Goal: Task Accomplishment & Management: Complete application form

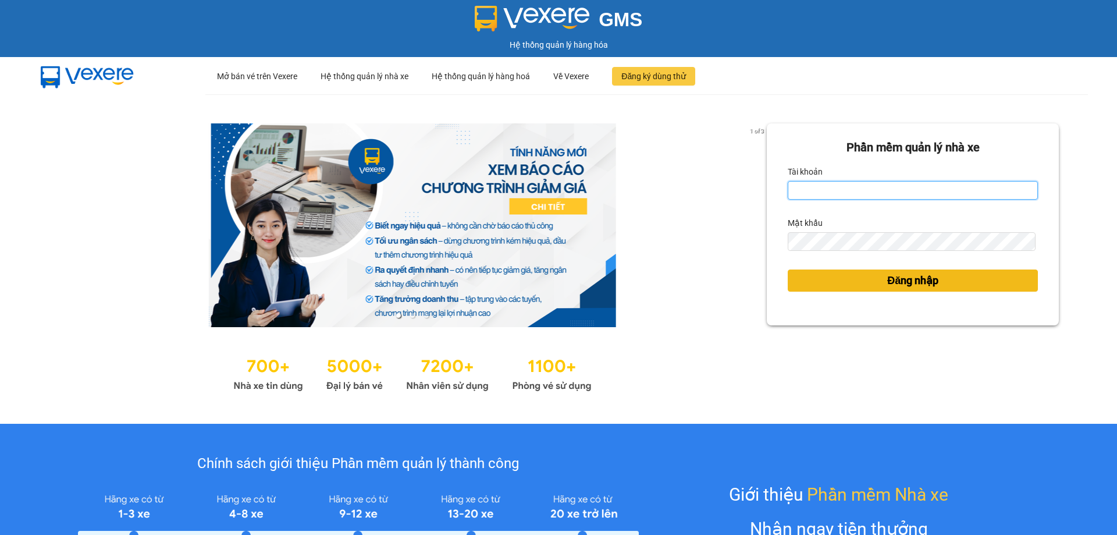
type input "phuonghd.ct"
drag, startPoint x: 866, startPoint y: 292, endPoint x: 923, endPoint y: 193, distance: 113.7
click at [866, 290] on button "Đăng nhập" at bounding box center [913, 280] width 250 height 22
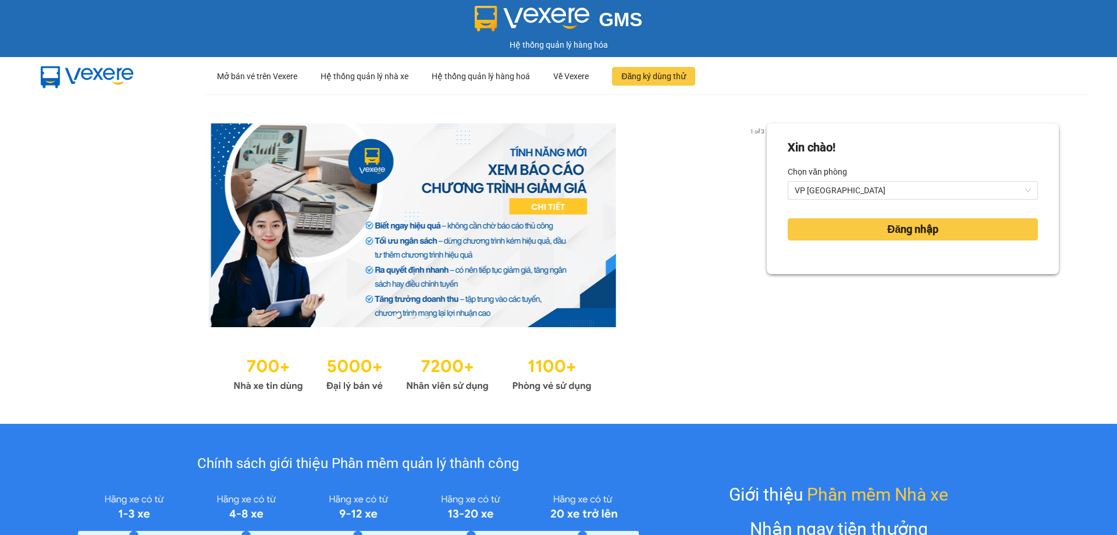
click at [891, 274] on div "Xin chào! Chọn văn phòng VP [GEOGRAPHIC_DATA] nhập" at bounding box center [913, 198] width 292 height 151
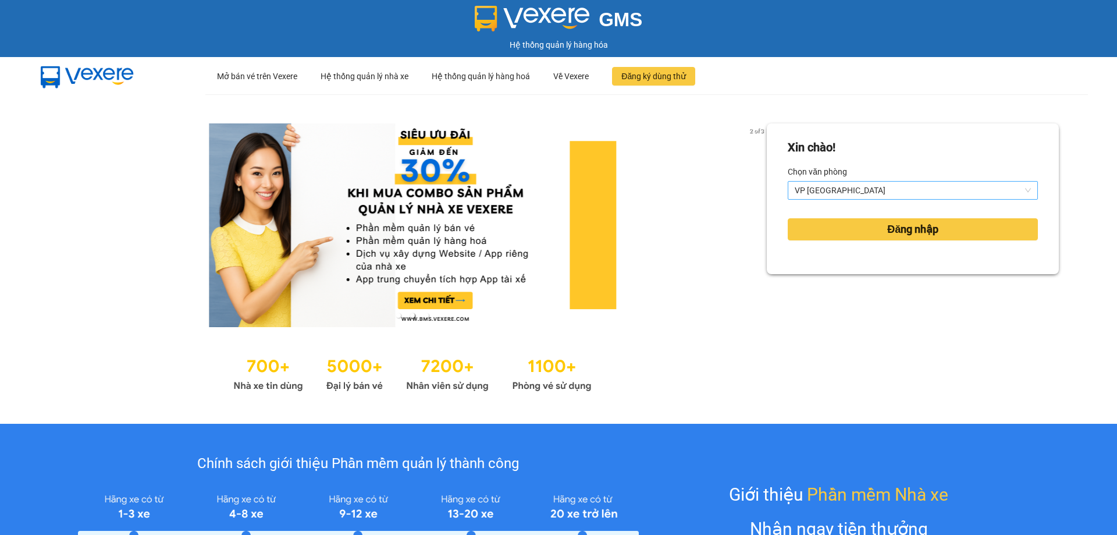
click at [866, 197] on span "VP [GEOGRAPHIC_DATA]" at bounding box center [913, 190] width 236 height 17
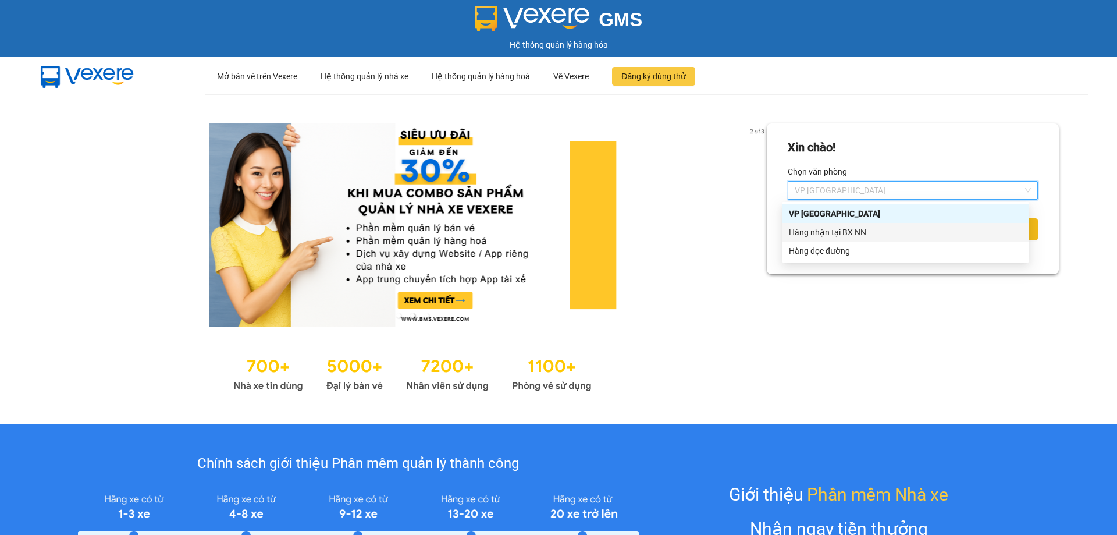
drag, startPoint x: 860, startPoint y: 235, endPoint x: 849, endPoint y: 229, distance: 12.0
click at [860, 235] on div "Hàng nhận tại BX NN" at bounding box center [905, 232] width 233 height 13
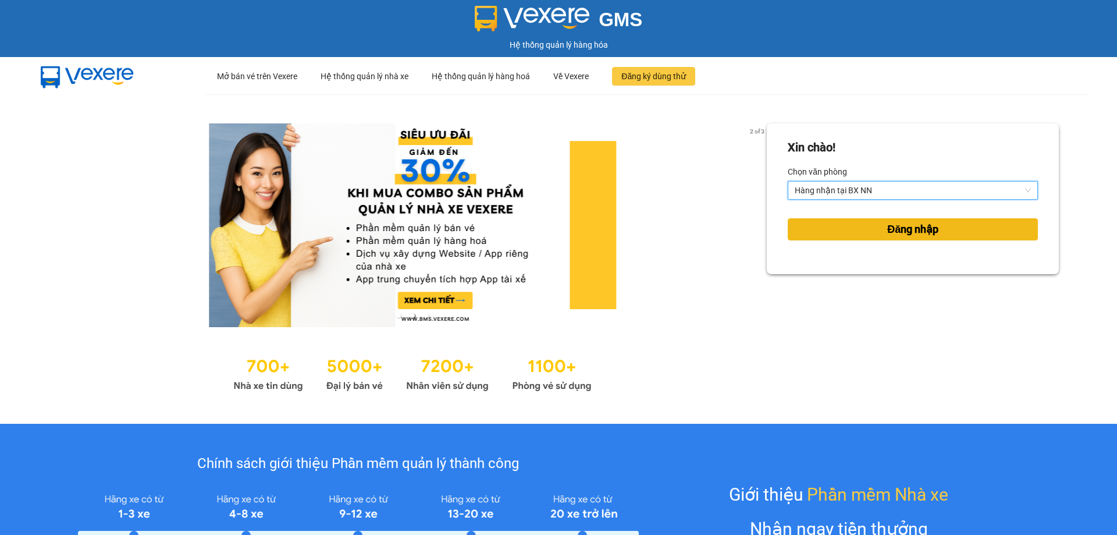
click at [849, 229] on button "Đăng nhập" at bounding box center [913, 229] width 250 height 22
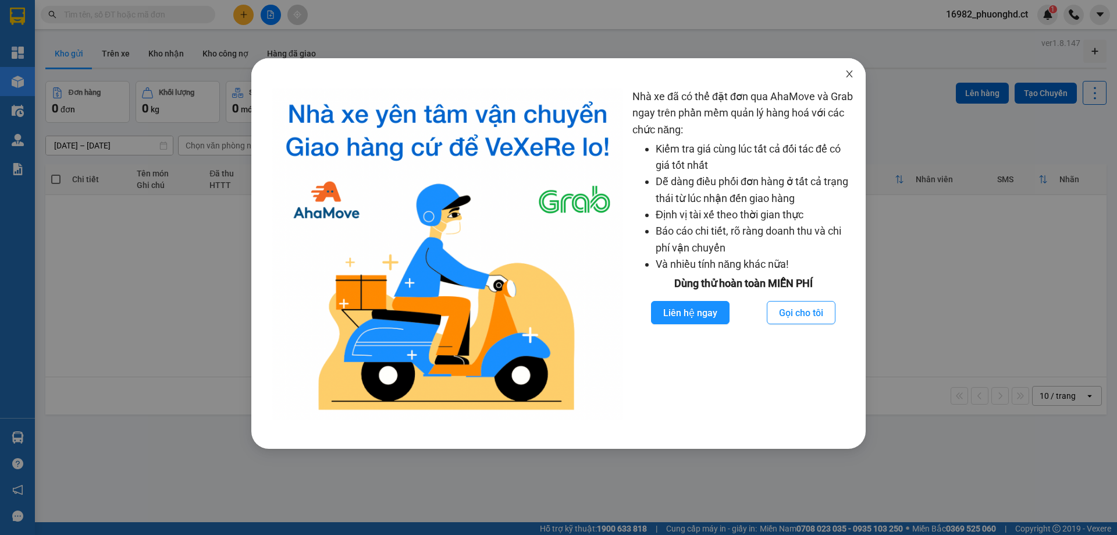
click at [849, 71] on icon "close" at bounding box center [849, 73] width 9 height 9
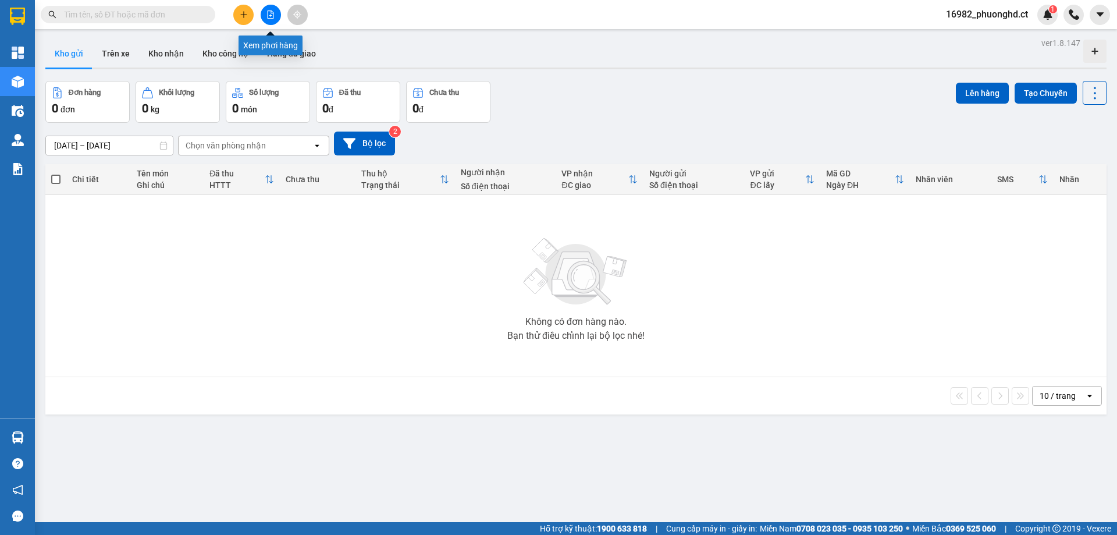
click at [271, 10] on icon "file-add" at bounding box center [271, 14] width 6 height 8
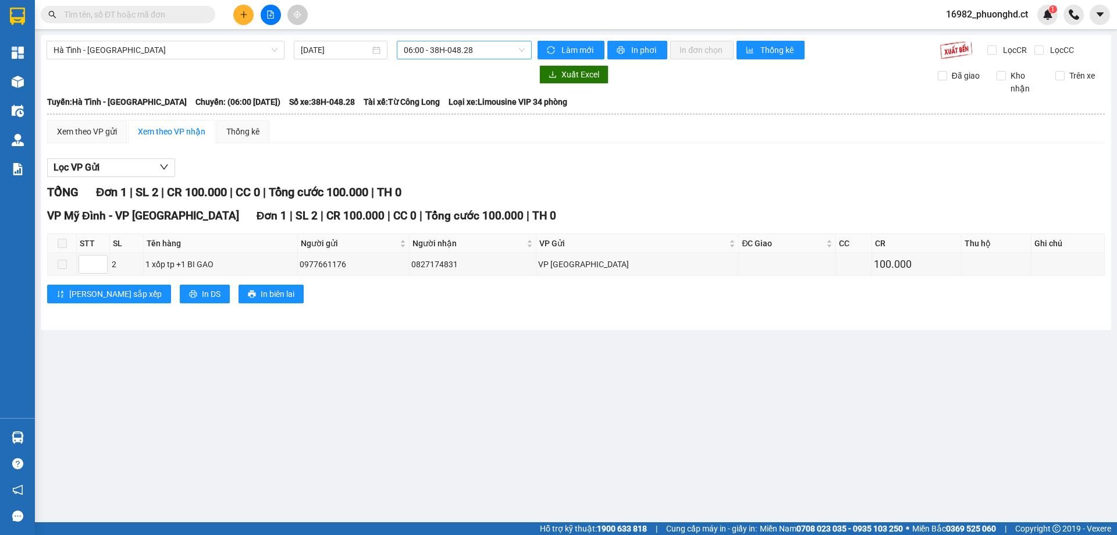
click at [486, 51] on span "06:00 - 38H-048.28" at bounding box center [464, 49] width 121 height 17
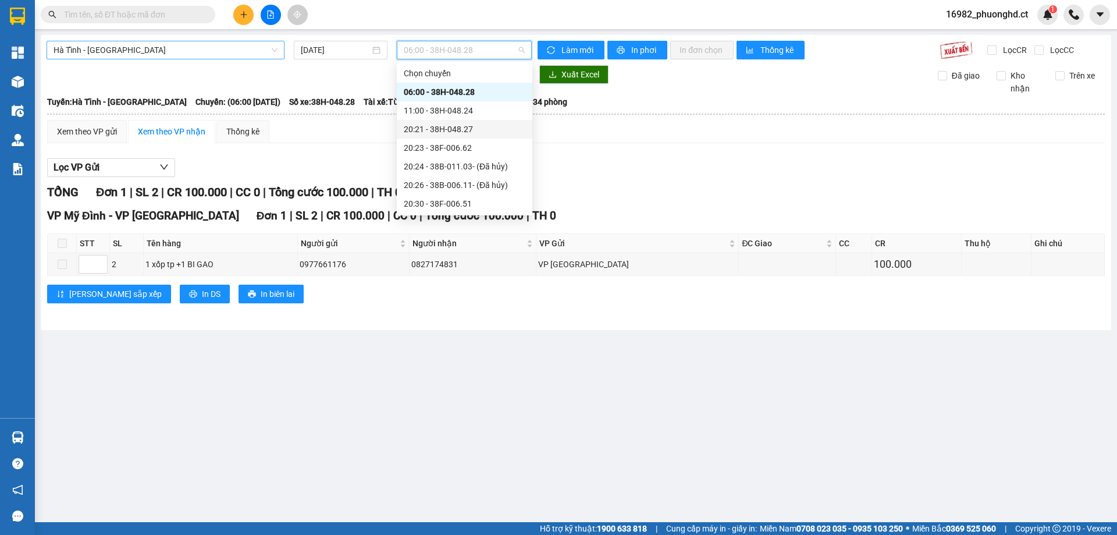
click at [214, 49] on span "Hà Tĩnh - Hà Nội" at bounding box center [166, 49] width 224 height 17
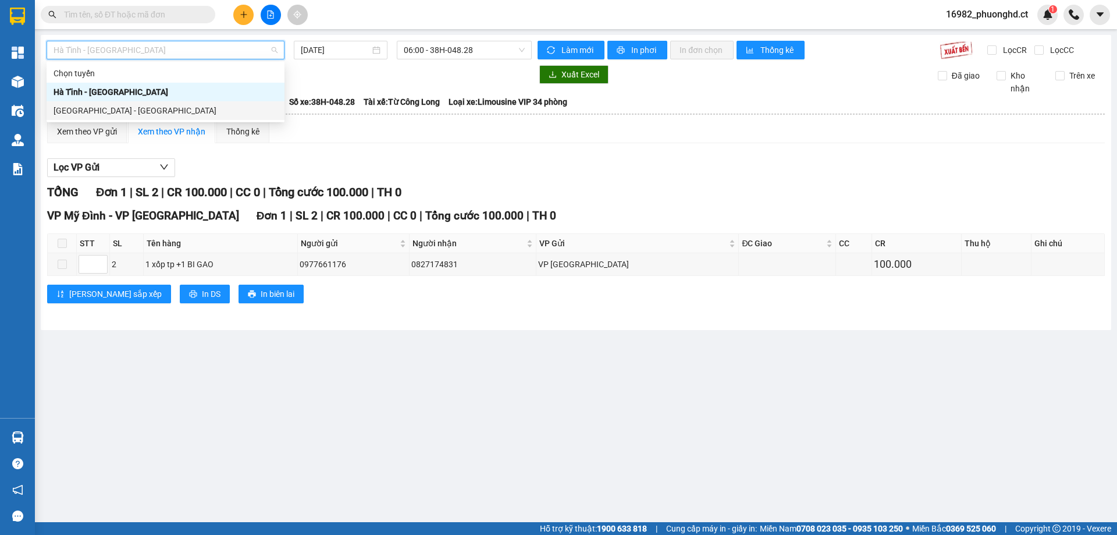
click at [101, 105] on div "Hà Nội - Hà Tĩnh" at bounding box center [166, 110] width 224 height 13
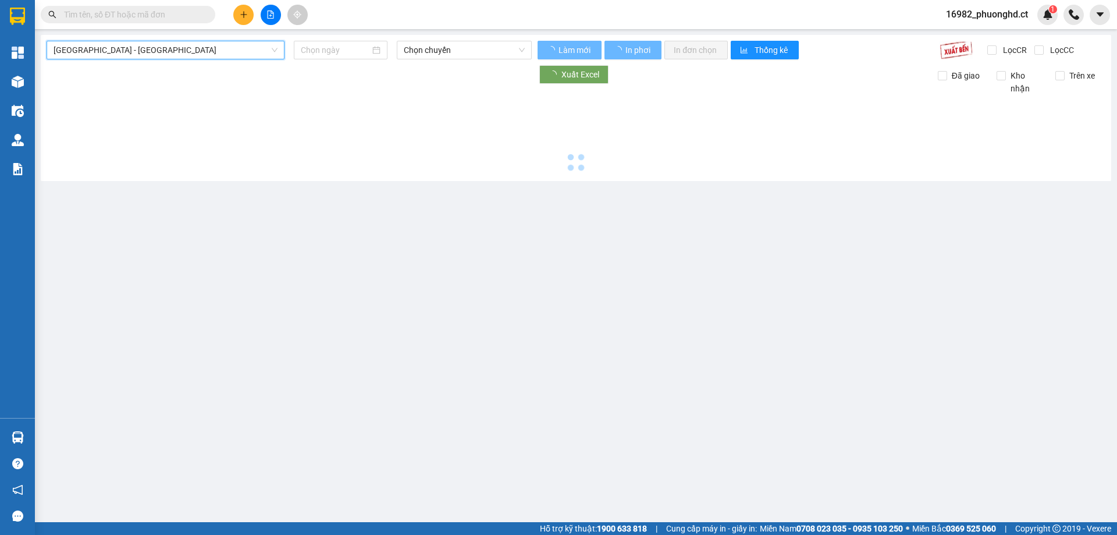
type input "14/10/2025"
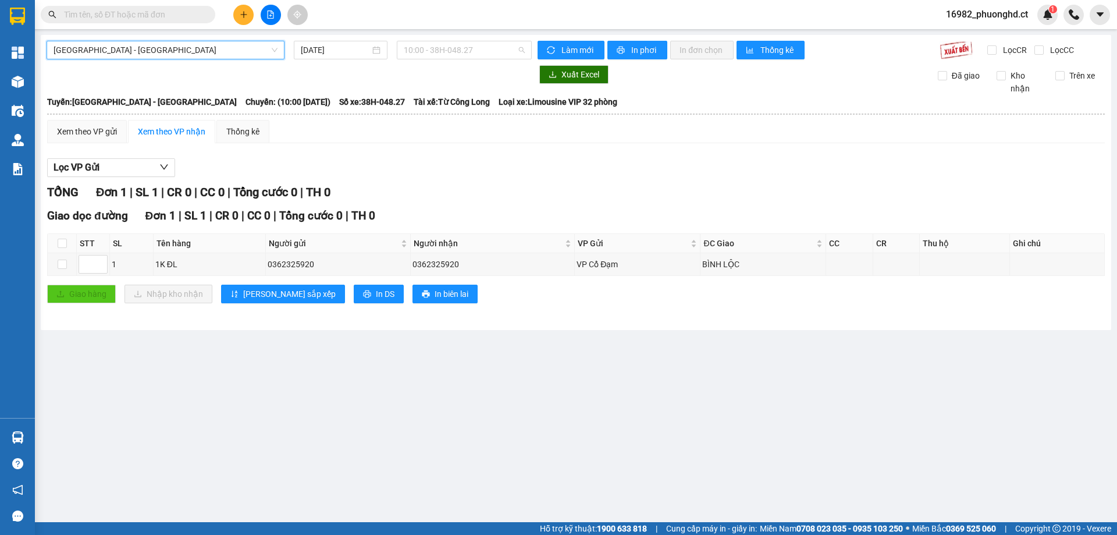
drag, startPoint x: 475, startPoint y: 51, endPoint x: 475, endPoint y: 65, distance: 13.4
click at [474, 52] on span "10:00 - 38H-048.27" at bounding box center [464, 49] width 121 height 17
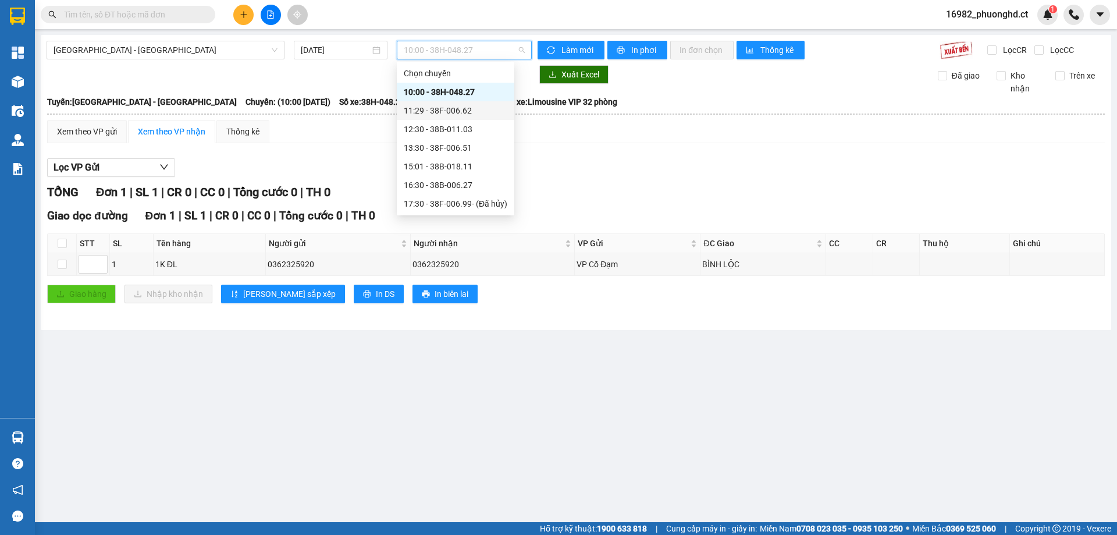
click at [457, 112] on div "11:29 - 38F-006.62" at bounding box center [456, 110] width 104 height 13
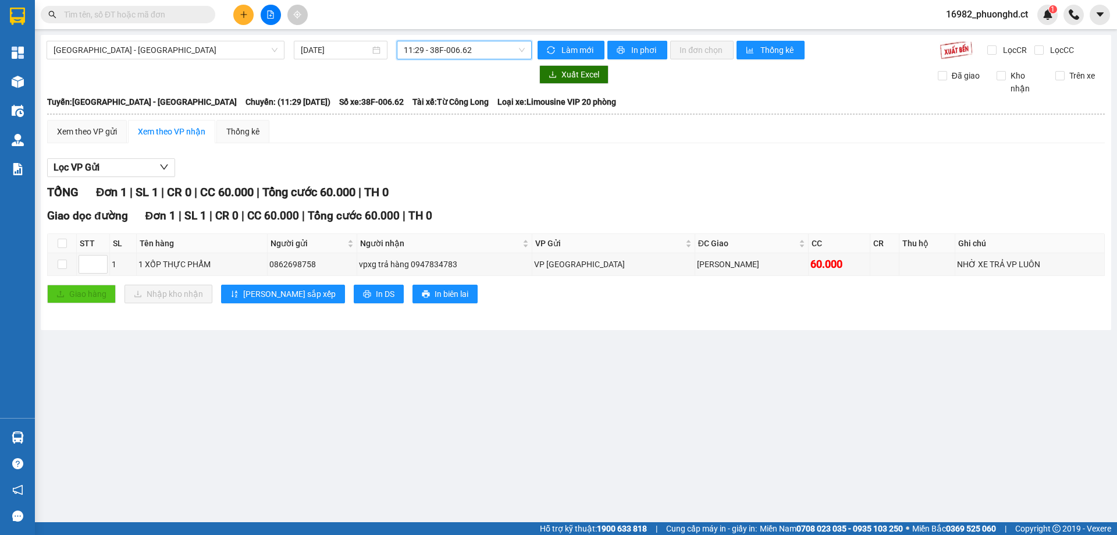
click at [249, 10] on button at bounding box center [243, 15] width 20 height 20
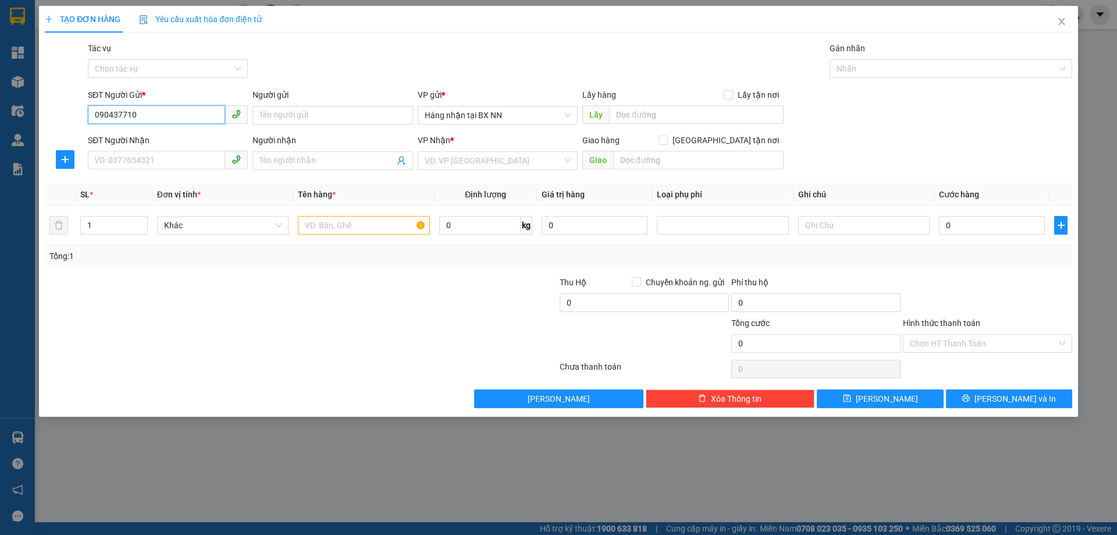
type input "0904377101"
click at [148, 138] on div "0904377101" at bounding box center [168, 138] width 146 height 13
type input "0942415678"
type input "BÌNH AN"
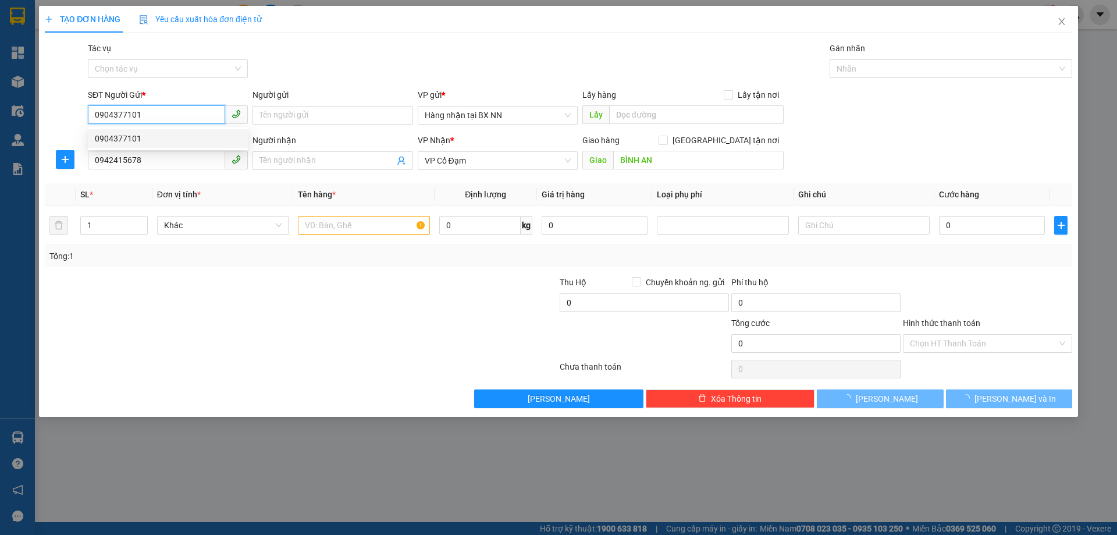
type input "50.000"
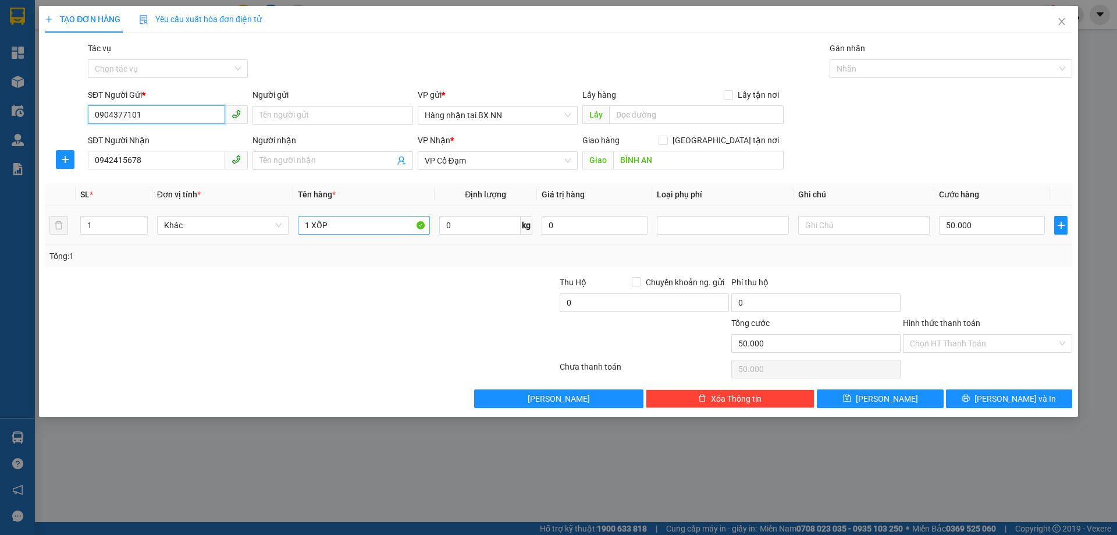
type input "0904377101"
click at [389, 226] on input "1 XỐP" at bounding box center [364, 225] width 132 height 19
type input "1 XỐP THUỐC"
click at [974, 342] on input "Hình thức thanh toán" at bounding box center [983, 343] width 147 height 17
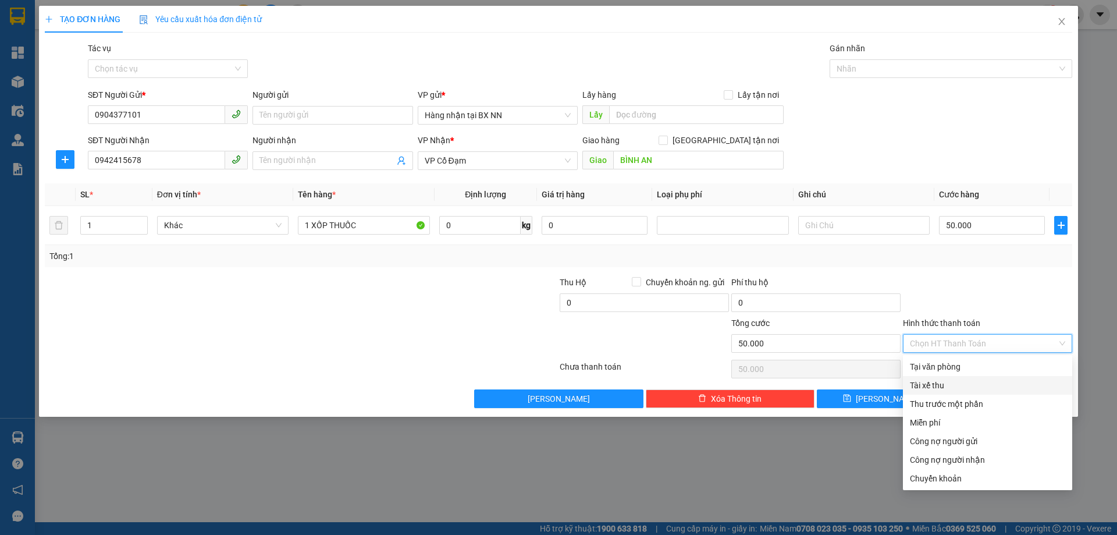
click at [917, 388] on div "Tài xế thu" at bounding box center [987, 385] width 155 height 13
type input "0"
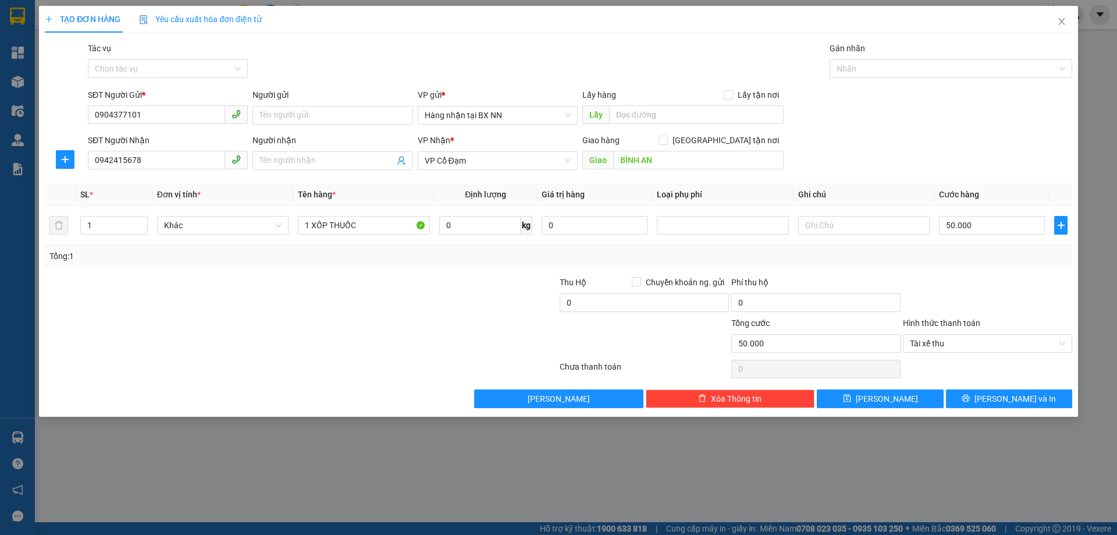
click at [202, 79] on div "Tác vụ Chọn tác vụ" at bounding box center [168, 62] width 160 height 41
click at [195, 74] on input "Tác vụ" at bounding box center [164, 68] width 138 height 17
click at [143, 97] on div "Nhập hàng lên xe" at bounding box center [168, 92] width 146 height 13
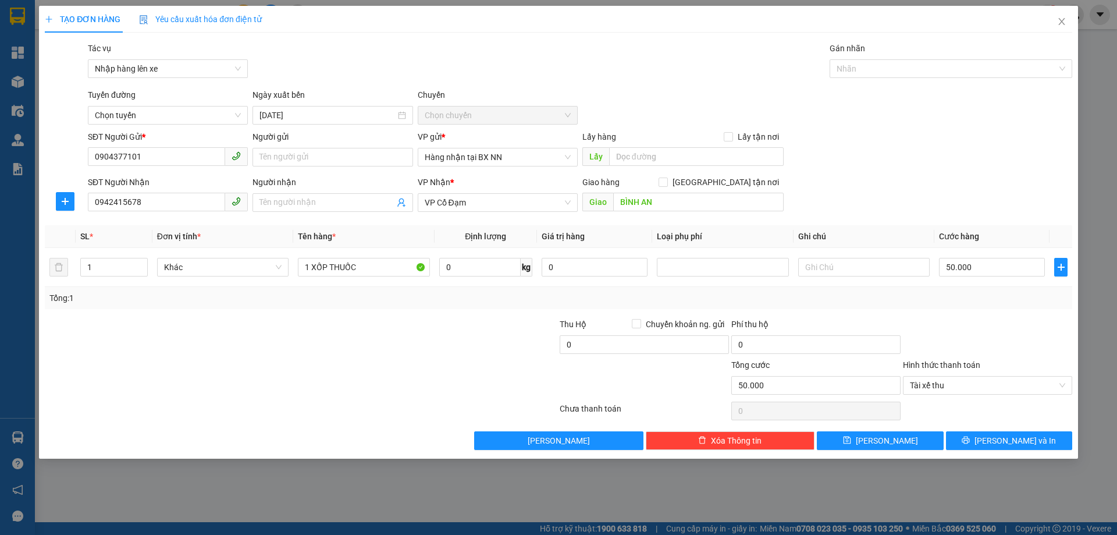
click at [147, 186] on div "SĐT Người Nhận" at bounding box center [168, 182] width 160 height 13
click at [147, 193] on input "0942415678" at bounding box center [156, 202] width 137 height 19
click at [159, 119] on span "Chọn tuyến" at bounding box center [168, 115] width 146 height 17
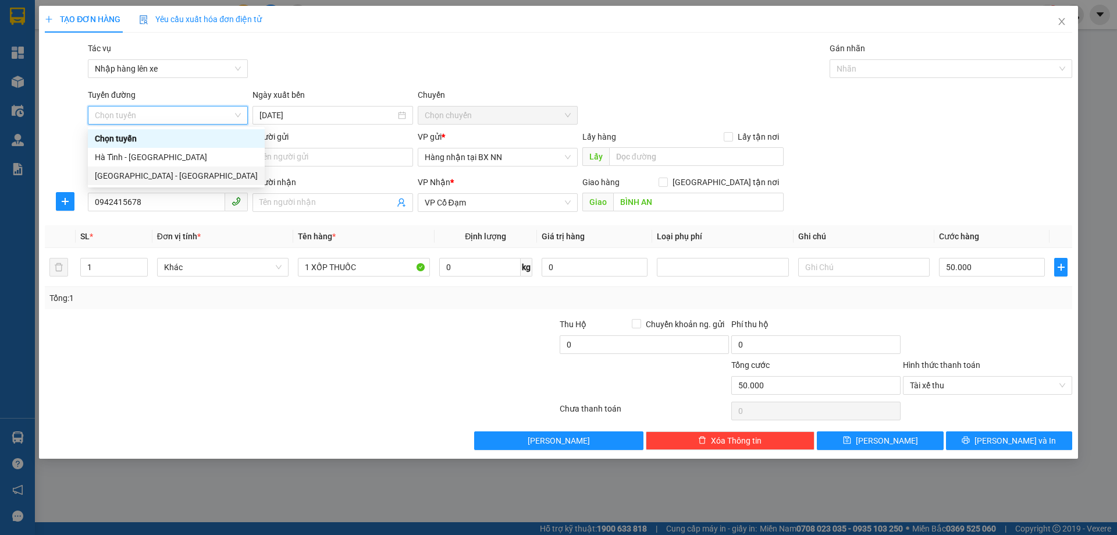
click at [164, 169] on div "Hà Nội - Hà Tĩnh" at bounding box center [176, 175] width 177 height 19
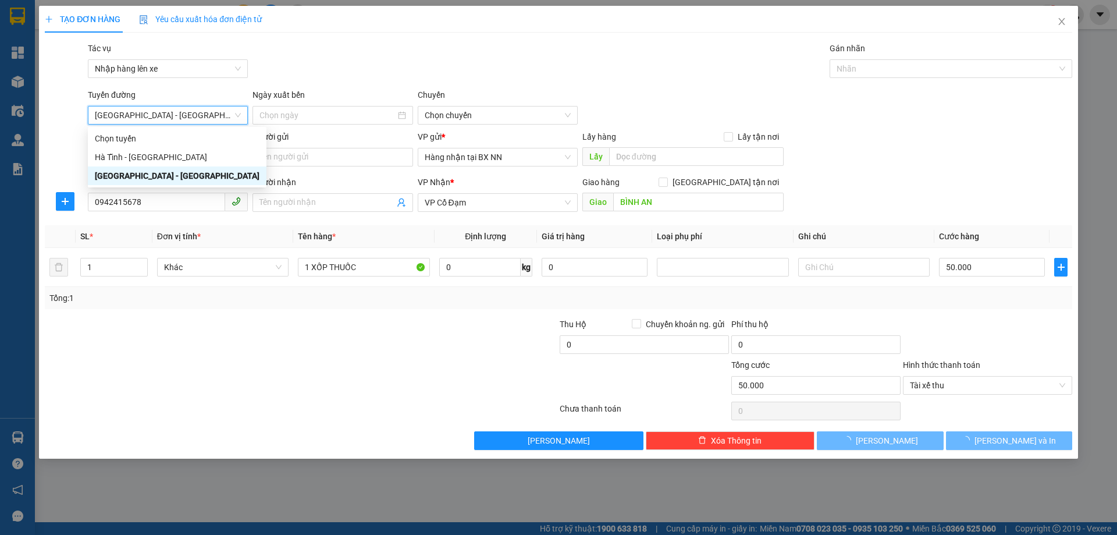
type input "14/10/2025"
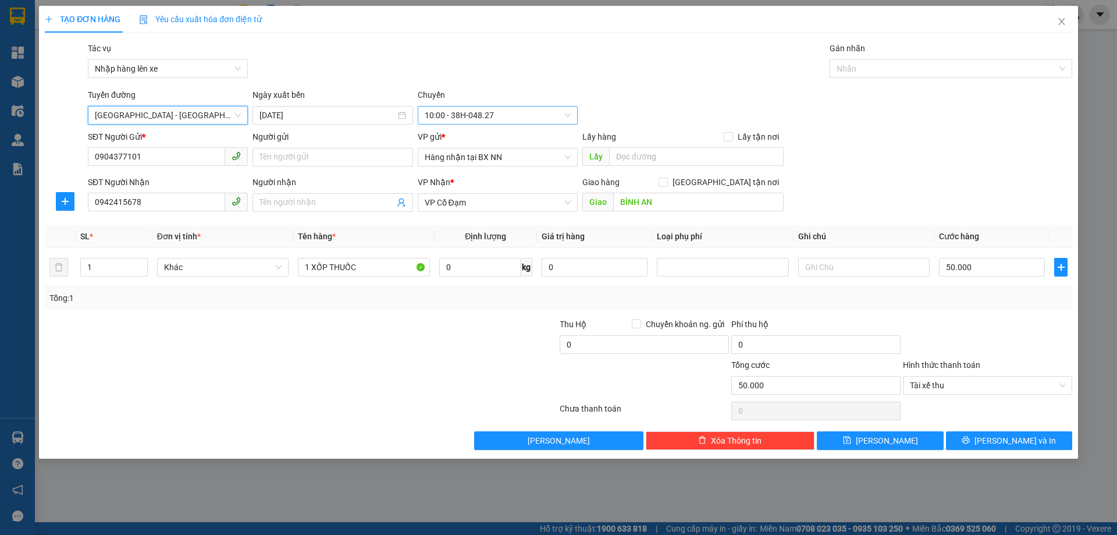
click at [532, 111] on span "10:00 - 38H-048.27" at bounding box center [498, 115] width 146 height 17
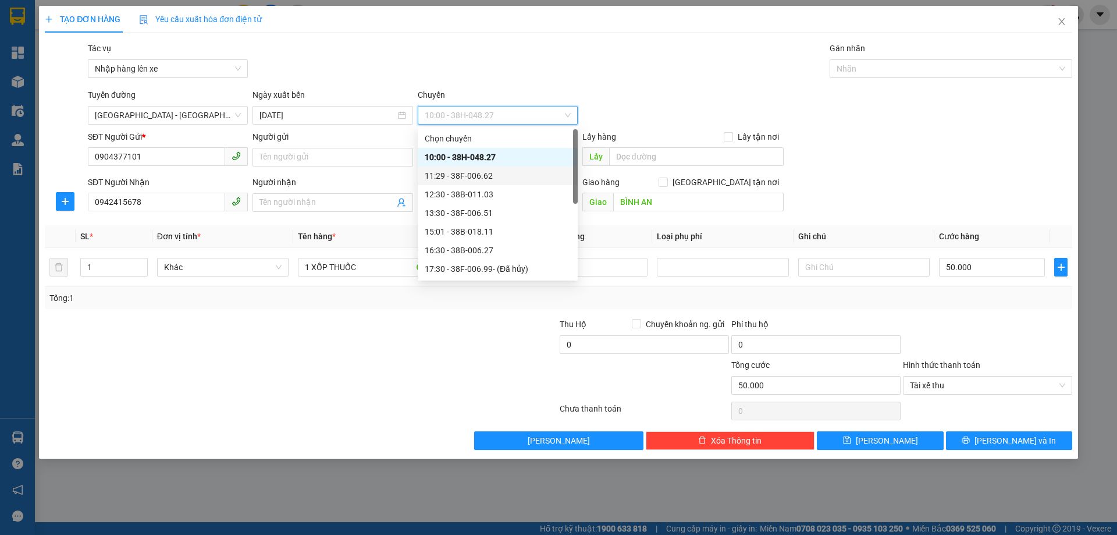
click at [489, 176] on div "11:29 - 38F-006.62" at bounding box center [498, 175] width 146 height 13
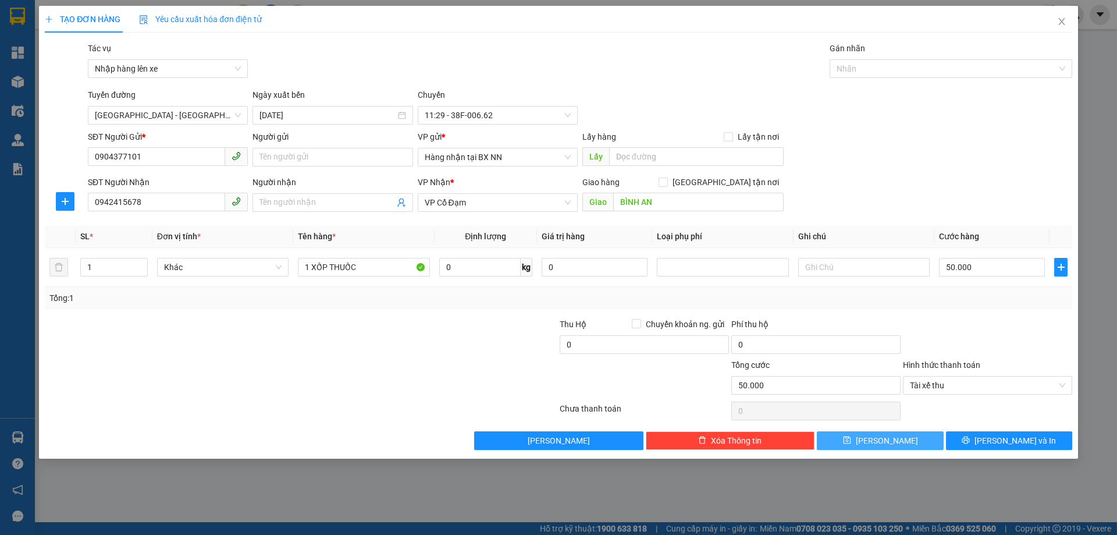
click at [877, 443] on button "Lưu" at bounding box center [880, 440] width 126 height 19
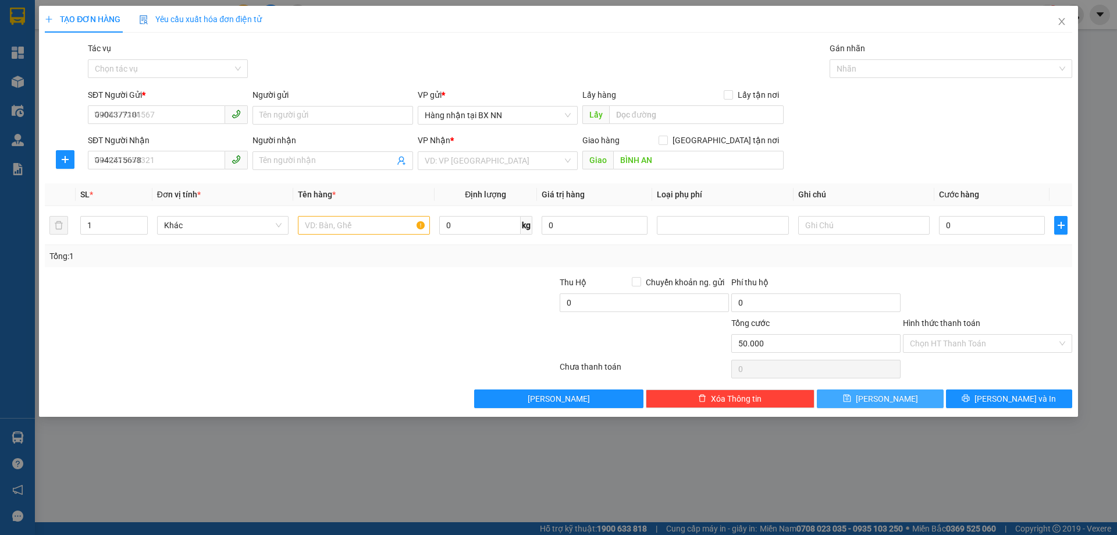
type input "0"
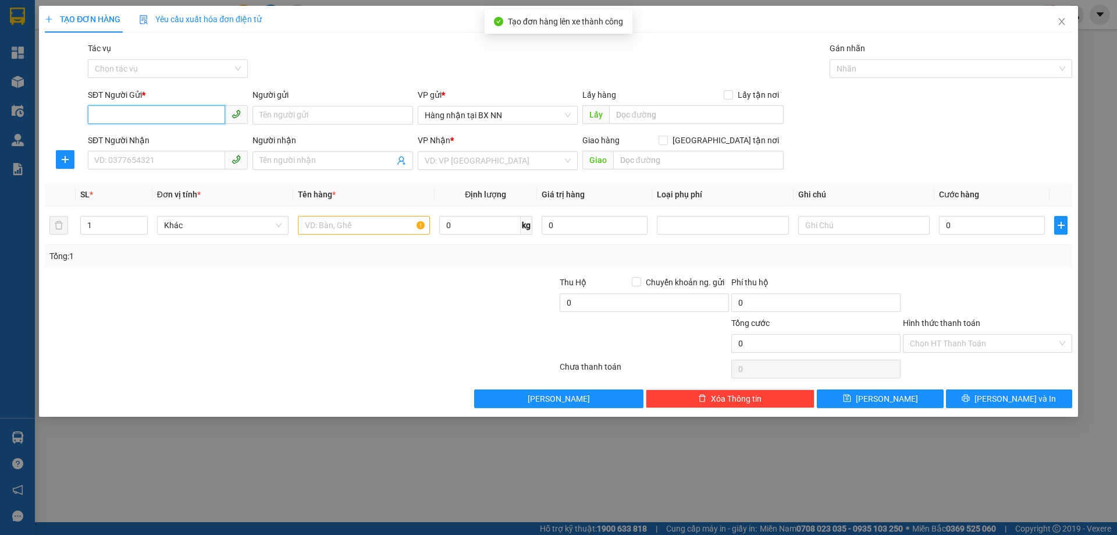
click at [132, 120] on input "SĐT Người Gửi *" at bounding box center [156, 114] width 137 height 19
type input "0979363072"
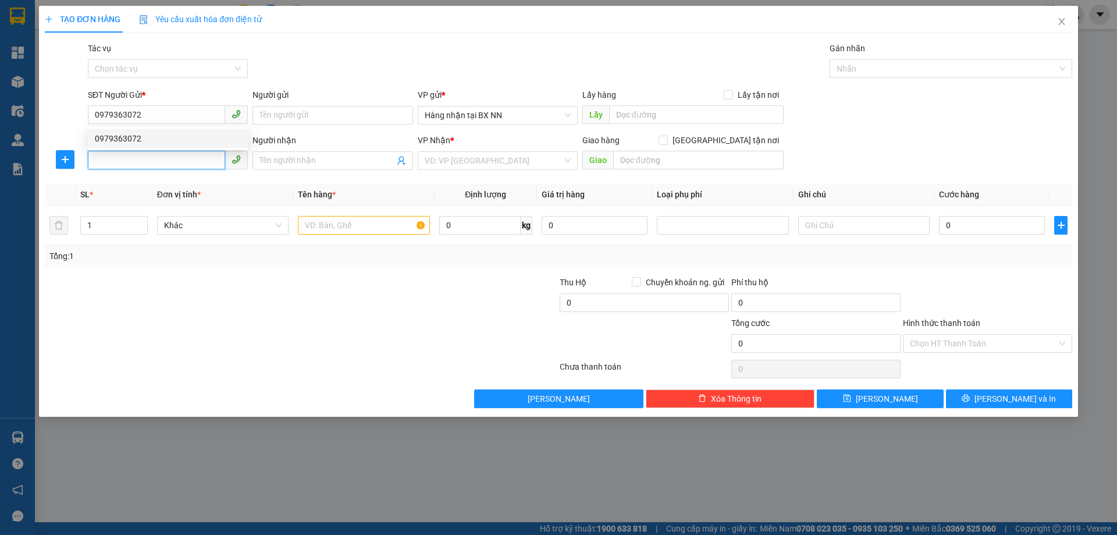
click at [171, 163] on input "SĐT Người Nhận" at bounding box center [156, 160] width 137 height 19
type input "0965274604"
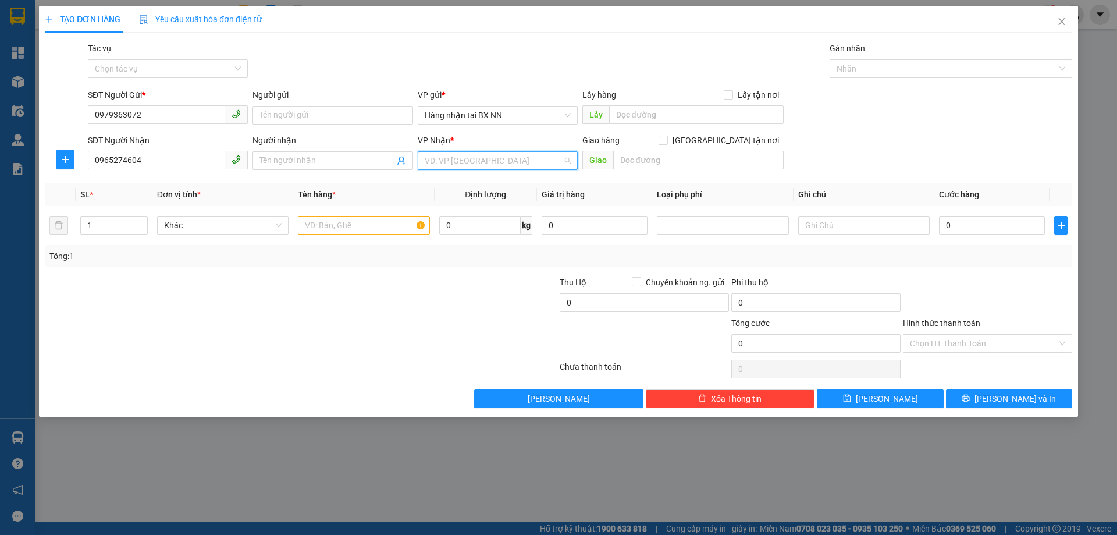
click at [520, 166] on input "search" at bounding box center [494, 160] width 138 height 17
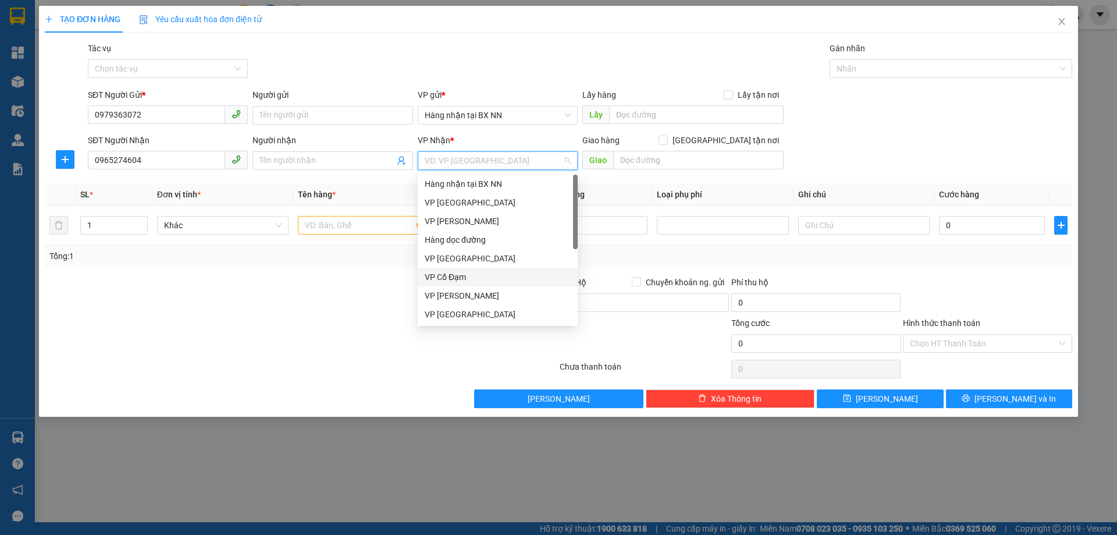
click at [494, 272] on div "VP Cổ Đạm" at bounding box center [498, 277] width 146 height 13
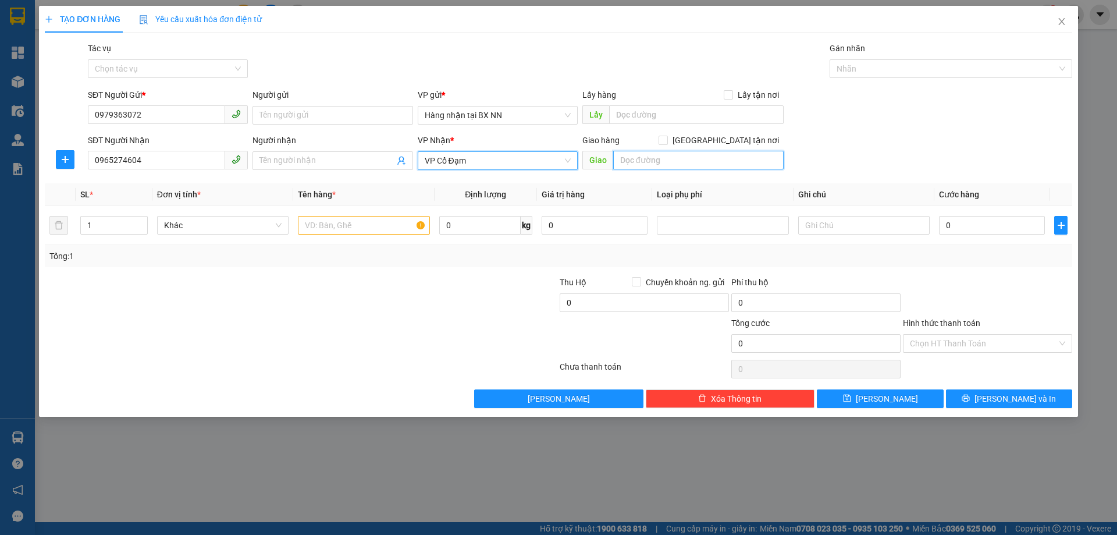
click at [617, 155] on input "text" at bounding box center [698, 160] width 171 height 19
type input "XUÂN HOA"
click at [340, 228] on input "text" at bounding box center [364, 225] width 132 height 19
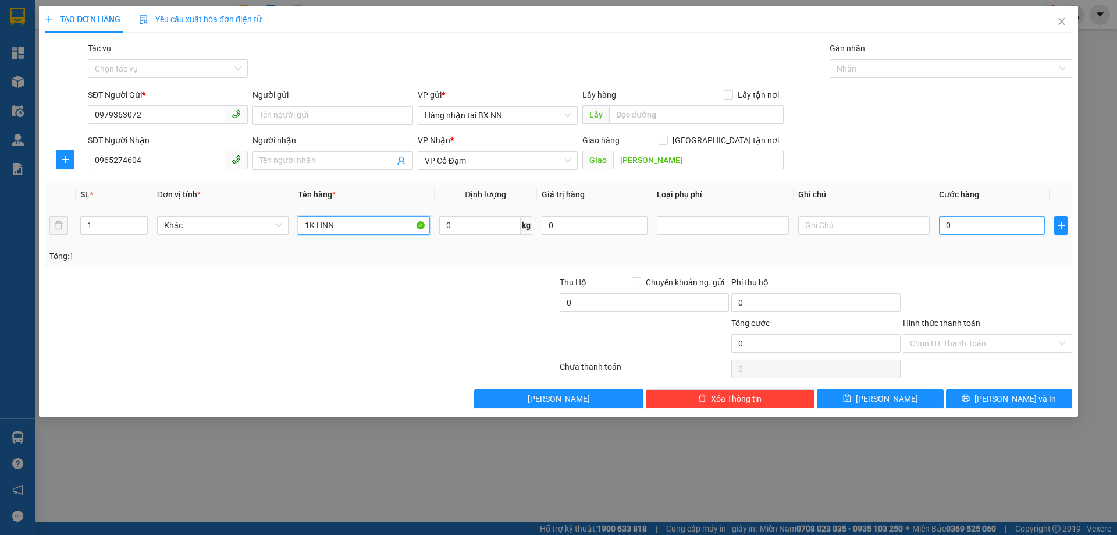
type input "1K HNN"
click at [973, 233] on input "0" at bounding box center [992, 225] width 106 height 19
type input "5"
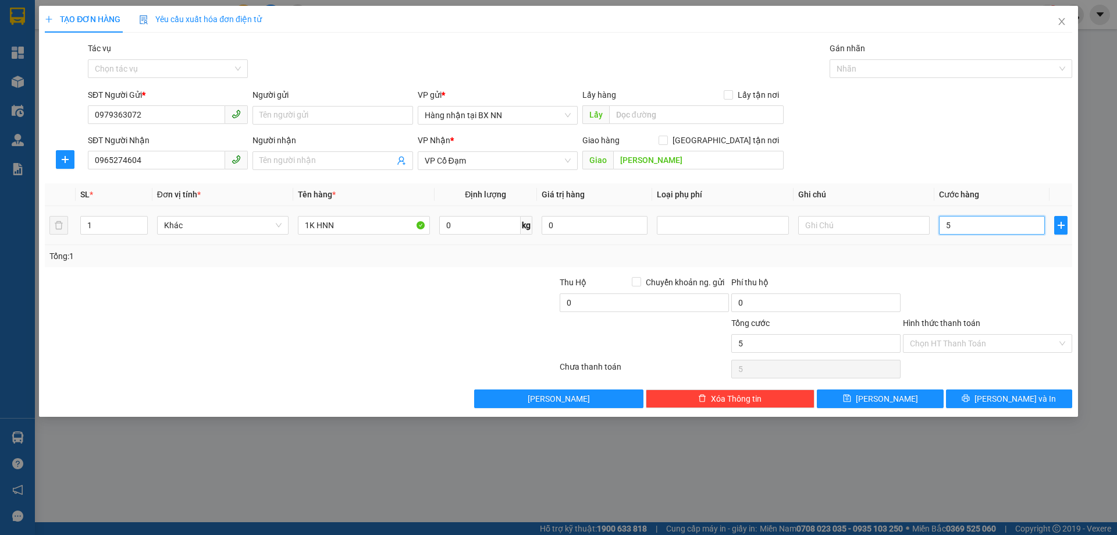
type input "50"
type input "50.000"
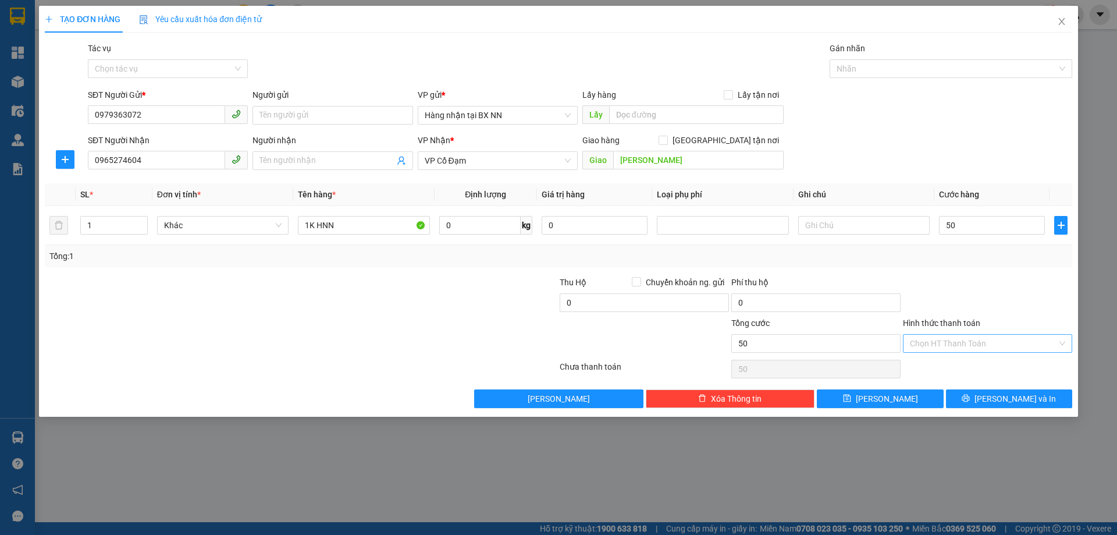
type input "50.000"
click at [964, 347] on input "Hình thức thanh toán" at bounding box center [983, 343] width 147 height 17
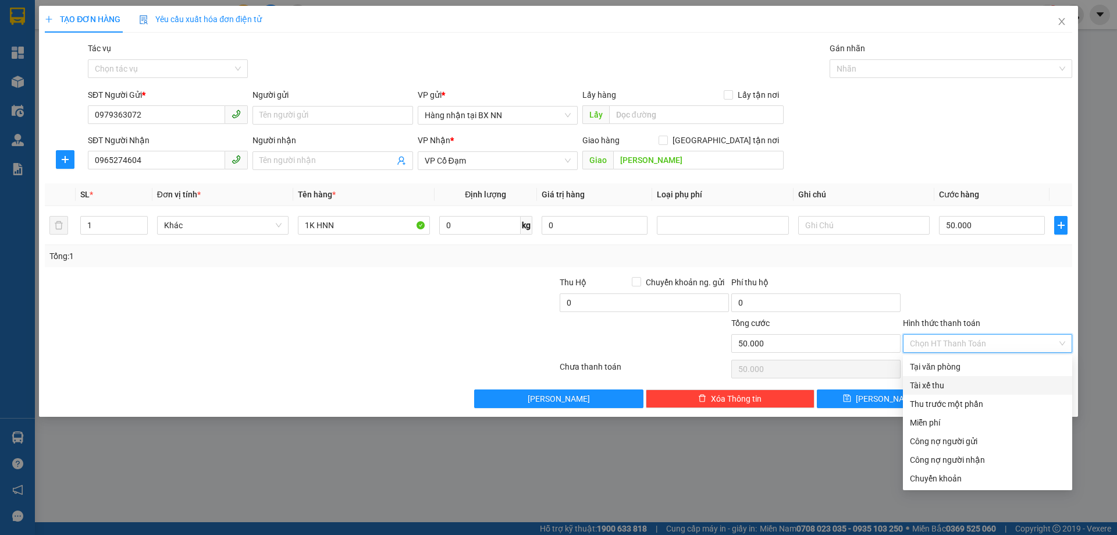
click at [925, 387] on div "Tài xế thu" at bounding box center [987, 385] width 155 height 13
type input "0"
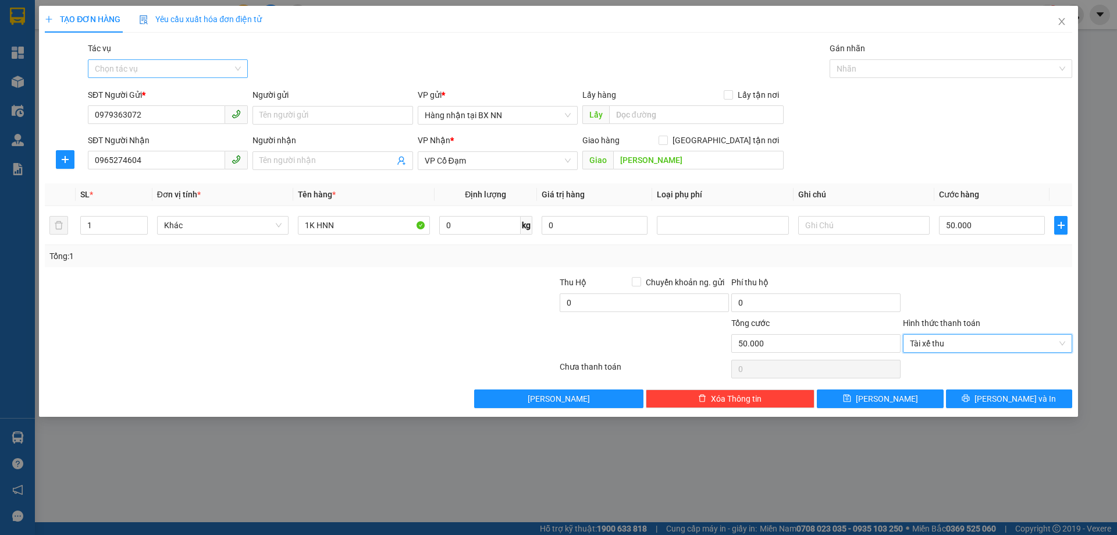
click at [121, 70] on input "Tác vụ" at bounding box center [164, 68] width 138 height 17
click at [125, 88] on div "Nhập hàng lên xe" at bounding box center [168, 92] width 146 height 13
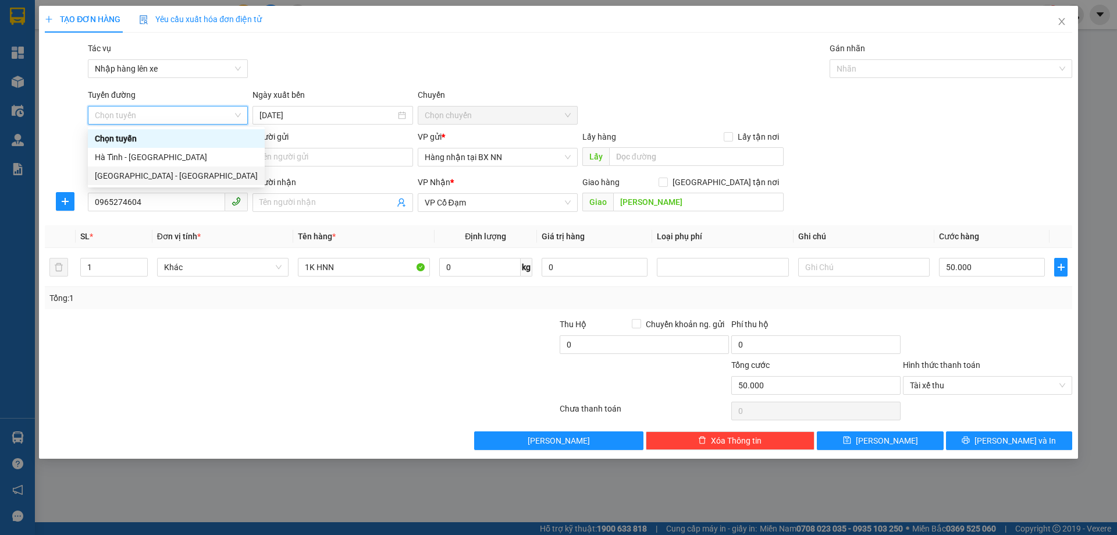
click at [114, 182] on div "Hà Nội - Hà Tĩnh" at bounding box center [176, 175] width 177 height 19
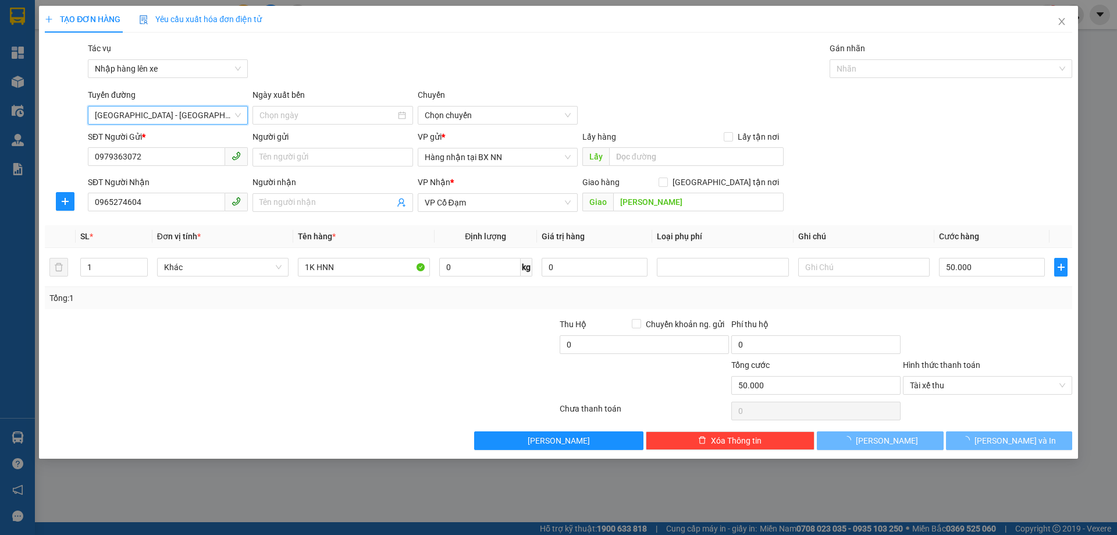
type input "14/10/2025"
click at [521, 118] on span "10:00 - 38H-048.27" at bounding box center [498, 115] width 146 height 17
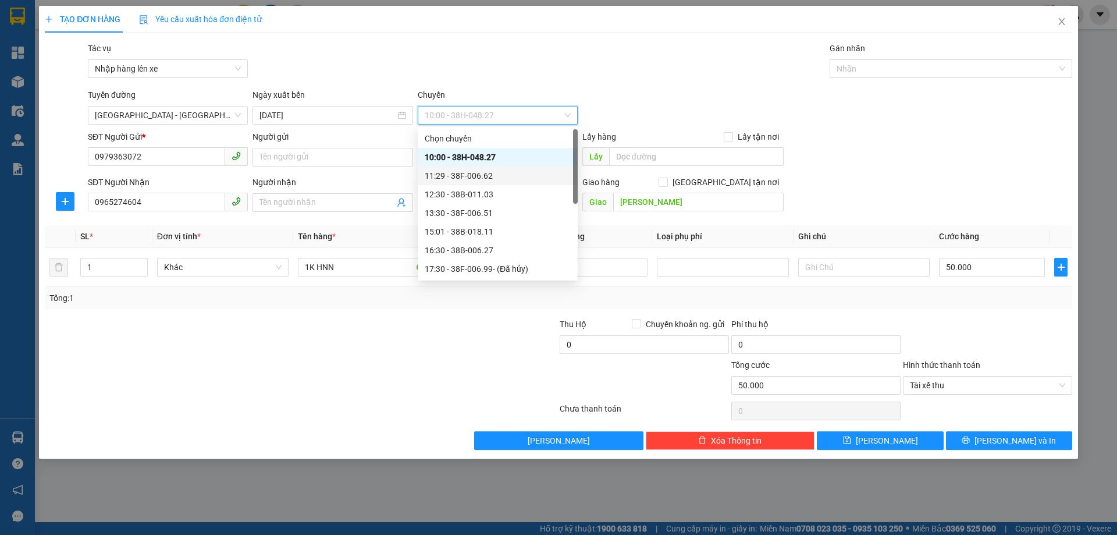
click at [505, 181] on div "11:29 - 38F-006.62" at bounding box center [498, 175] width 146 height 13
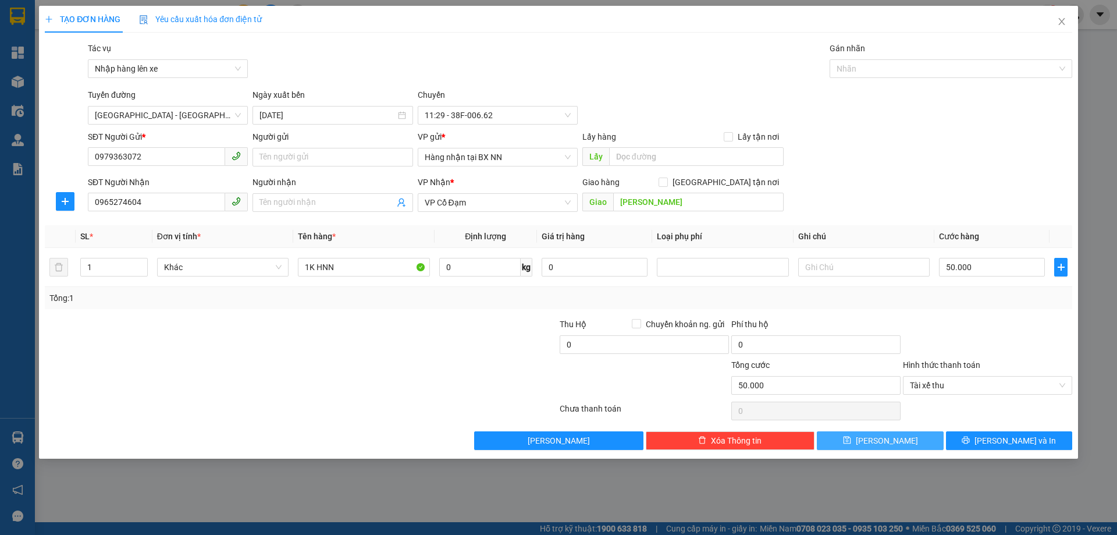
drag, startPoint x: 866, startPoint y: 441, endPoint x: 594, endPoint y: 424, distance: 272.9
click at [863, 444] on button "Lưu" at bounding box center [880, 440] width 126 height 19
type input "0"
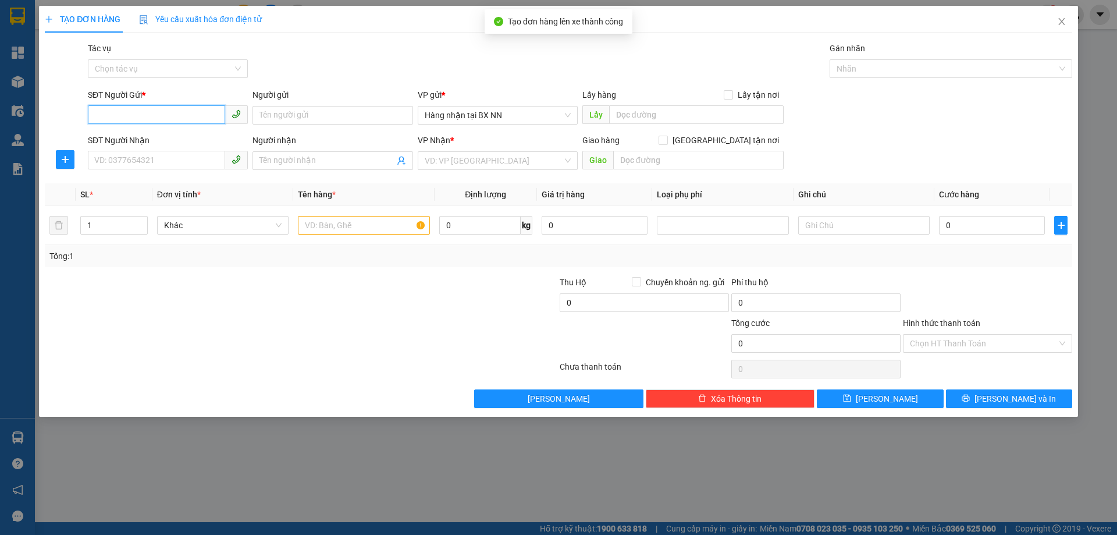
click at [162, 117] on input "SĐT Người Gửi *" at bounding box center [156, 114] width 137 height 19
paste input "0000000000"
type input "0000000000"
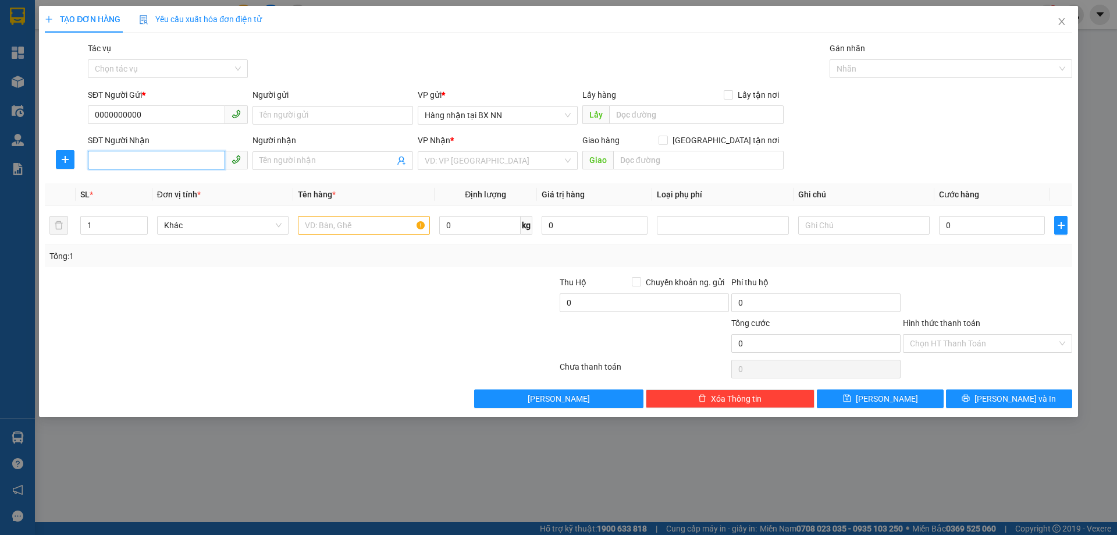
click at [150, 163] on input "SĐT Người Nhận" at bounding box center [156, 160] width 137 height 19
type input "0862698758"
click at [515, 162] on input "search" at bounding box center [494, 160] width 138 height 17
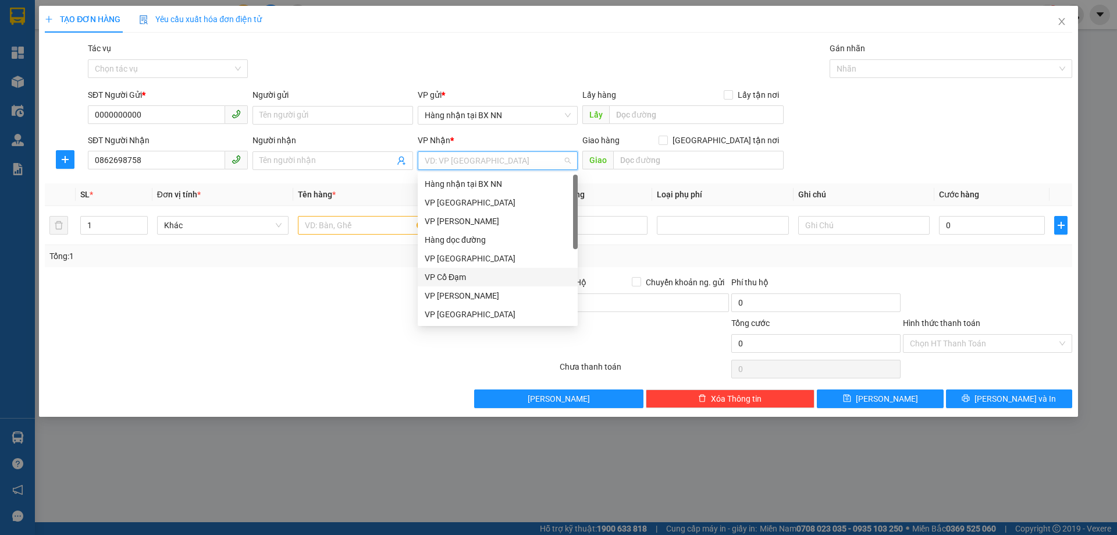
drag, startPoint x: 452, startPoint y: 275, endPoint x: 576, endPoint y: 228, distance: 132.3
click at [453, 275] on div "VP Cổ Đạm" at bounding box center [498, 277] width 146 height 13
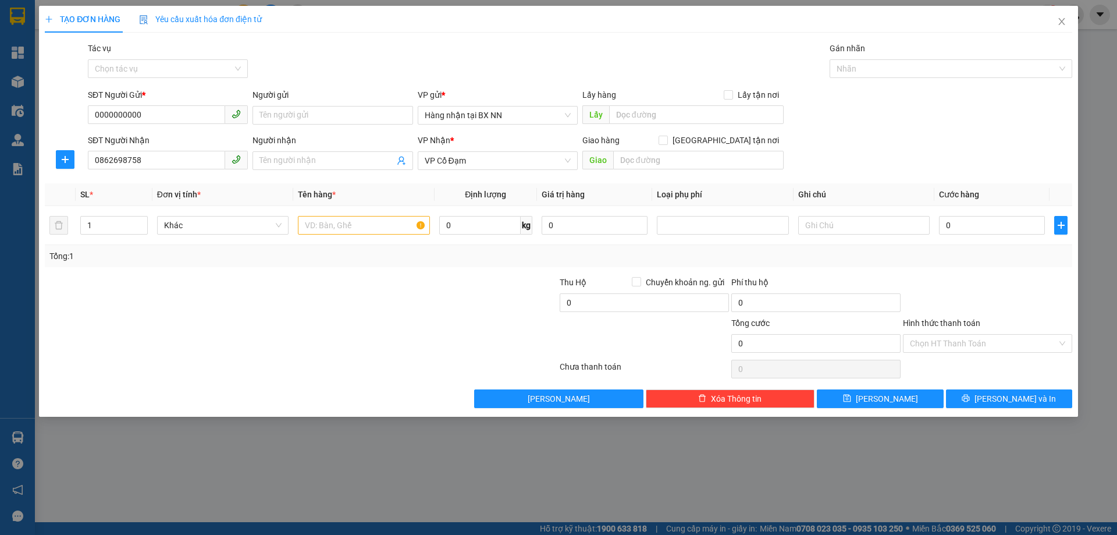
click at [687, 170] on div "Giao hàng Giao tận nơi Giao" at bounding box center [683, 154] width 201 height 41
click at [686, 169] on div "Giao" at bounding box center [683, 160] width 201 height 19
click at [684, 163] on input "text" at bounding box center [698, 160] width 171 height 19
type input "U"
click at [644, 166] on input "XUÂNGIANG" at bounding box center [698, 160] width 171 height 19
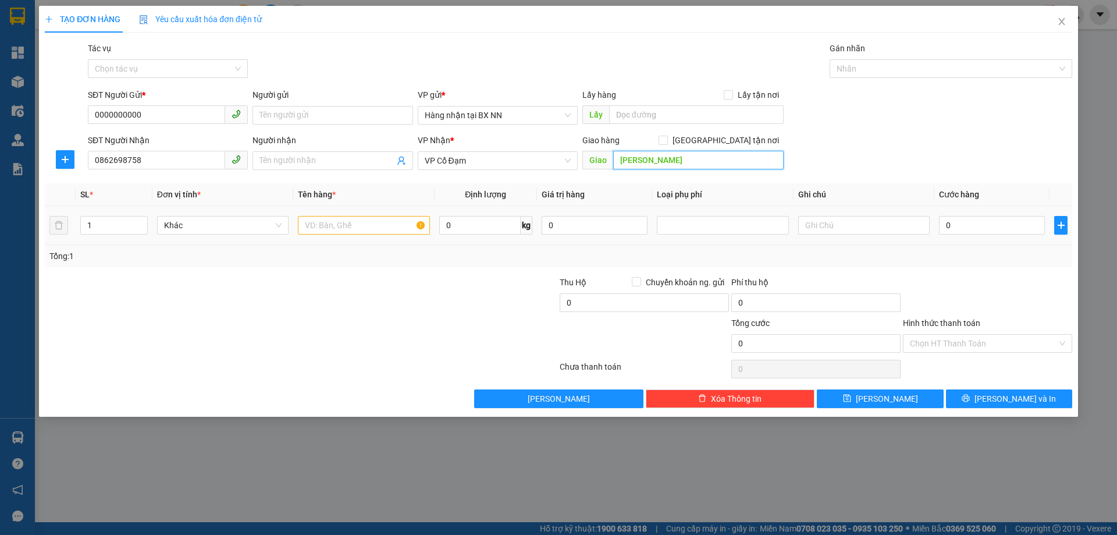
type input "XUÂN GIANG"
click at [389, 226] on input "text" at bounding box center [364, 225] width 132 height 19
type input "1 XỐP TP"
click at [1038, 223] on input "0" at bounding box center [992, 225] width 106 height 19
type input "6"
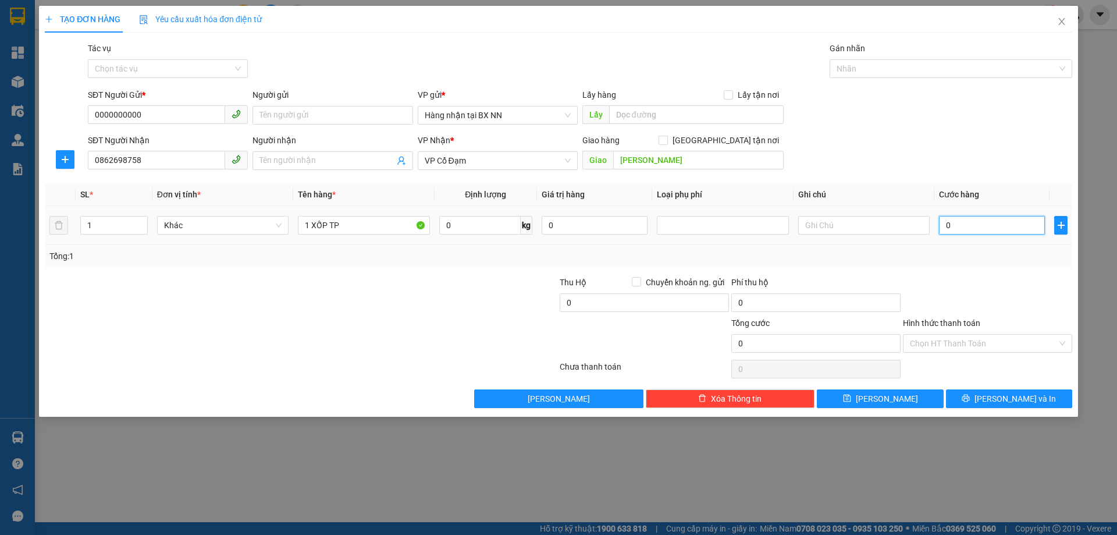
type input "6"
type input "60"
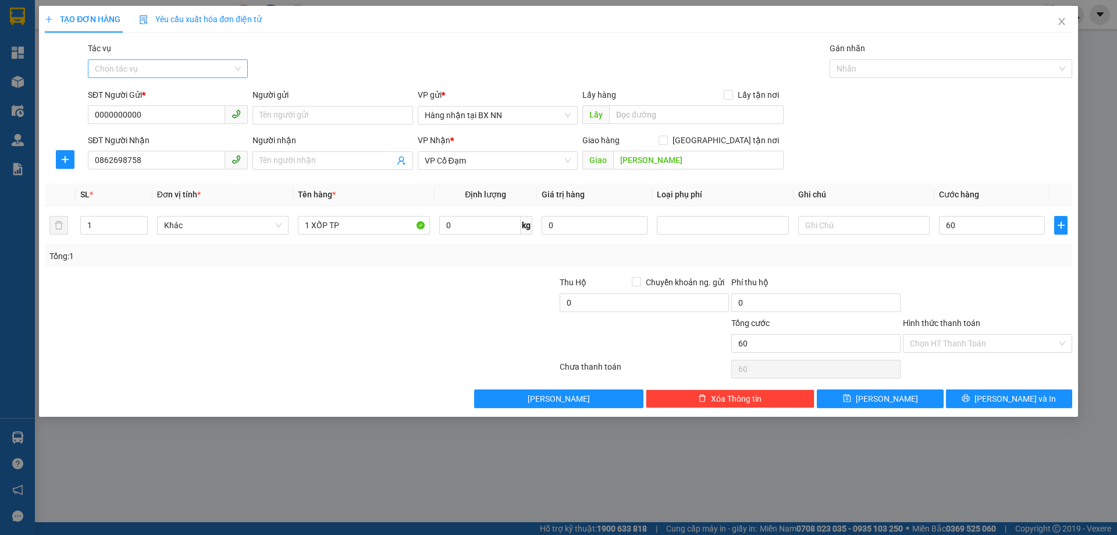
type input "60.000"
click at [214, 72] on input "Tác vụ" at bounding box center [164, 68] width 138 height 17
click at [166, 89] on div "Nhập hàng lên xe" at bounding box center [168, 92] width 146 height 13
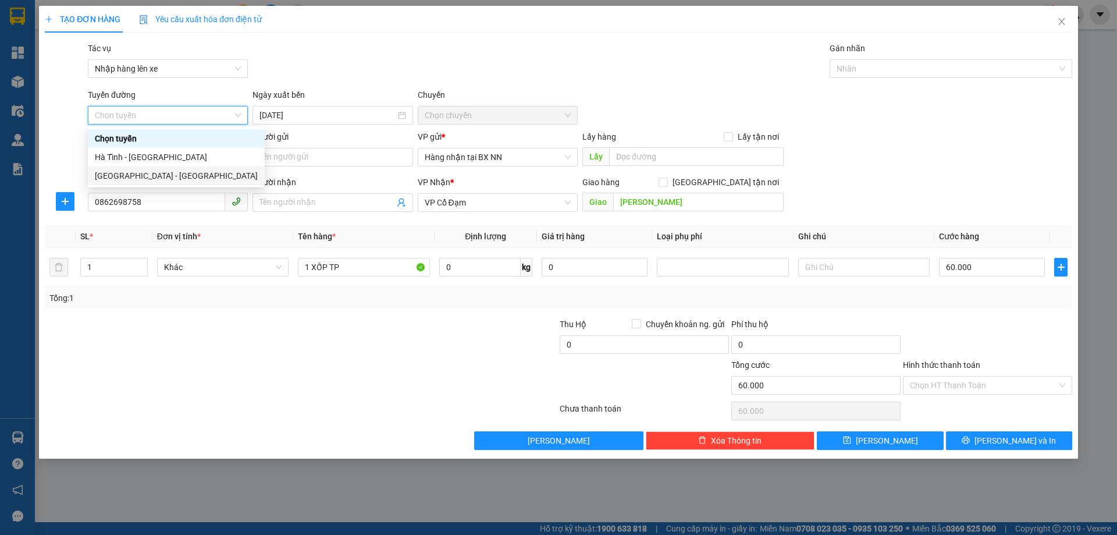
click at [129, 179] on div "Hà Nội - Hà Tĩnh" at bounding box center [176, 175] width 163 height 13
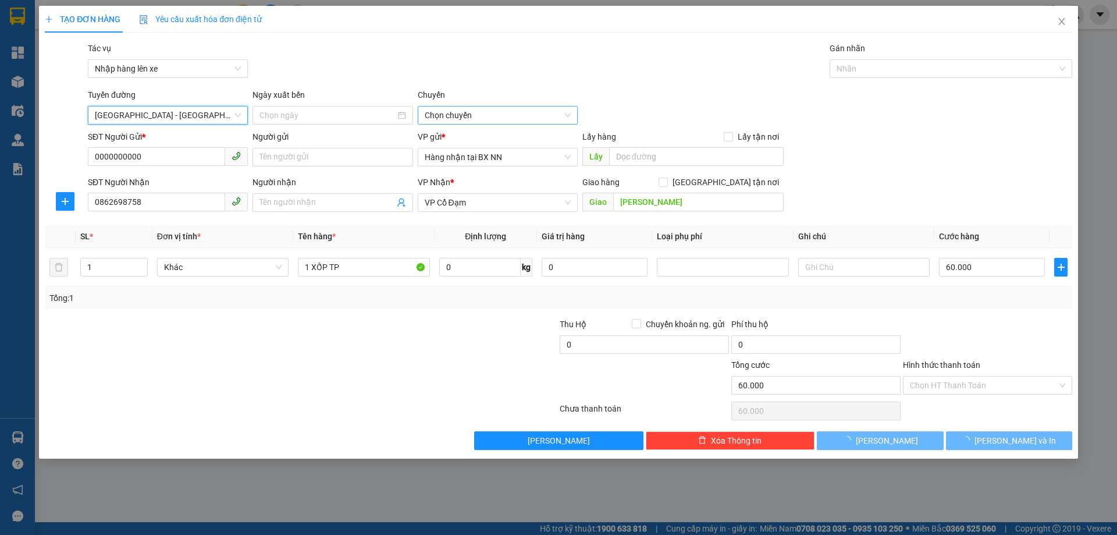
type input "14/10/2025"
click at [488, 111] on span "10:00 - 38H-048.27" at bounding box center [498, 115] width 146 height 17
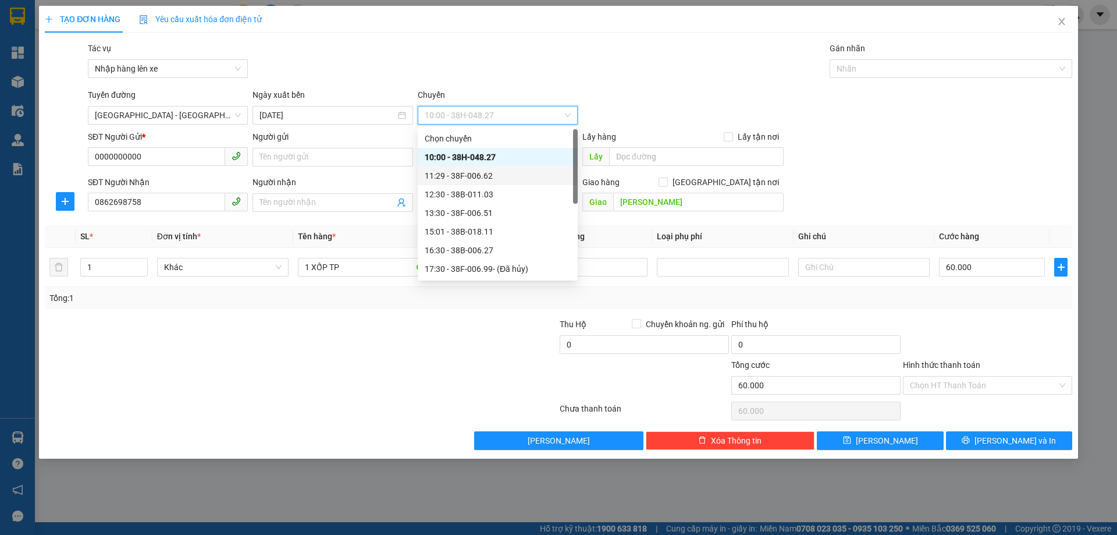
click at [475, 175] on div "11:29 - 38F-006.62" at bounding box center [498, 175] width 146 height 13
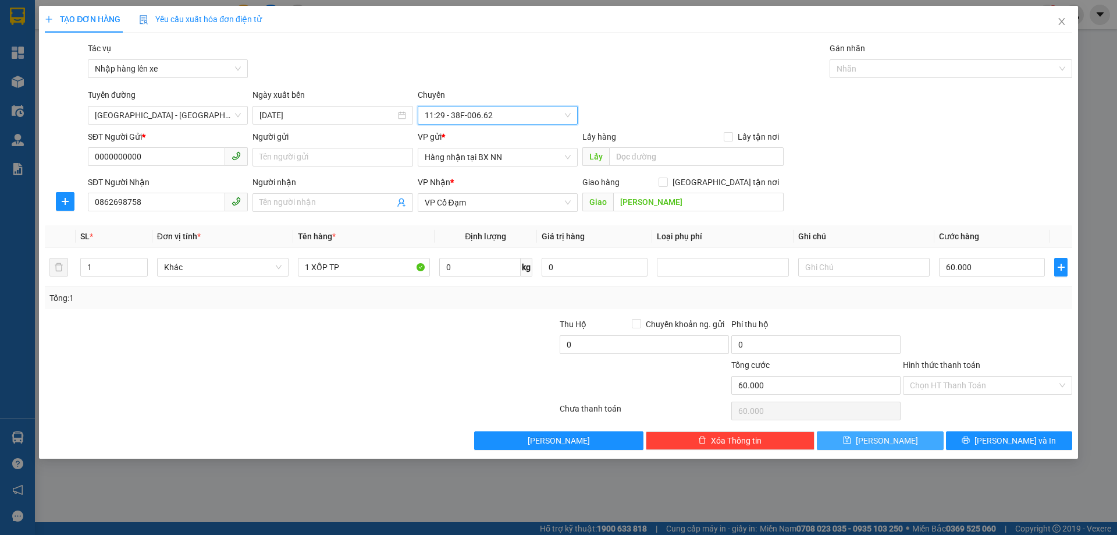
click at [886, 439] on span "Lưu" at bounding box center [887, 440] width 62 height 13
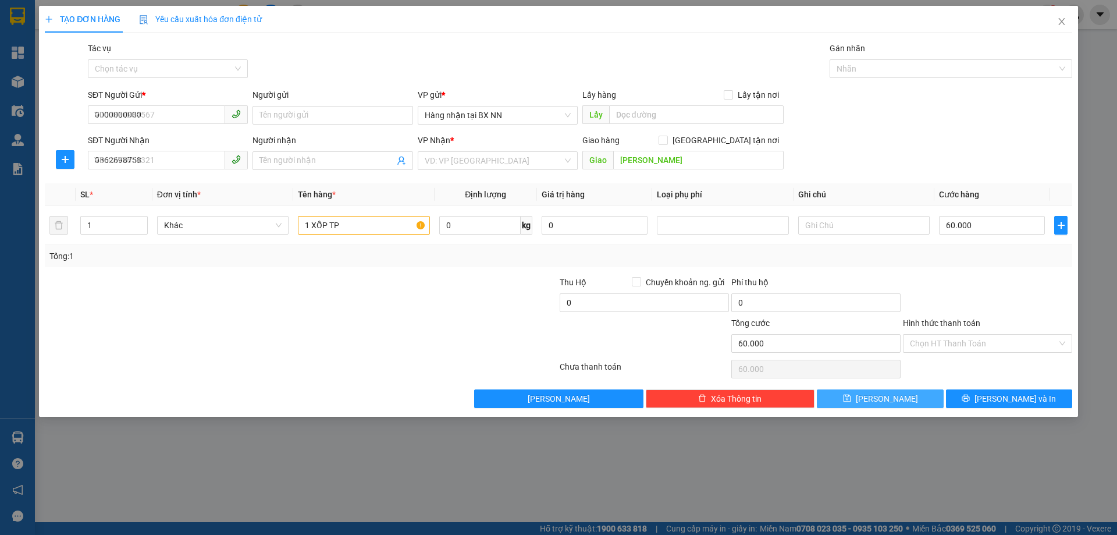
type input "0"
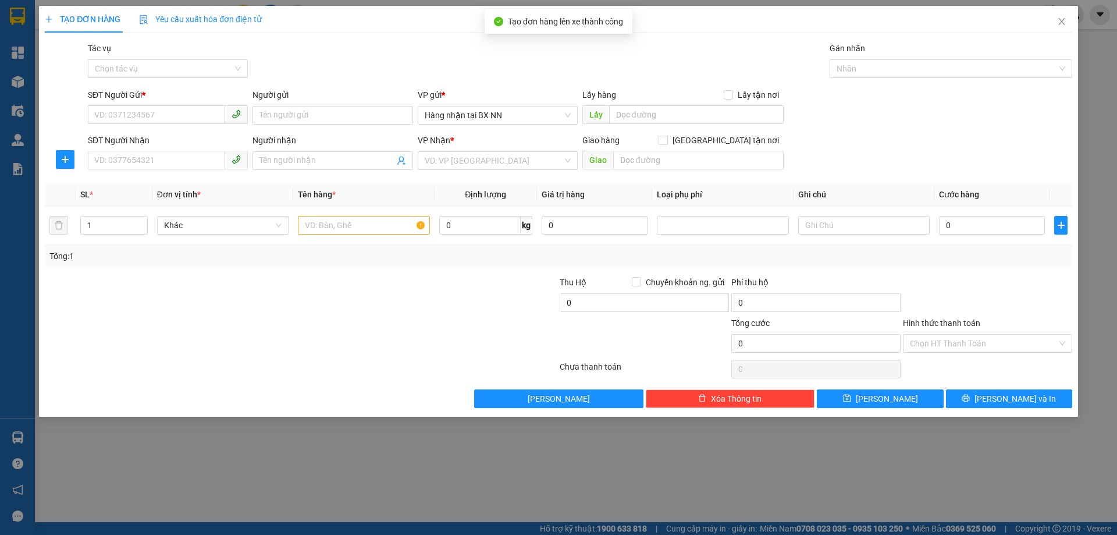
click at [200, 105] on div "SĐT Người Gửi *" at bounding box center [168, 96] width 160 height 17
click at [200, 112] on input "SĐT Người Gửi *" at bounding box center [156, 114] width 137 height 19
paste input "0000000000"
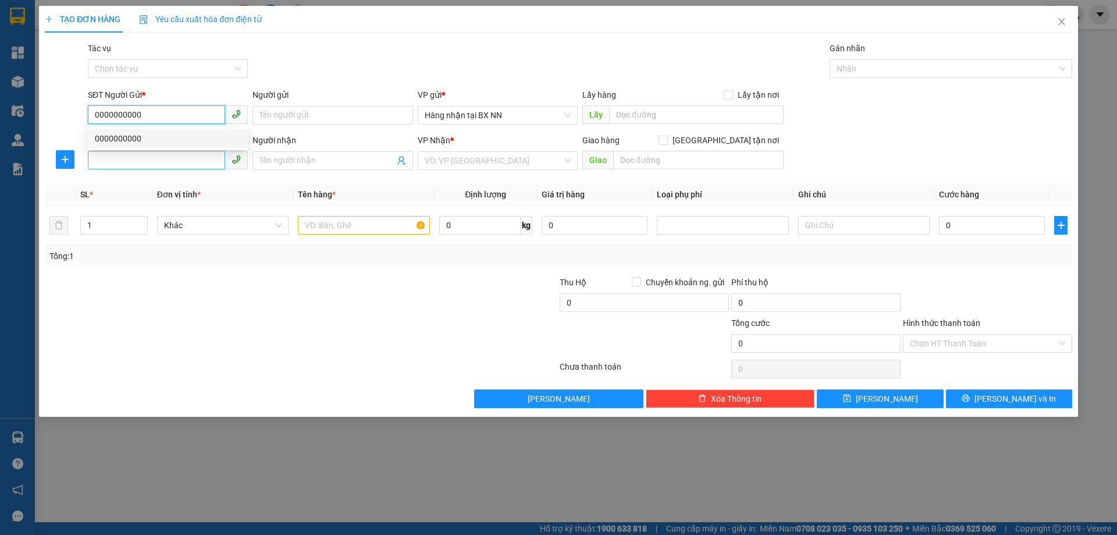
type input "0000000000"
click at [201, 154] on input "SĐT Người Nhận" at bounding box center [156, 160] width 137 height 19
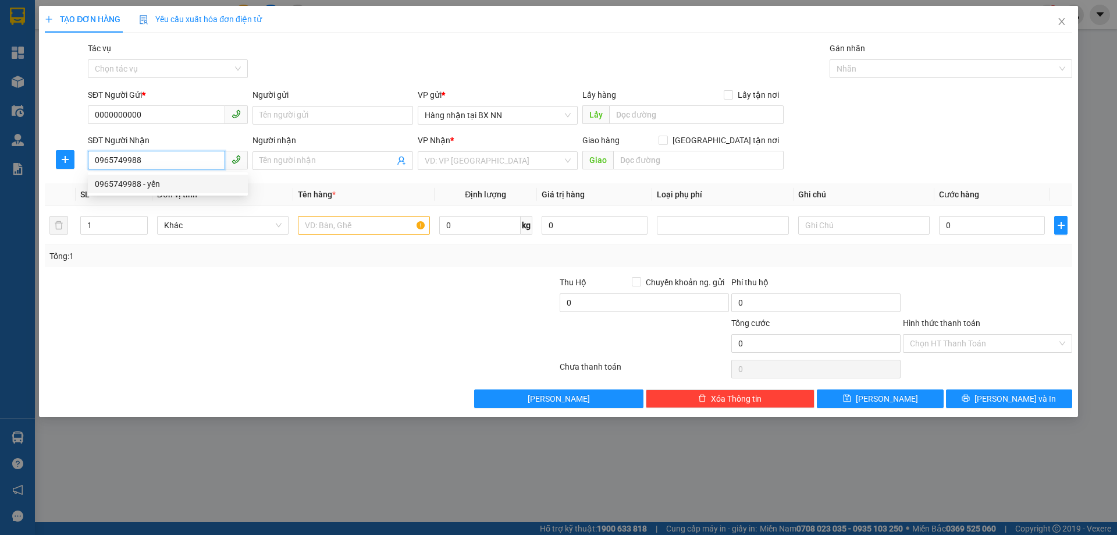
type input "0965749988"
click at [215, 174] on div "0965749988 0965749988 - yến" at bounding box center [168, 183] width 160 height 23
click at [216, 178] on div "Transit Pickup Surcharge Ids Transit Deliver Surcharge Ids Transit Deliver Surc…" at bounding box center [559, 225] width 1028 height 366
click at [188, 169] on input "0965749988" at bounding box center [156, 160] width 137 height 19
click at [180, 185] on div "0965749988 - yến" at bounding box center [168, 184] width 146 height 13
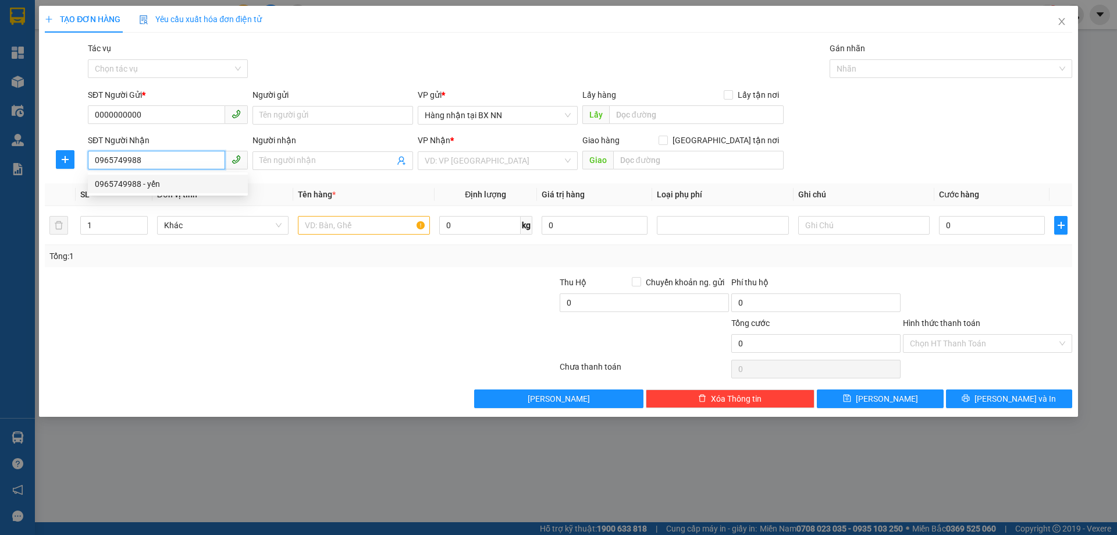
type input "yến"
type input "BÌNH LỘC"
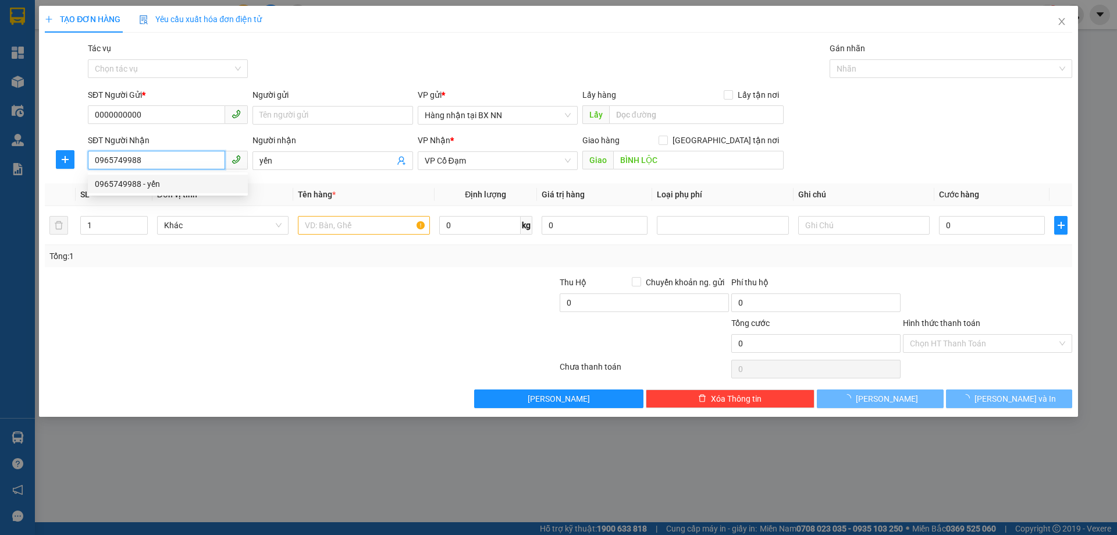
type input "100.000"
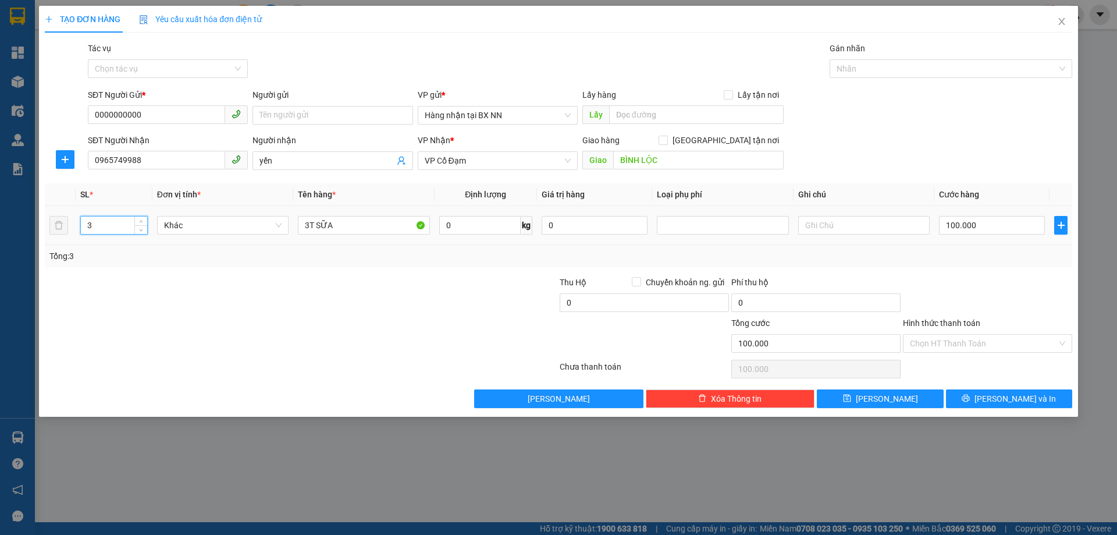
drag, startPoint x: 84, startPoint y: 228, endPoint x: 40, endPoint y: 235, distance: 45.4
click at [43, 234] on div "TẠO ĐƠN HÀNG Yêu cầu xuất hóa đơn điện tử Transit Pickup Surcharge Ids Transit …" at bounding box center [558, 211] width 1039 height 411
type input "1"
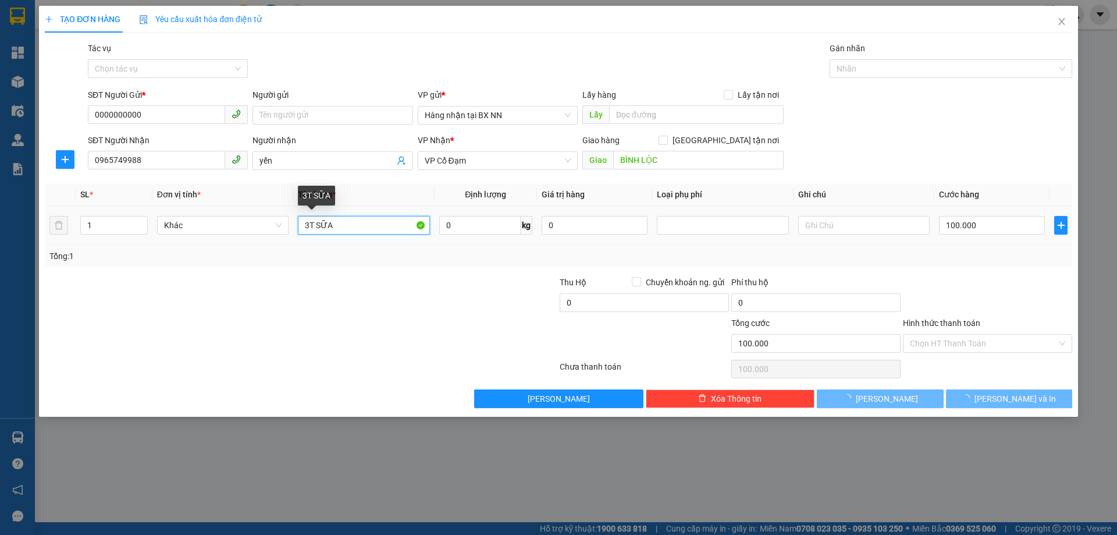
drag, startPoint x: 328, startPoint y: 219, endPoint x: 218, endPoint y: 213, distance: 110.8
click at [221, 219] on tr "1 Khác 3T SỮA 0 kg 0 100.000" at bounding box center [559, 225] width 1028 height 39
type input "1"
type input "0"
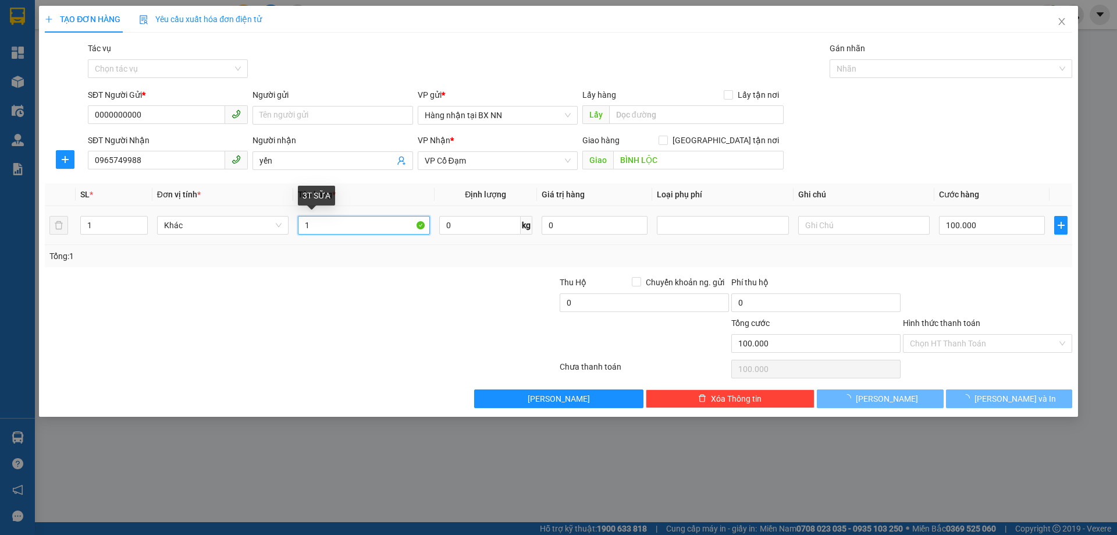
type input "0"
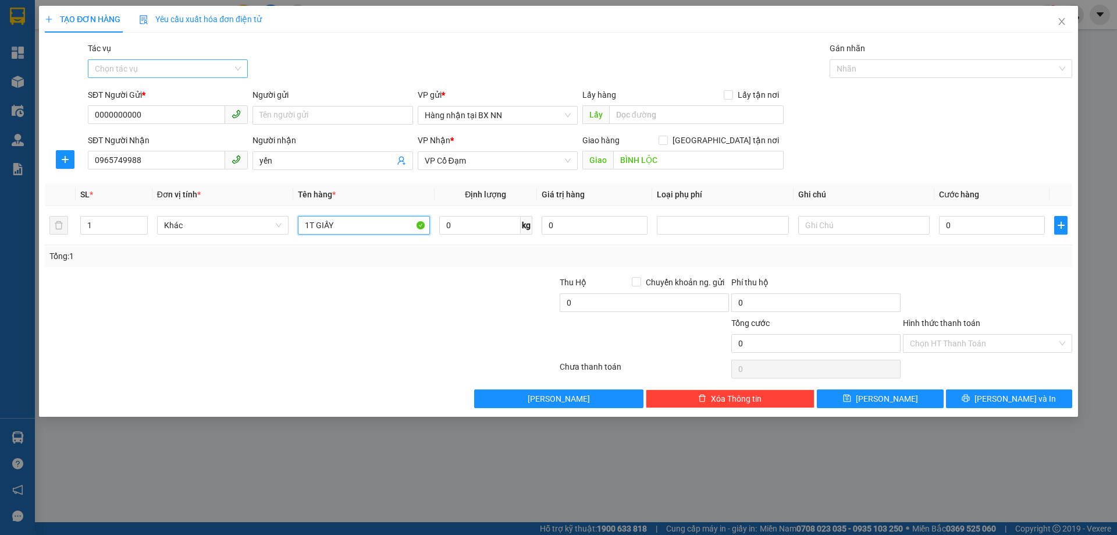
click at [232, 59] on div "Chọn tác vụ" at bounding box center [168, 68] width 160 height 19
type input "1T GIẤY"
click at [169, 90] on div "Nhập hàng lên xe" at bounding box center [168, 92] width 146 height 13
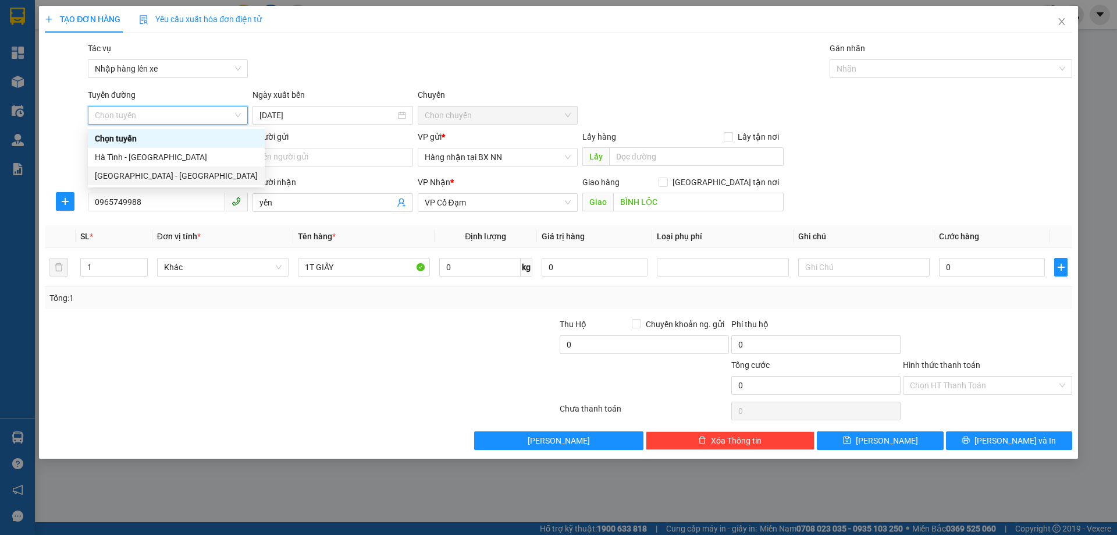
click at [141, 180] on div "Hà Nội - Hà Tĩnh" at bounding box center [176, 175] width 163 height 13
type input "14/10/2025"
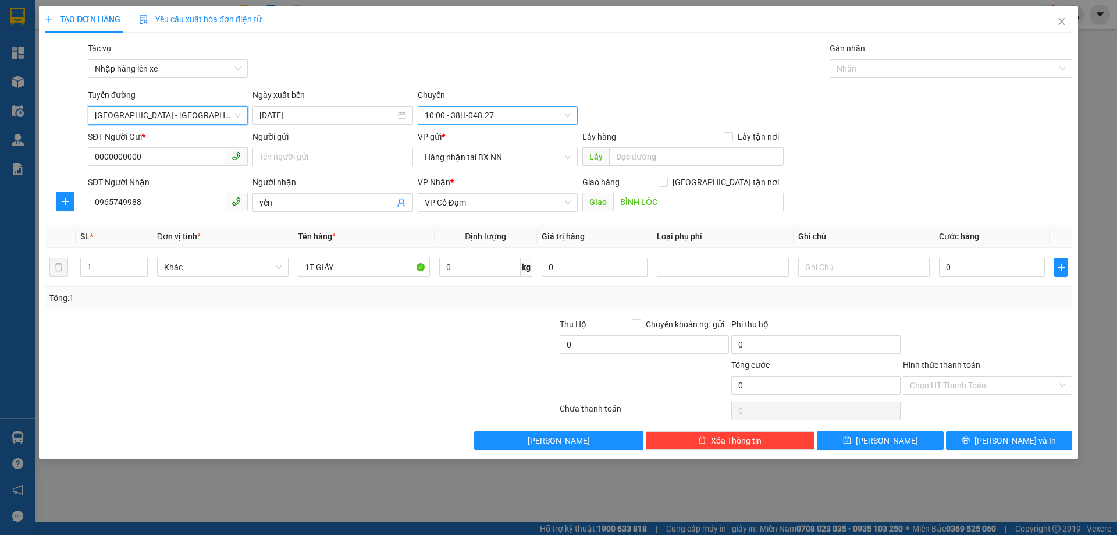
click at [491, 118] on span "10:00 - 38H-048.27" at bounding box center [498, 115] width 146 height 17
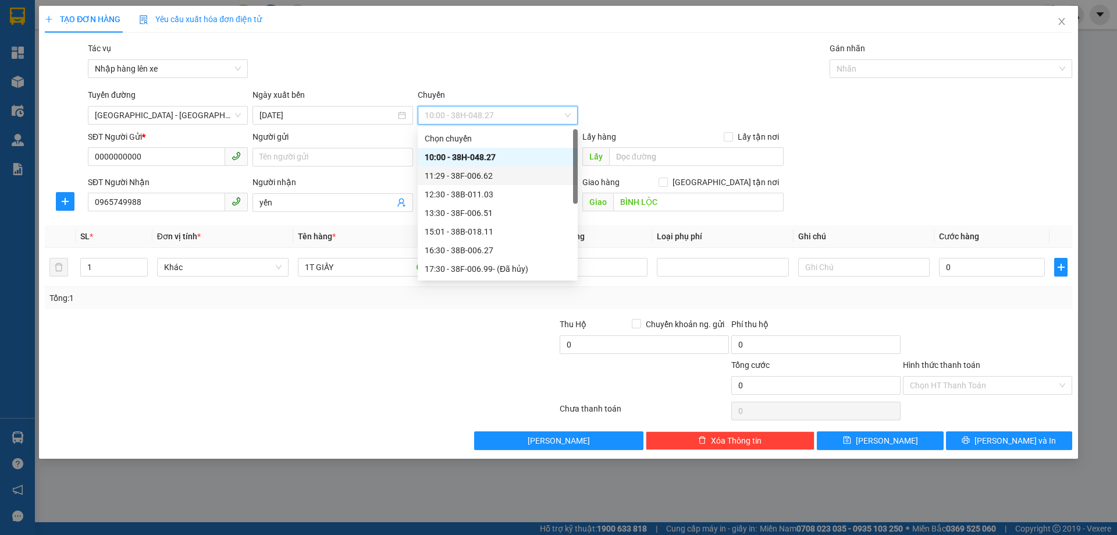
click at [499, 175] on div "11:29 - 38F-006.62" at bounding box center [498, 175] width 146 height 13
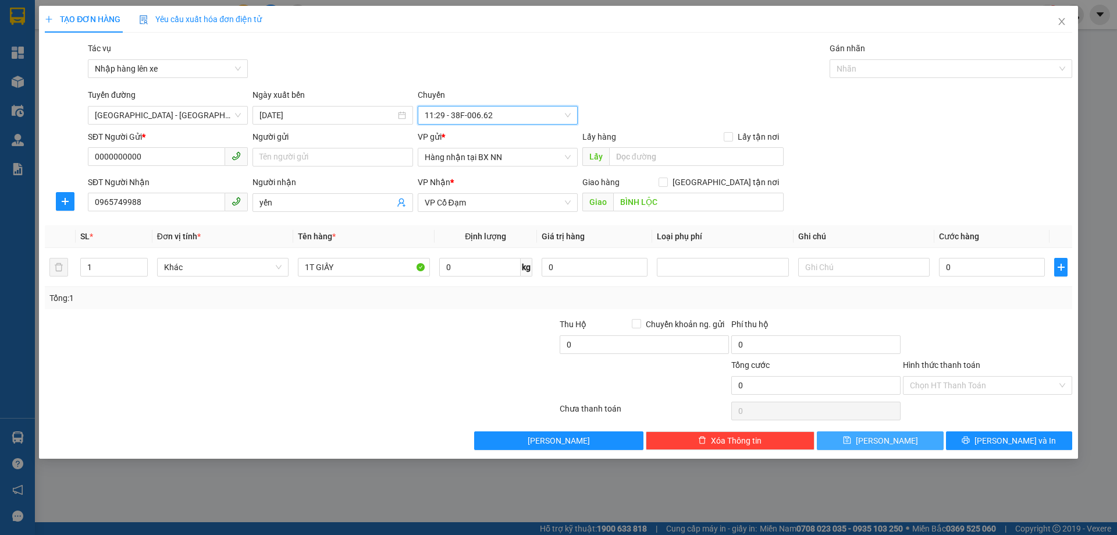
click at [907, 434] on button "Lưu" at bounding box center [880, 440] width 126 height 19
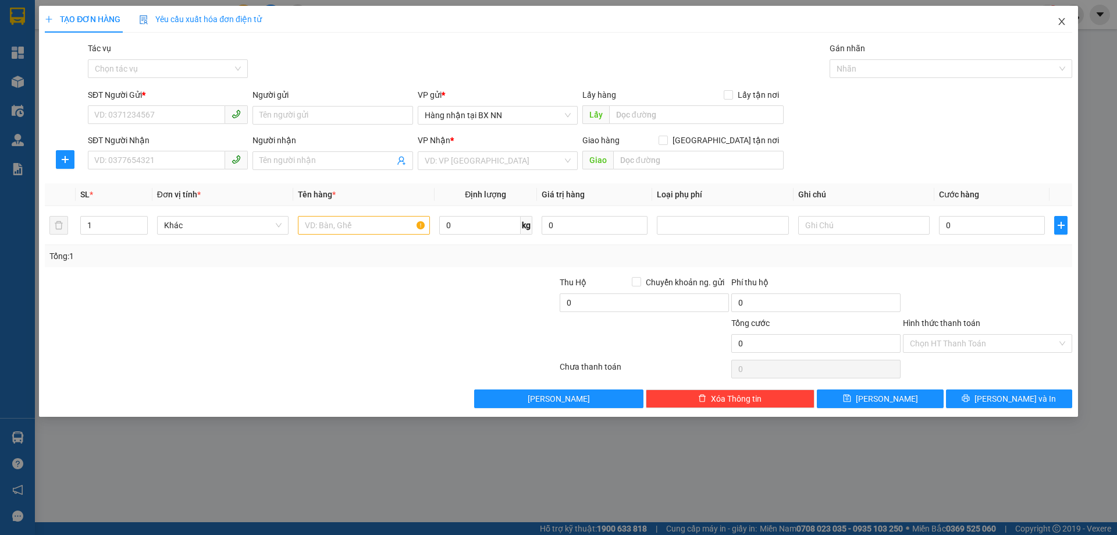
drag, startPoint x: 1056, startPoint y: 31, endPoint x: 1010, endPoint y: 25, distance: 45.8
click at [1056, 31] on span "Close" at bounding box center [1062, 22] width 33 height 33
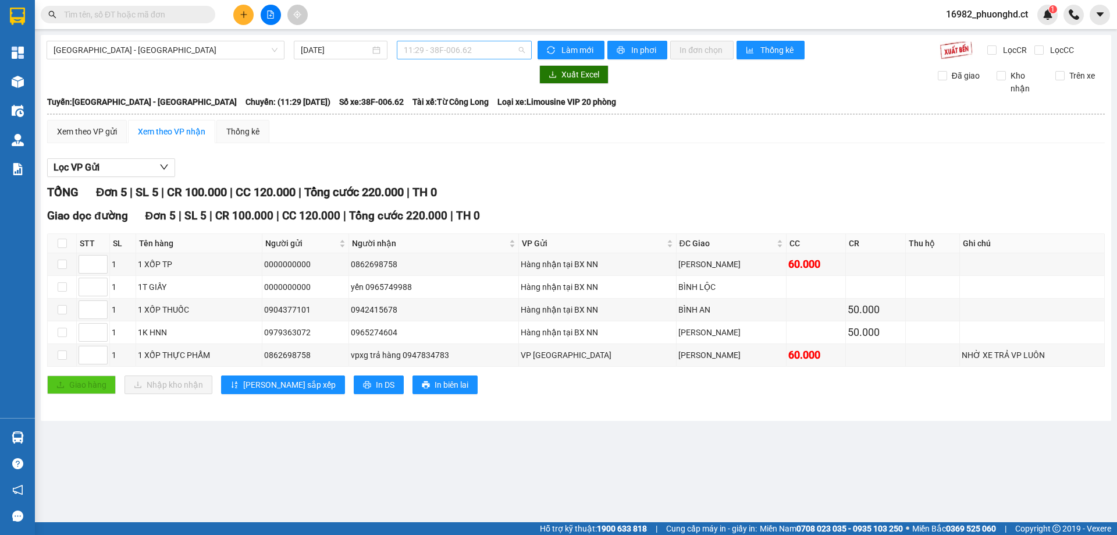
click at [438, 54] on span "11:29 - 38F-006.62" at bounding box center [464, 49] width 121 height 17
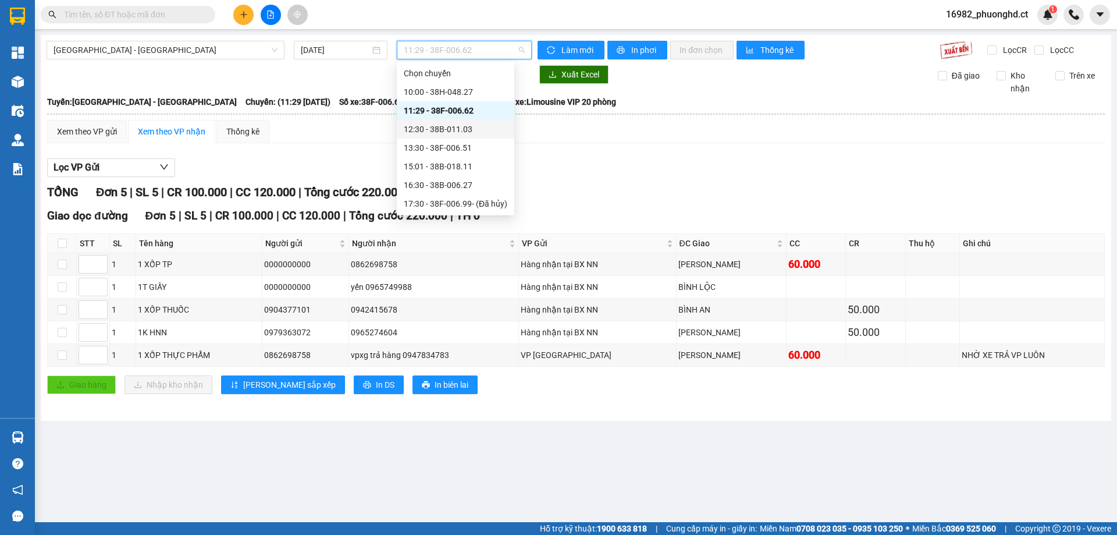
click at [446, 134] on div "12:30 - 38B-011.03" at bounding box center [456, 129] width 104 height 13
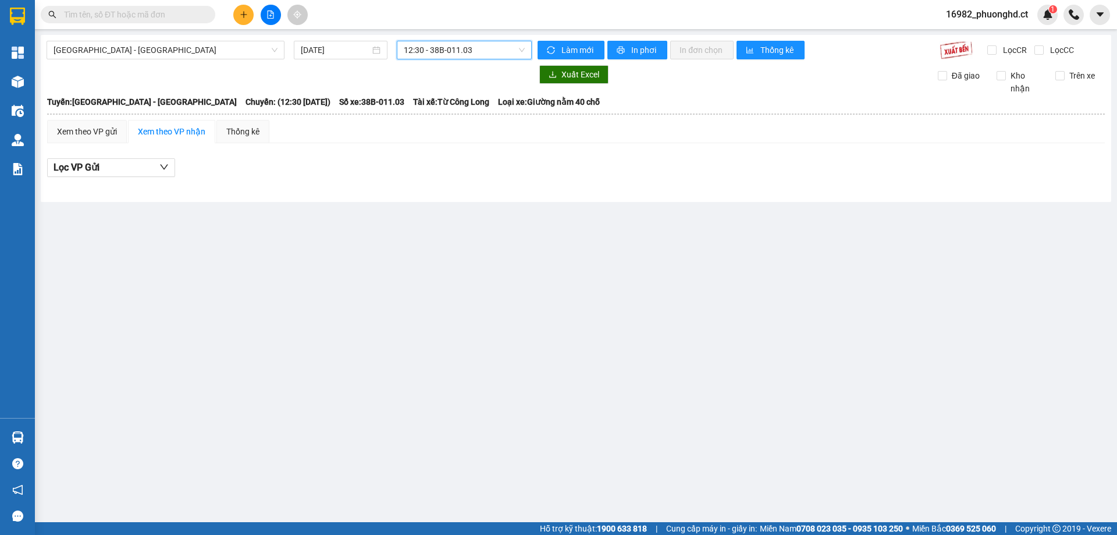
click at [243, 11] on button at bounding box center [243, 15] width 20 height 20
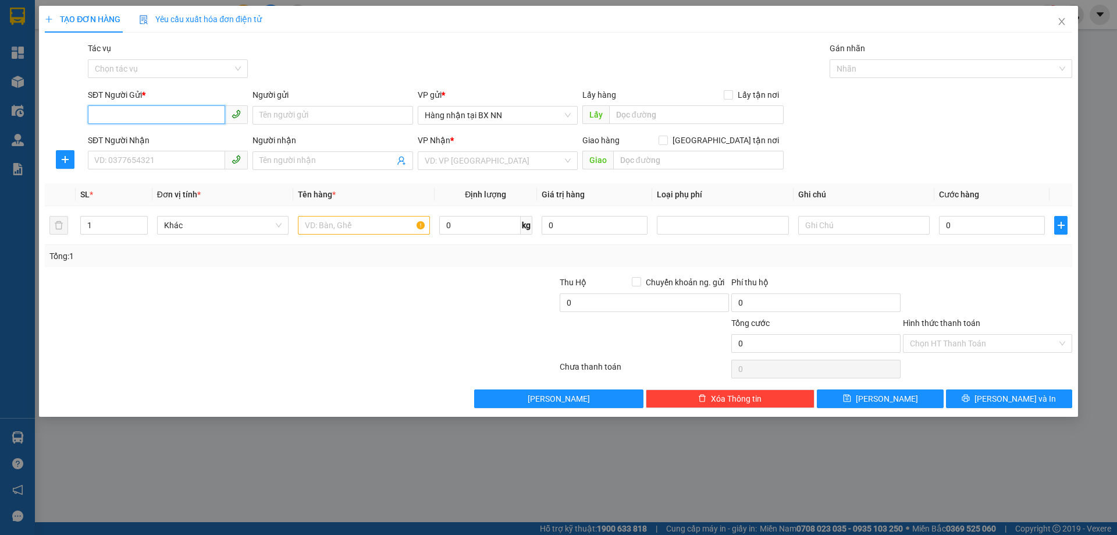
paste input "0000000000"
type input "0000000000"
click at [174, 158] on input "SĐT Người Nhận" at bounding box center [156, 160] width 137 height 19
type input "0985714586"
click at [542, 158] on input "search" at bounding box center [494, 160] width 138 height 17
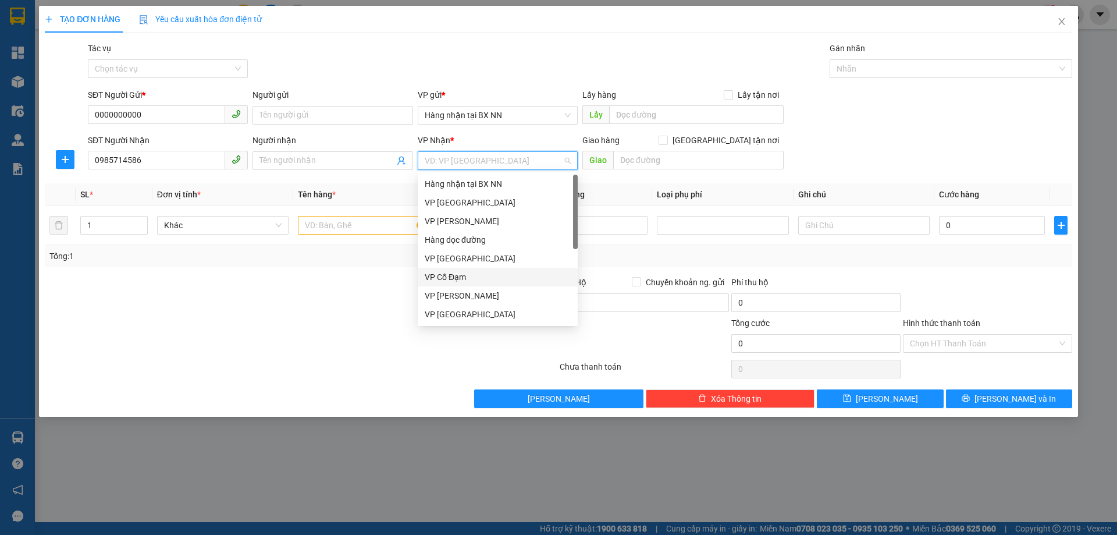
click at [457, 270] on div "VP Cổ Đạm" at bounding box center [498, 277] width 160 height 19
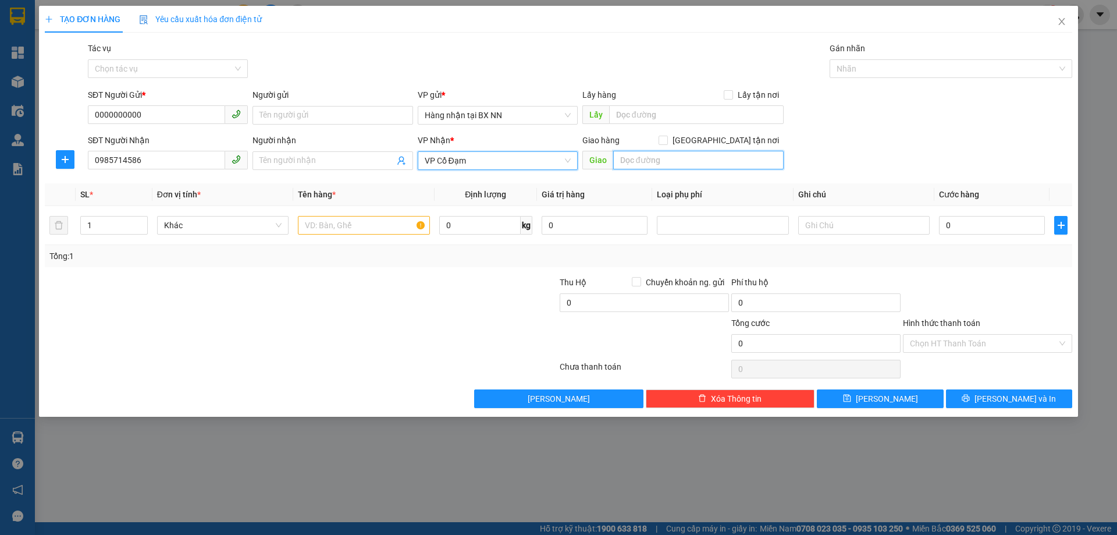
click at [695, 157] on input "text" at bounding box center [698, 160] width 171 height 19
type input "CẦU TRÙ"
click at [350, 220] on input "text" at bounding box center [364, 225] width 132 height 19
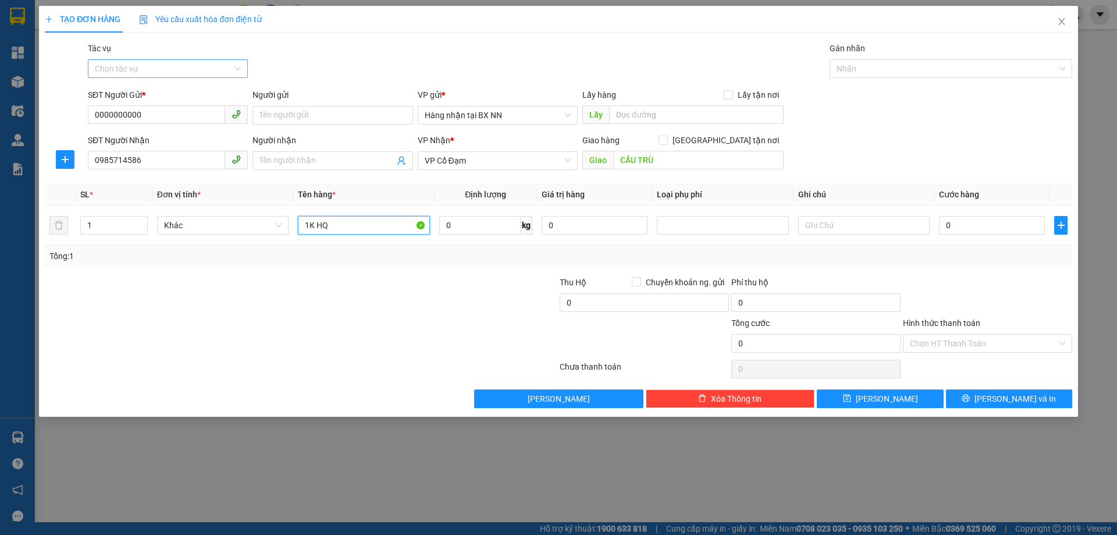
type input "1K HQ"
click at [134, 70] on input "Tác vụ" at bounding box center [164, 68] width 138 height 17
click at [105, 93] on div "Nhập hàng lên xe" at bounding box center [168, 92] width 146 height 13
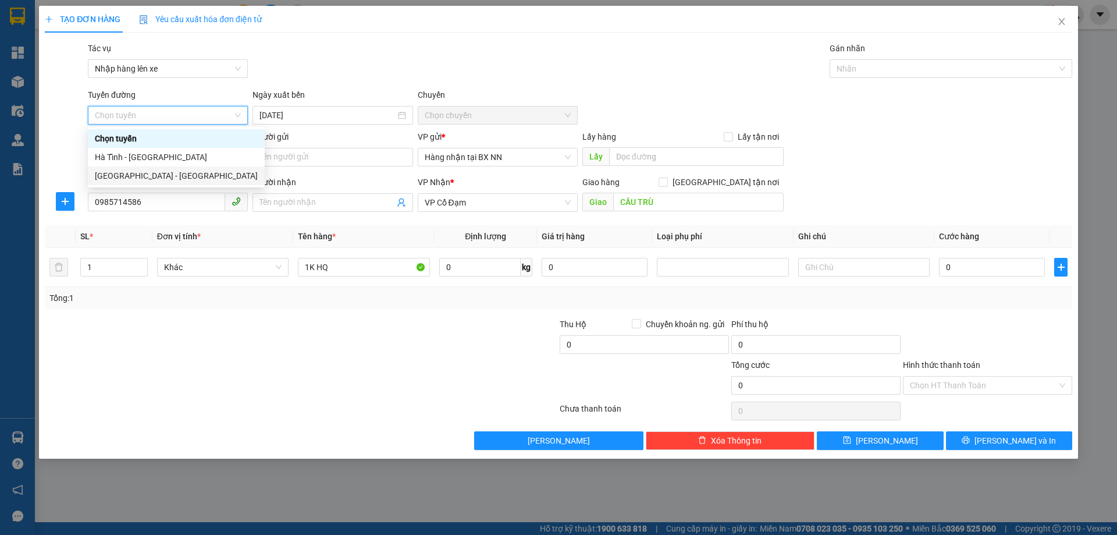
click at [127, 172] on div "Hà Nội - Hà Tĩnh" at bounding box center [176, 175] width 163 height 13
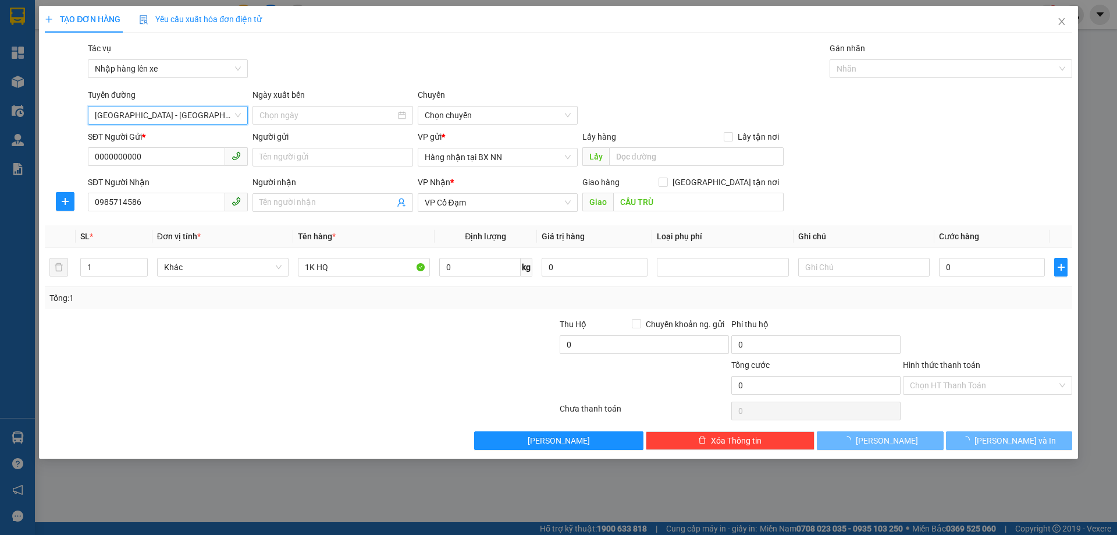
type input "14/10/2025"
click at [464, 115] on span "10:00 - 38H-048.27" at bounding box center [498, 115] width 146 height 17
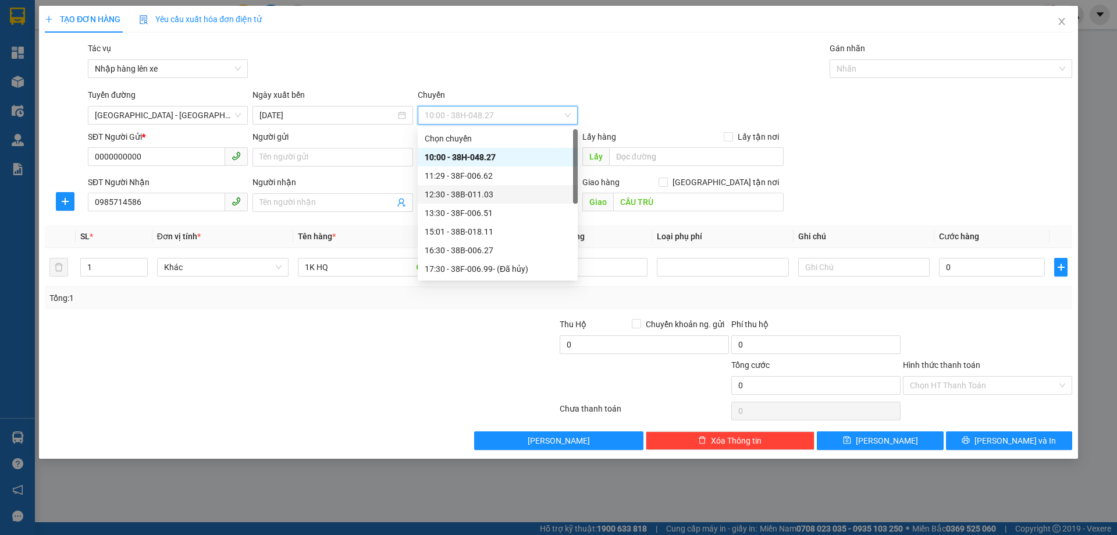
click at [498, 192] on div "12:30 - 38B-011.03" at bounding box center [498, 194] width 146 height 13
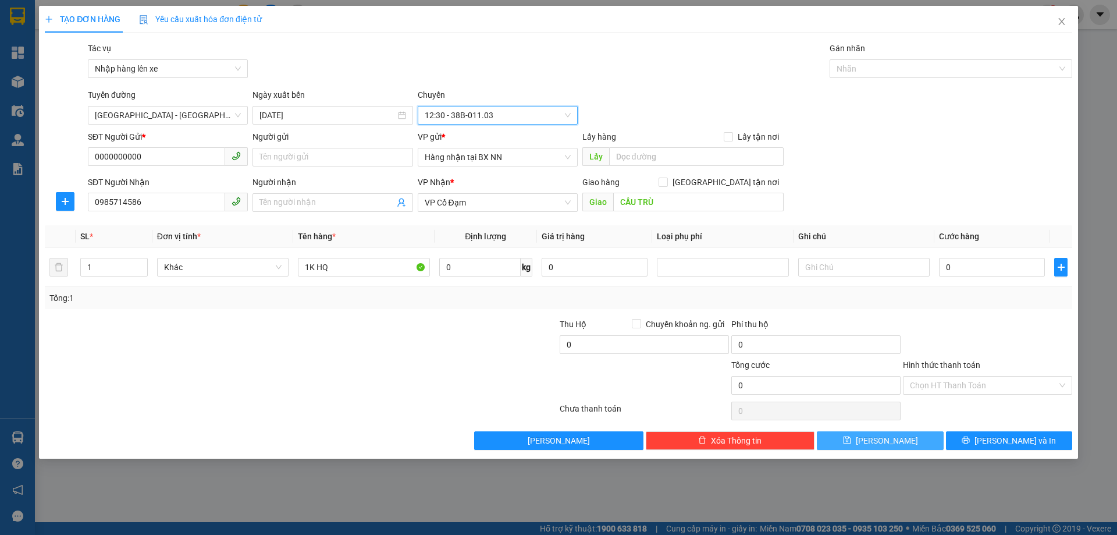
click at [896, 444] on button "Lưu" at bounding box center [880, 440] width 126 height 19
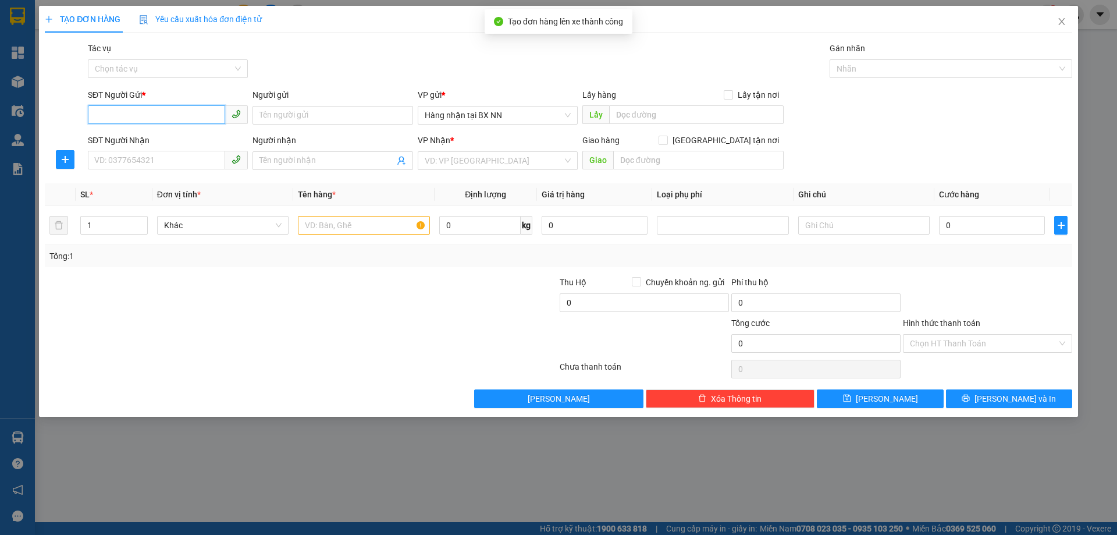
click at [119, 119] on input "SĐT Người Gửi *" at bounding box center [156, 114] width 137 height 19
paste input "0000000000"
type input "0000000000"
click at [119, 165] on input "SĐT Người Nhận" at bounding box center [156, 160] width 137 height 19
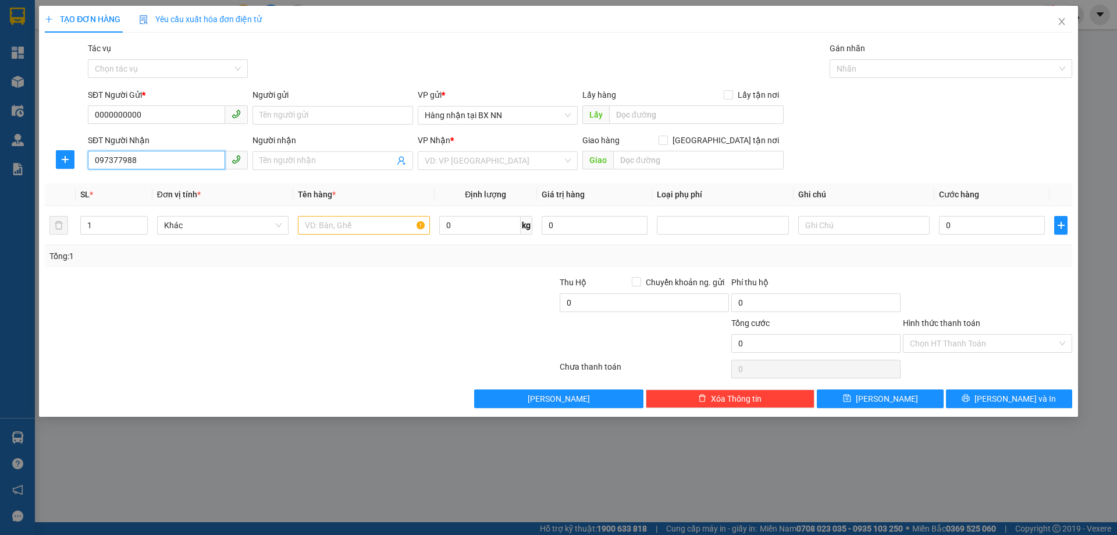
type input "0973779882"
click at [152, 179] on div "0973779882 - 0977810098" at bounding box center [168, 184] width 146 height 13
type input "0977810098"
type input "XUÂN HOA"
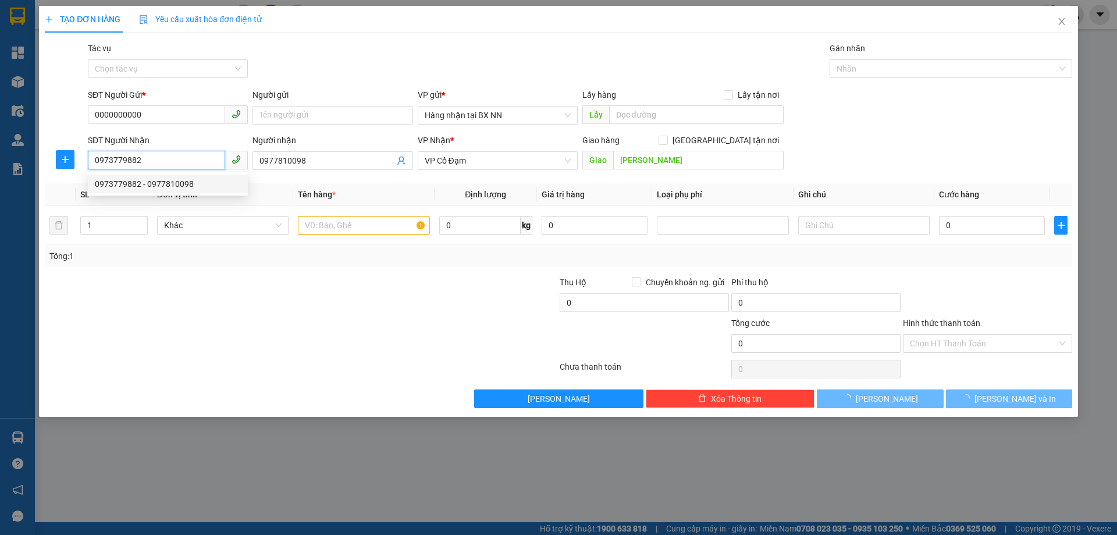
type input "150.000"
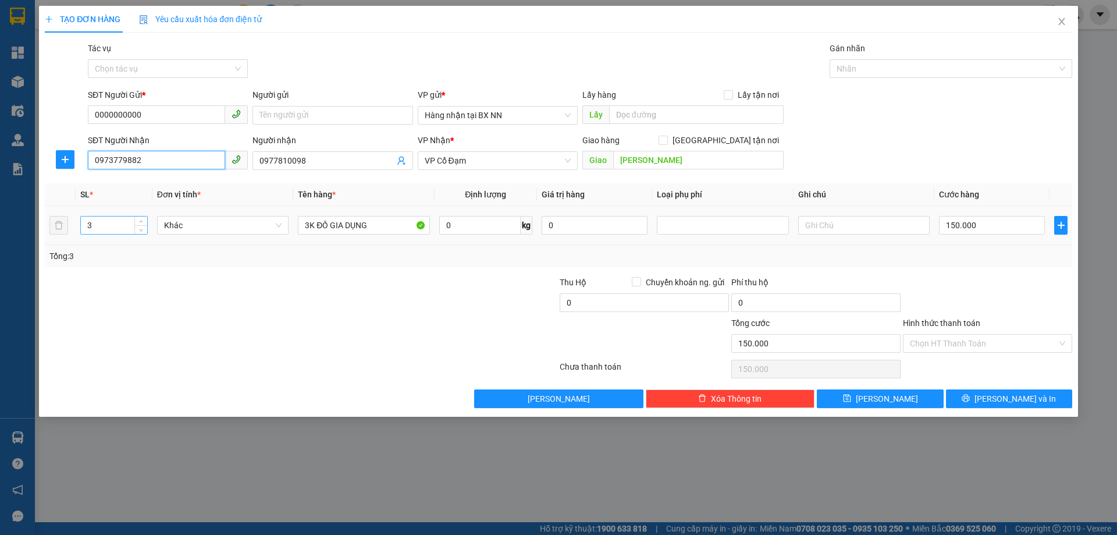
type input "0973779882"
drag, startPoint x: 86, startPoint y: 219, endPoint x: 31, endPoint y: 219, distance: 54.1
click at [32, 219] on div "TẠO ĐƠN HÀNG Yêu cầu xuất hóa đơn điện tử Transit Pickup Surcharge Ids Transit …" at bounding box center [558, 267] width 1117 height 535
type input "2"
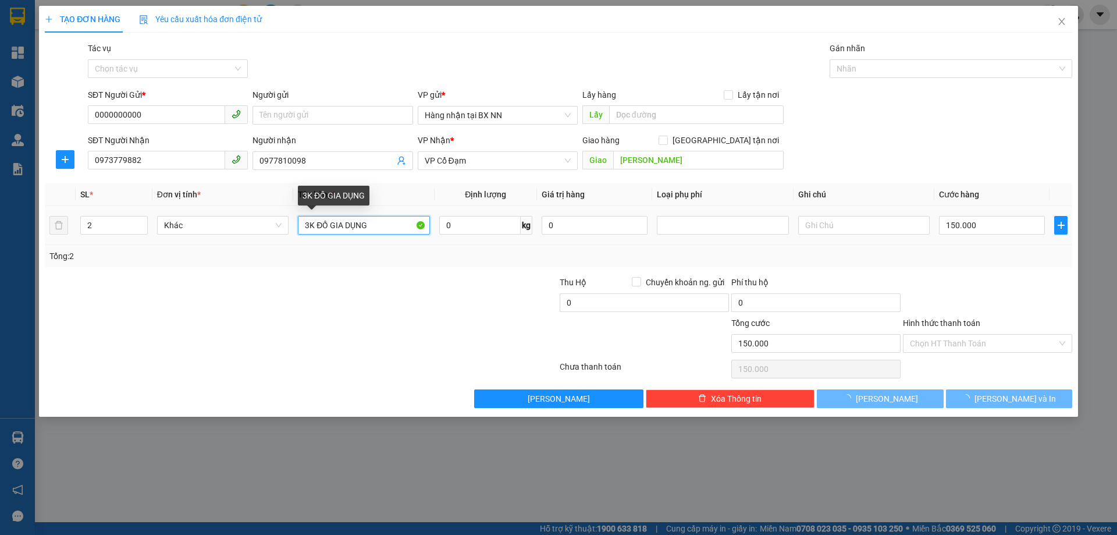
drag, startPoint x: 393, startPoint y: 223, endPoint x: 204, endPoint y: 246, distance: 191.0
click at [203, 248] on div "SL * Đơn vị tính * Tên hàng * Định lượng Giá trị hàng Loại phụ phí Ghi chú Cước…" at bounding box center [559, 225] width 1028 height 84
type input "2"
type input "0"
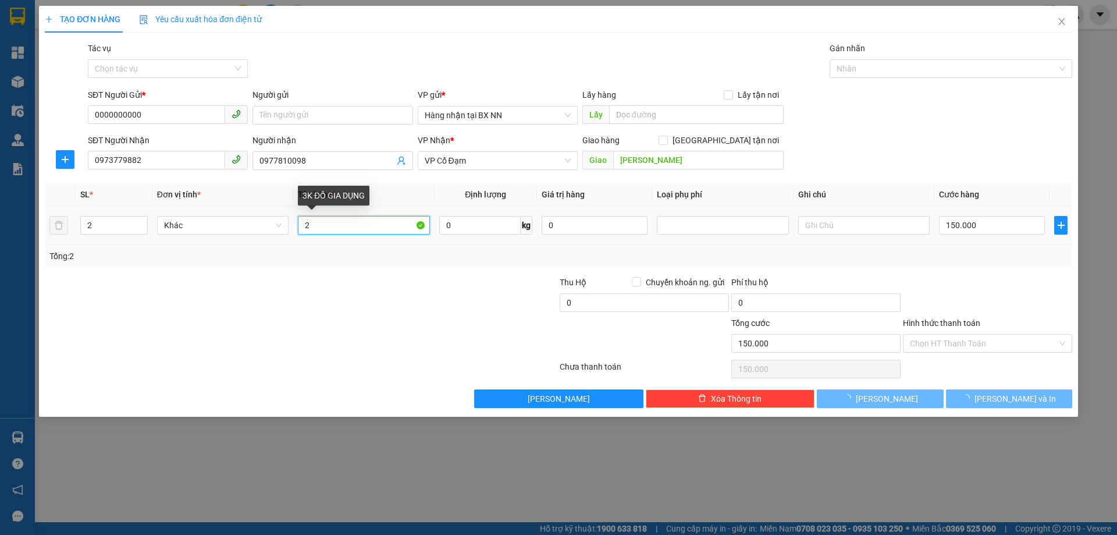
type input "0"
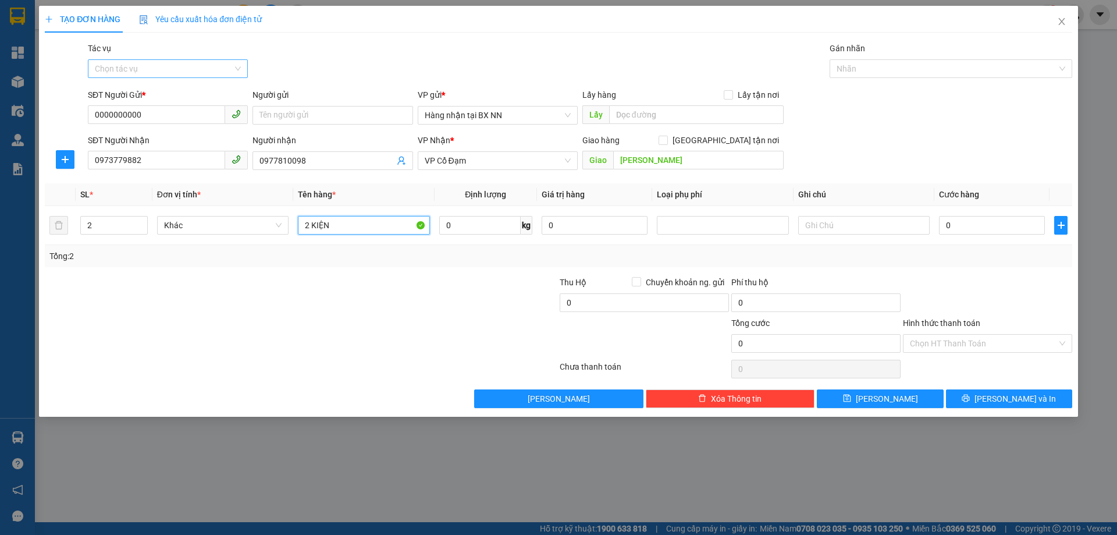
type input "2 KIỆN"
click at [152, 74] on input "Tác vụ" at bounding box center [164, 68] width 138 height 17
click at [161, 87] on div "Nhập hàng lên xe" at bounding box center [168, 92] width 146 height 13
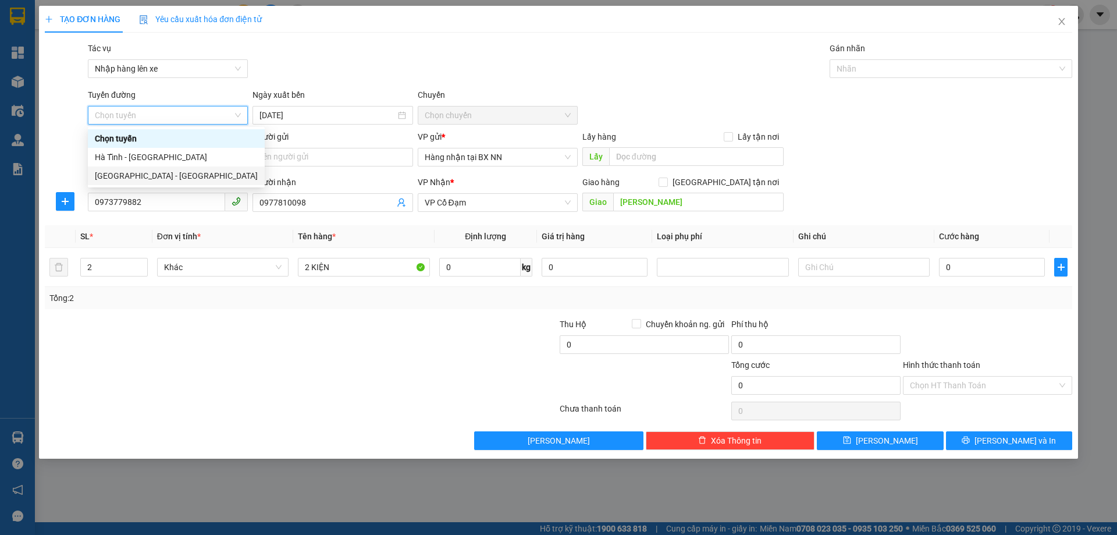
click at [159, 176] on div "Hà Nội - Hà Tĩnh" at bounding box center [176, 175] width 163 height 13
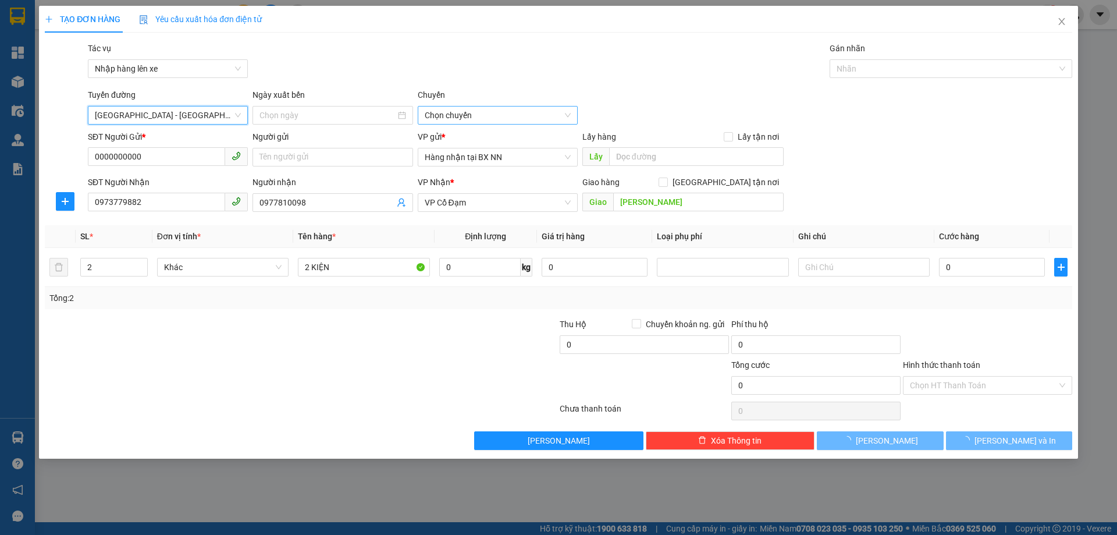
type input "14/10/2025"
click at [508, 118] on span "10:00 - 38H-048.27" at bounding box center [498, 115] width 146 height 17
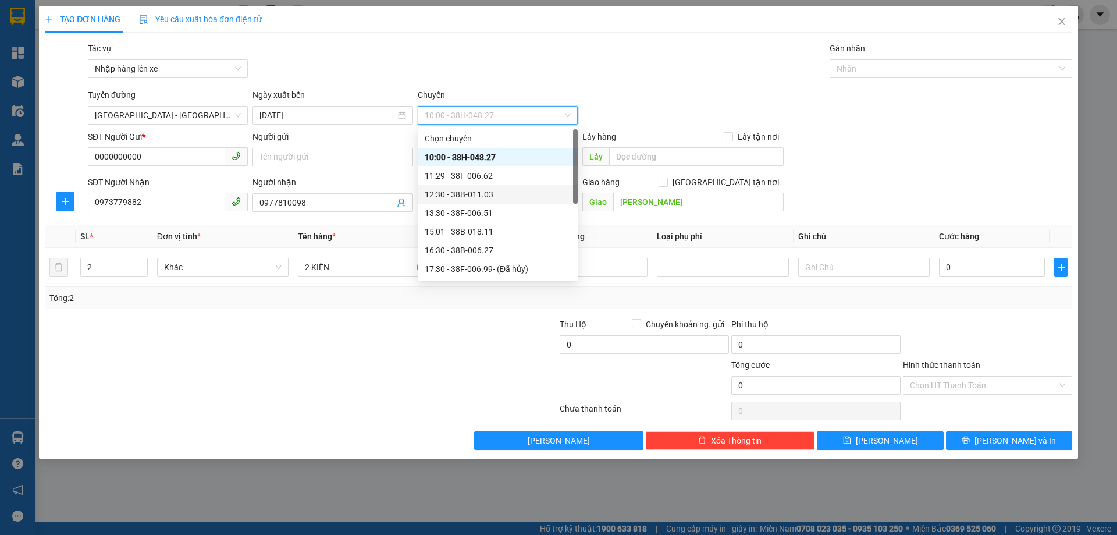
click at [473, 201] on div "12:30 - 38B-011.03" at bounding box center [498, 194] width 160 height 19
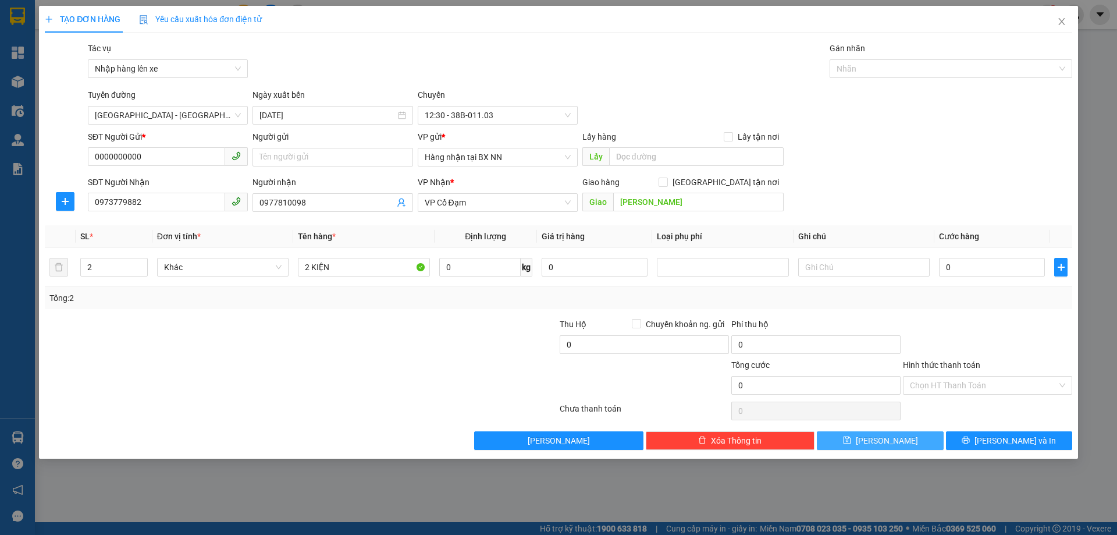
click at [849, 445] on button "Lưu" at bounding box center [880, 440] width 126 height 19
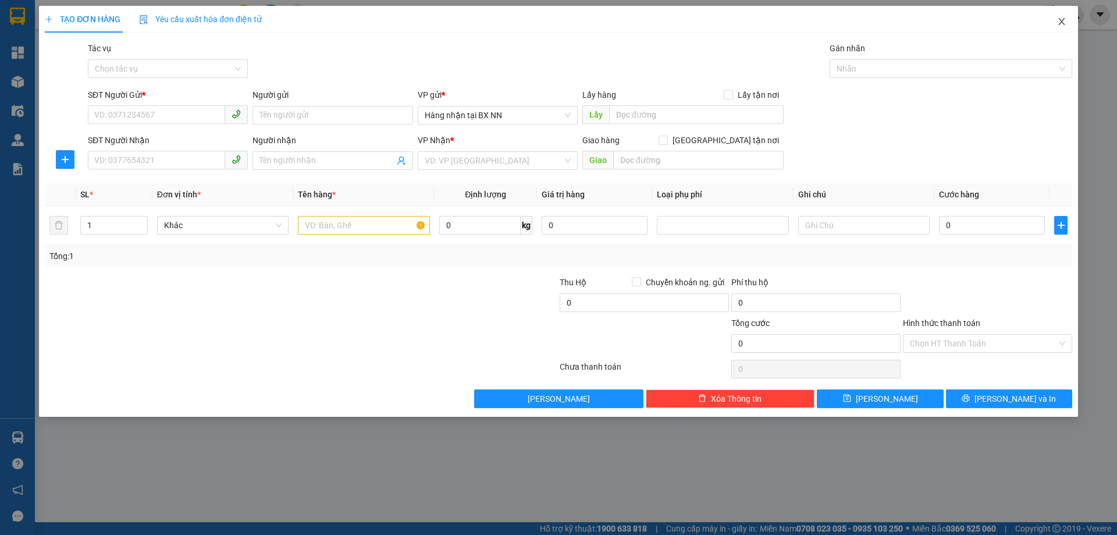
click at [1060, 29] on span "Close" at bounding box center [1062, 22] width 33 height 33
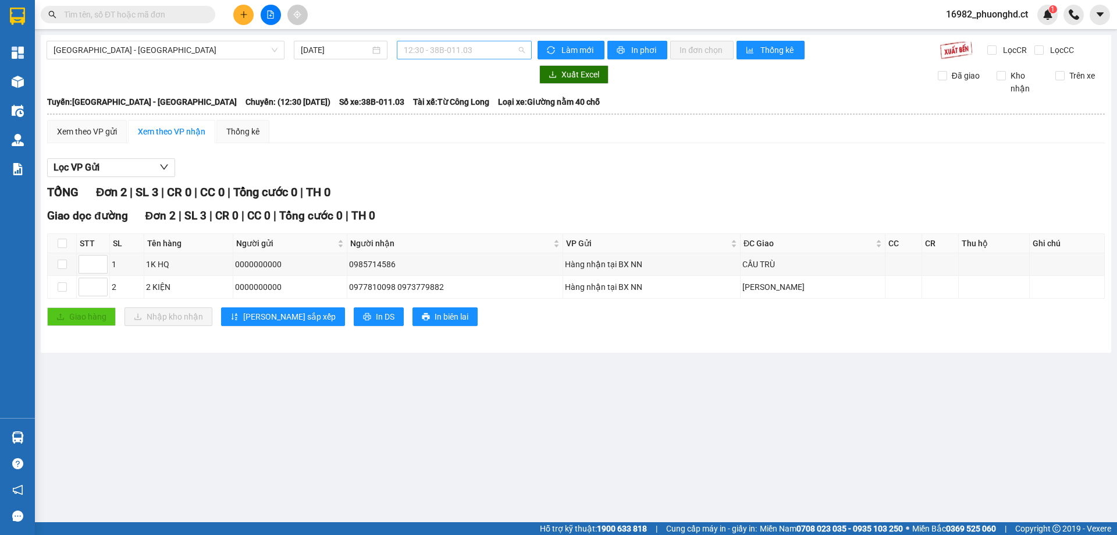
click at [459, 47] on span "12:30 - 38B-011.03" at bounding box center [464, 49] width 121 height 17
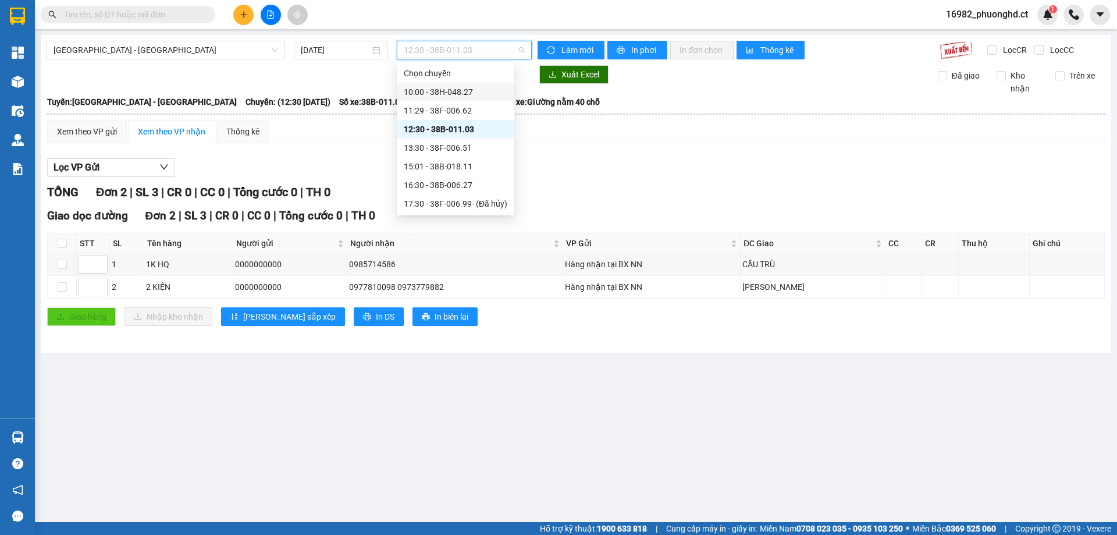
click at [470, 88] on div "10:00 - 38H-048.27" at bounding box center [456, 92] width 104 height 13
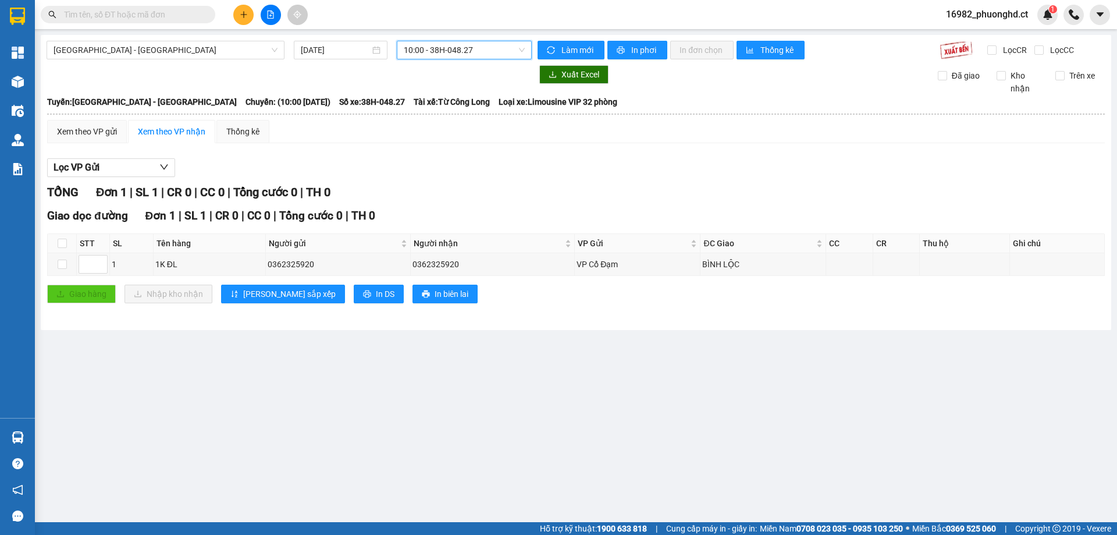
click at [242, 17] on icon "plus" at bounding box center [244, 14] width 8 height 8
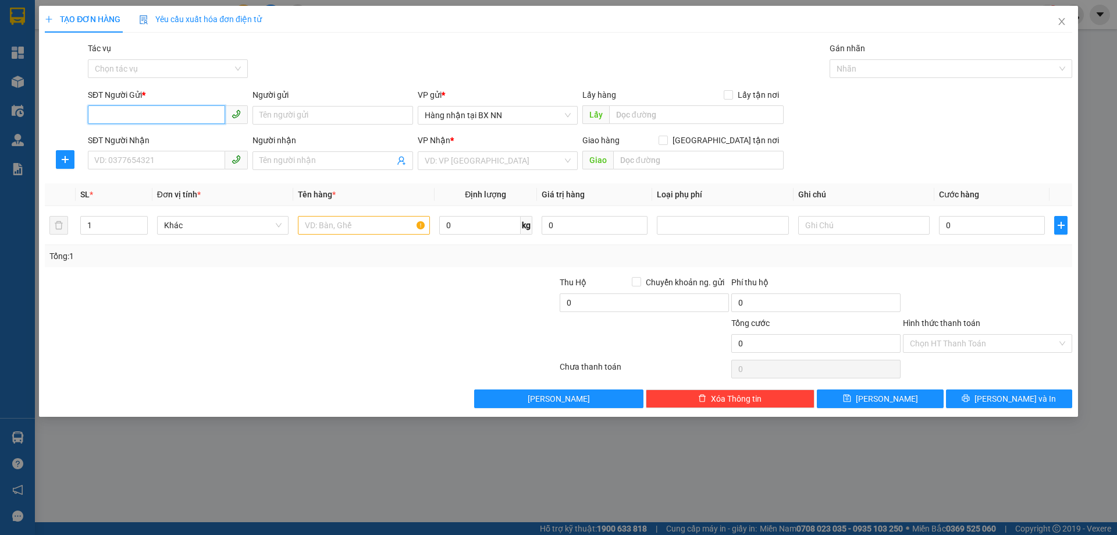
paste input "0000000000"
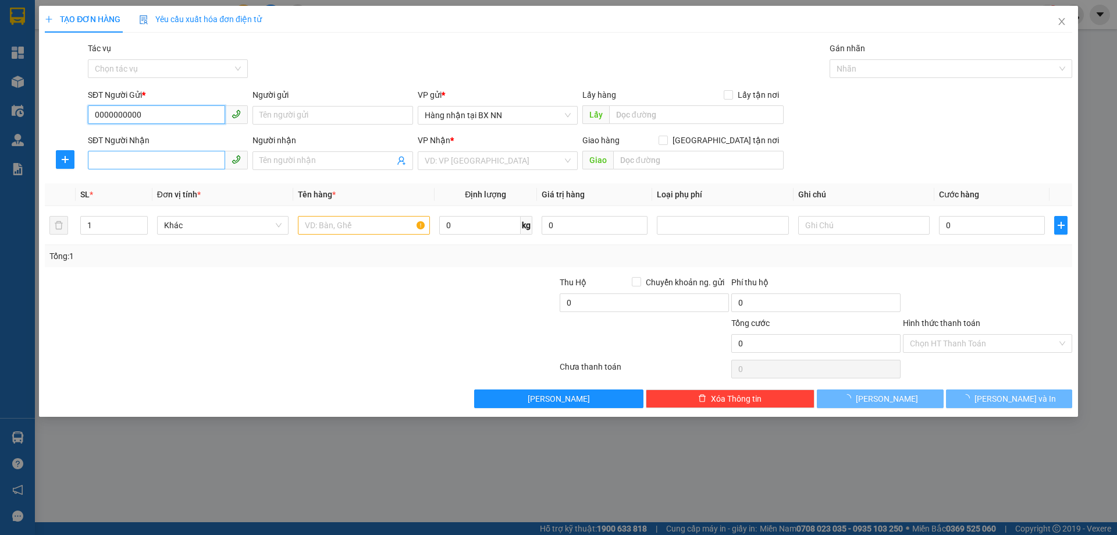
type input "0000000000"
click at [154, 152] on input "SĐT Người Nhận" at bounding box center [156, 160] width 137 height 19
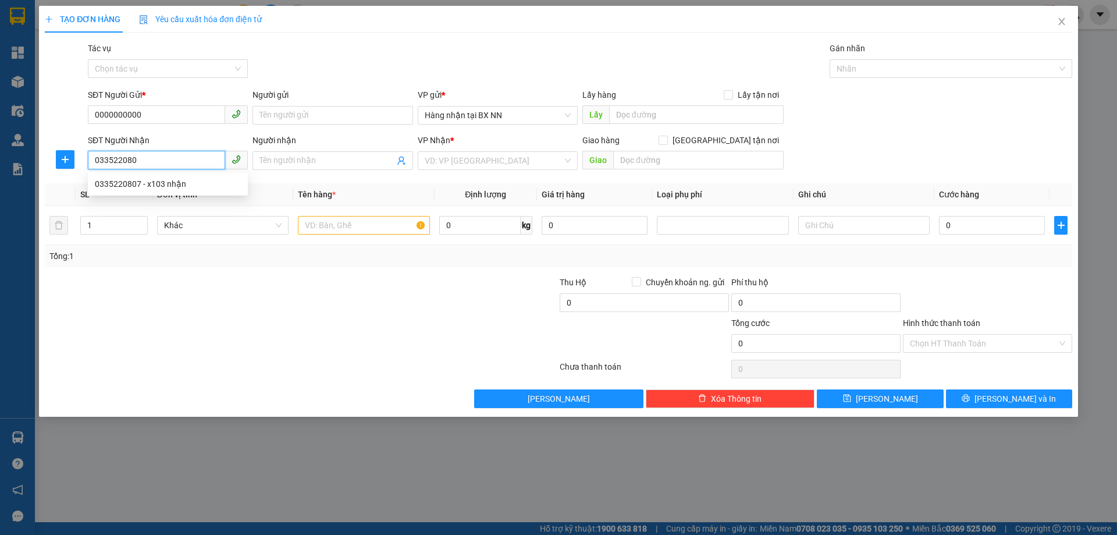
type input "0335220807"
click at [178, 179] on div "0335220807 - x103 nhận" at bounding box center [168, 184] width 146 height 13
type input "x103 nhận"
type input "."
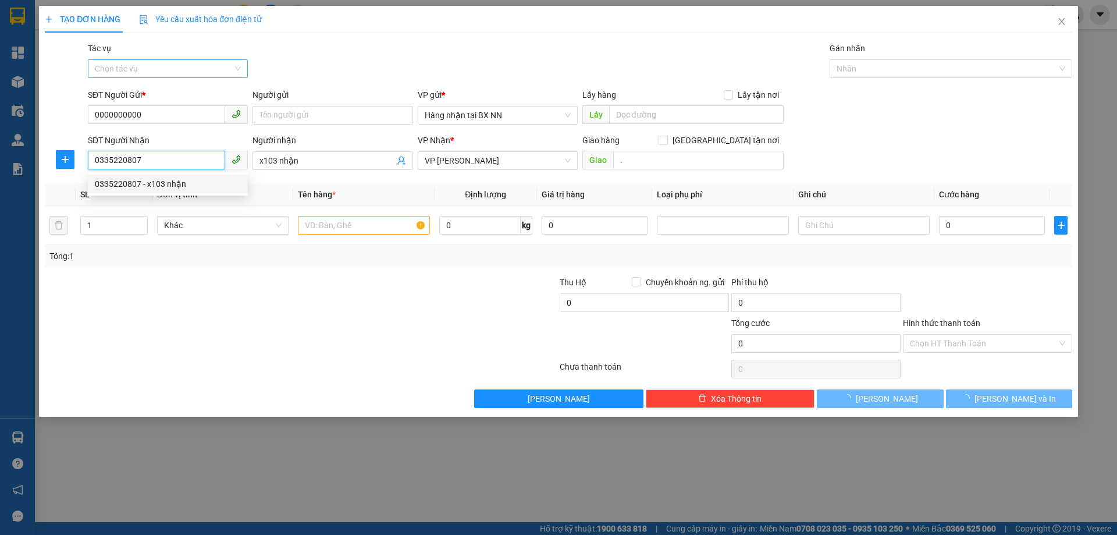
type input "40.000"
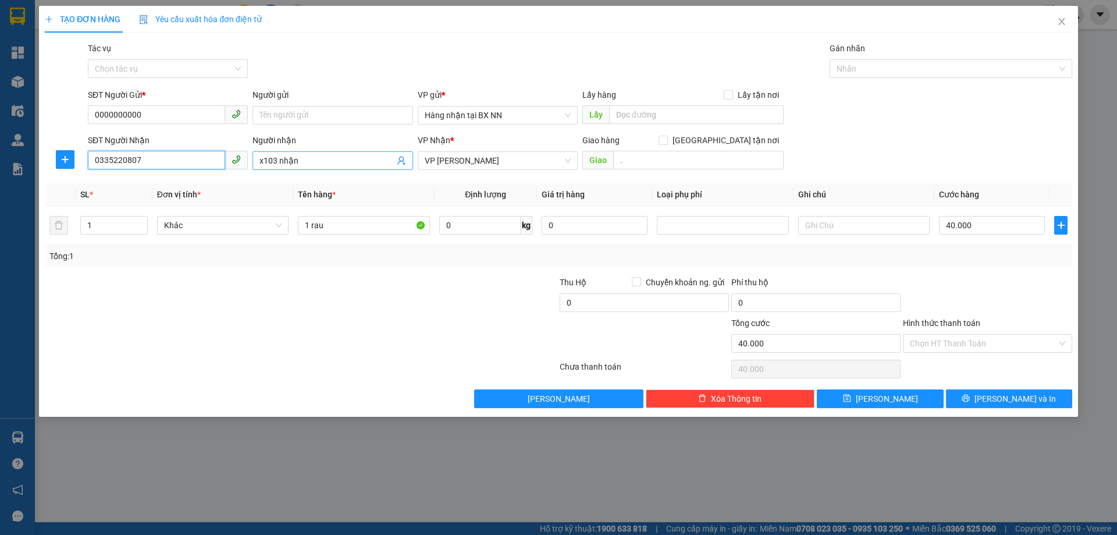
type input "0335220807"
drag, startPoint x: 304, startPoint y: 166, endPoint x: 116, endPoint y: 164, distance: 188.6
click at [116, 164] on div "SĐT Người Nhận 0335220807 Người nhận x103 nhận x103 nhận VP Nhận * VP Cương Giá…" at bounding box center [580, 154] width 989 height 41
click at [634, 164] on input "." at bounding box center [698, 160] width 171 height 19
click at [1064, 17] on icon "close" at bounding box center [1061, 21] width 9 height 9
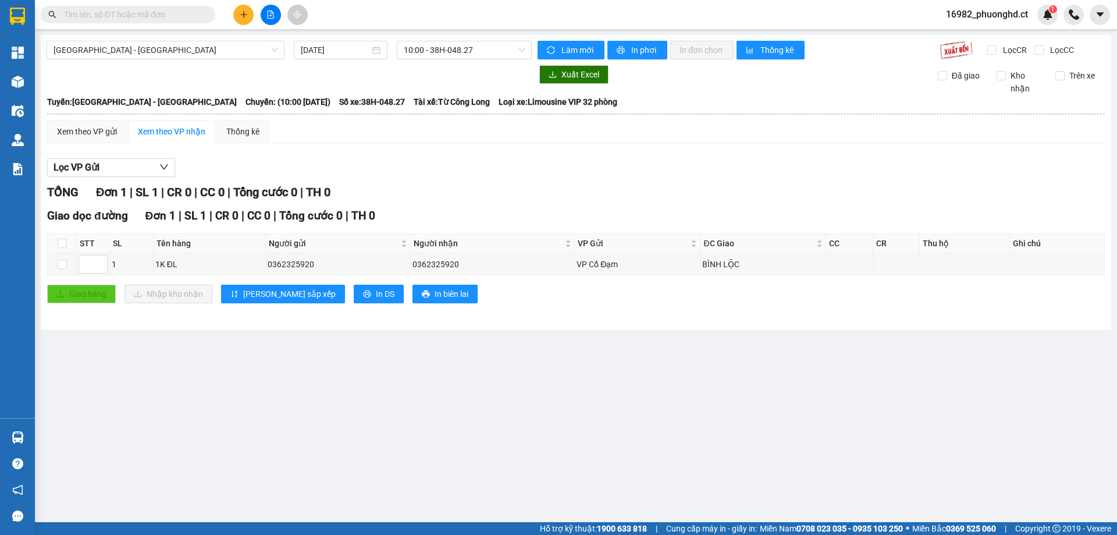
click at [179, 20] on input "text" at bounding box center [132, 14] width 137 height 13
click at [240, 10] on icon "plus" at bounding box center [244, 14] width 8 height 8
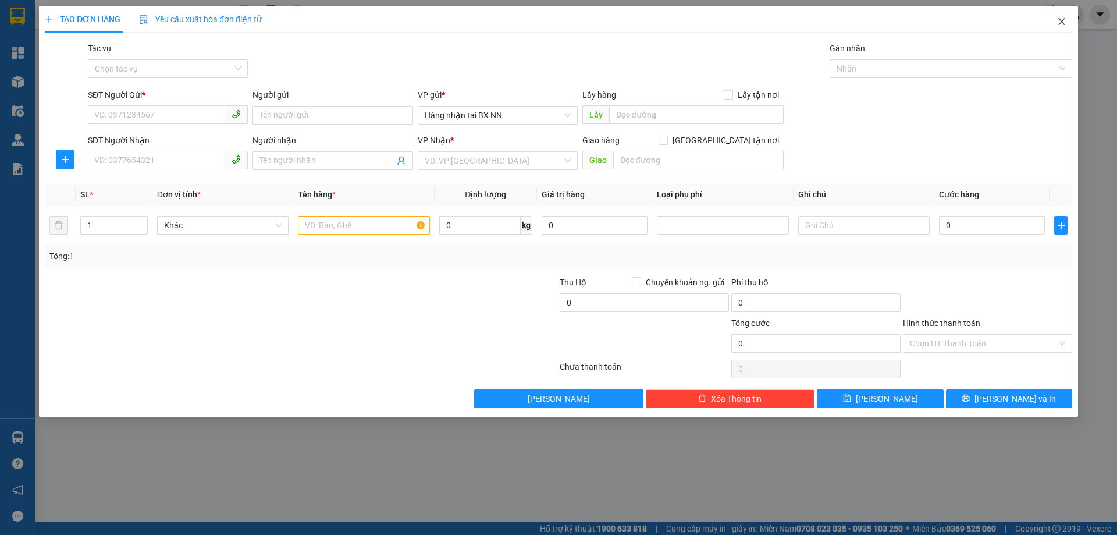
click at [1059, 22] on icon "close" at bounding box center [1061, 21] width 9 height 9
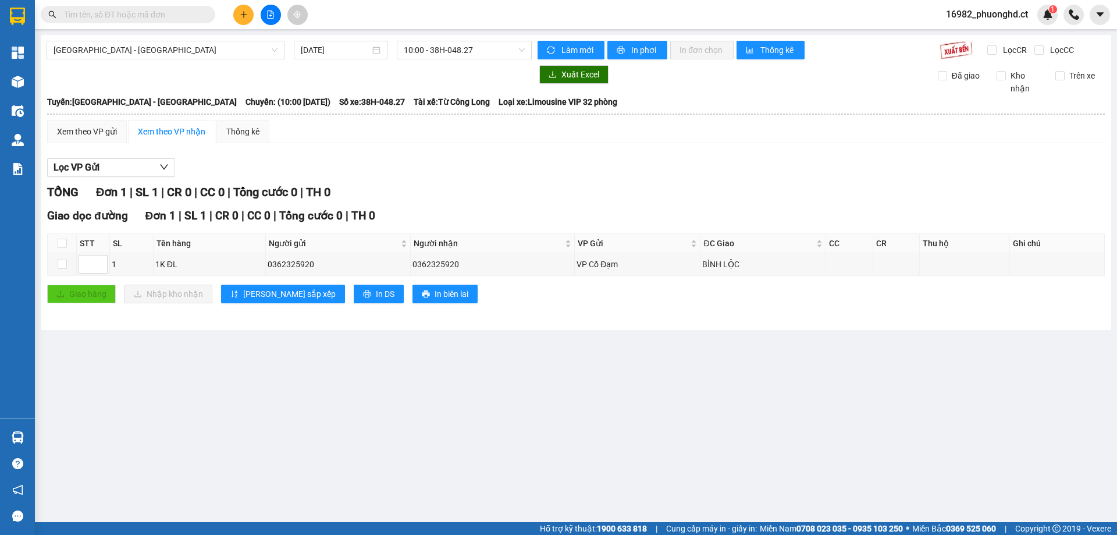
click at [137, 12] on input "text" at bounding box center [132, 14] width 137 height 13
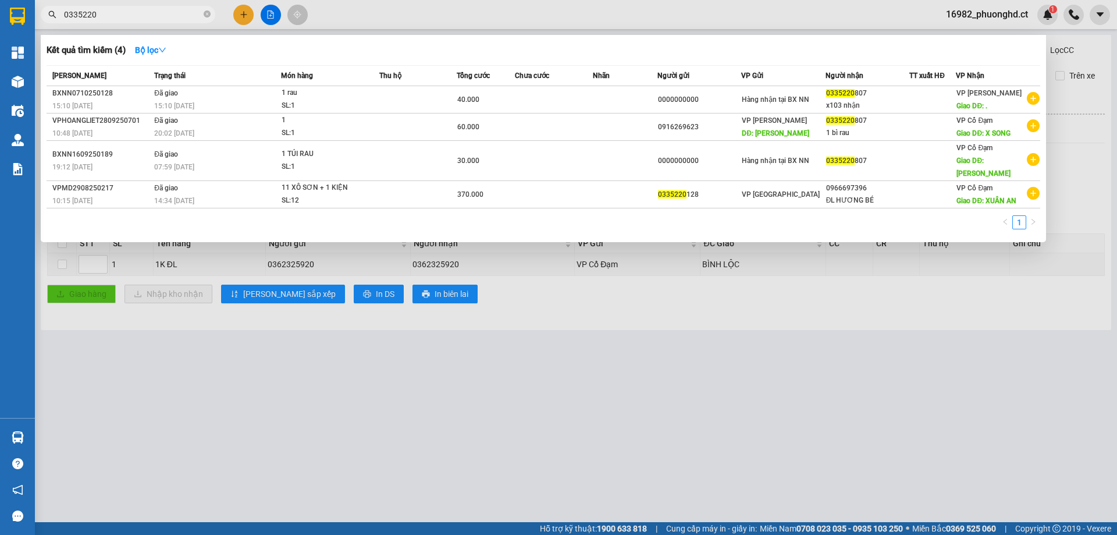
type input "0335220"
click at [917, 393] on div at bounding box center [558, 267] width 1117 height 535
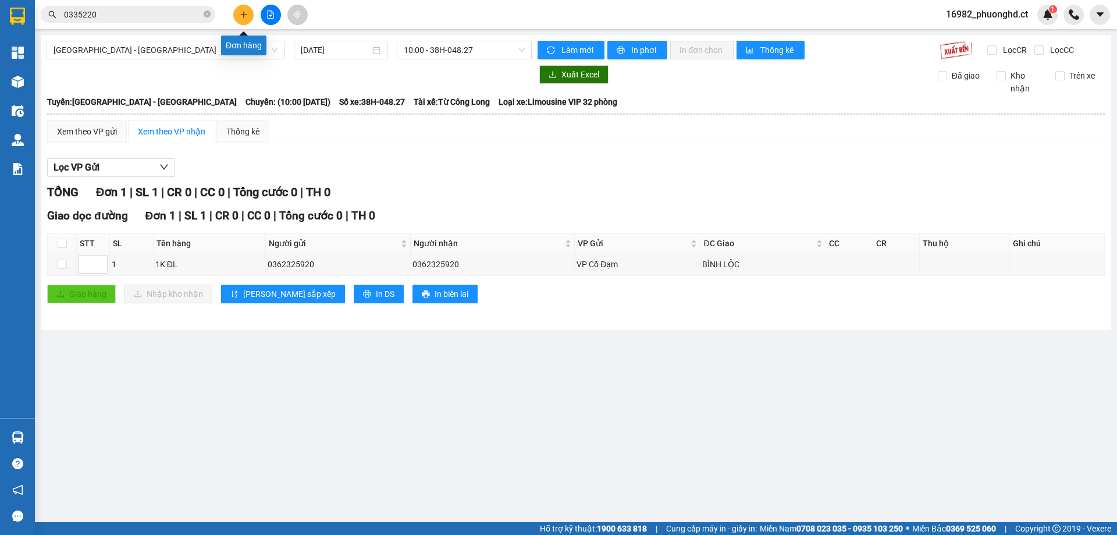
click at [244, 8] on button at bounding box center [243, 15] width 20 height 20
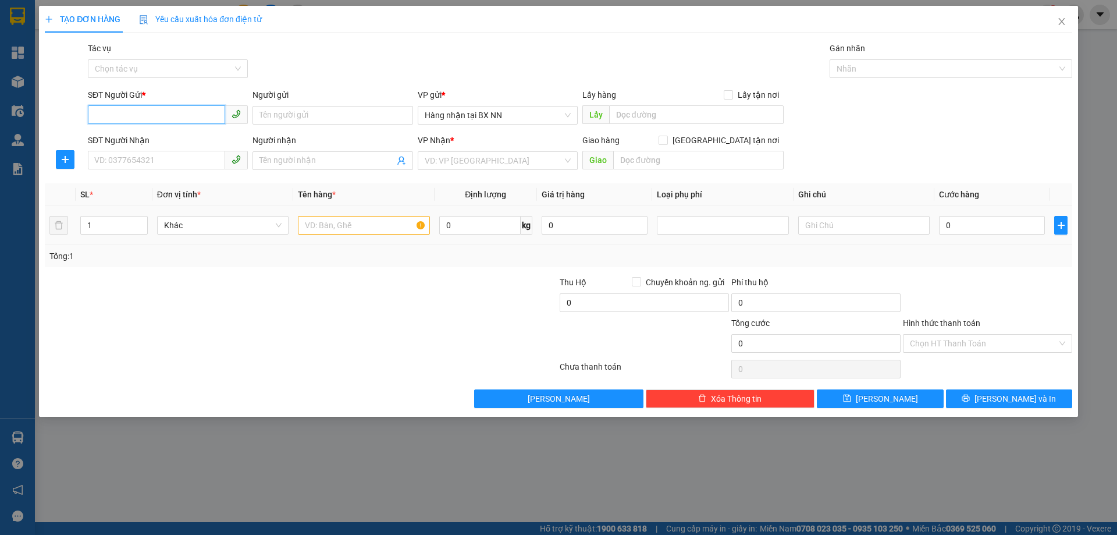
paste input "0000000000"
type input "0000000000"
click at [180, 157] on input "SĐT Người Nhận" at bounding box center [156, 160] width 137 height 19
click at [150, 177] on div "0335220807 - x103 nhận" at bounding box center [168, 184] width 160 height 19
type input "0335220807"
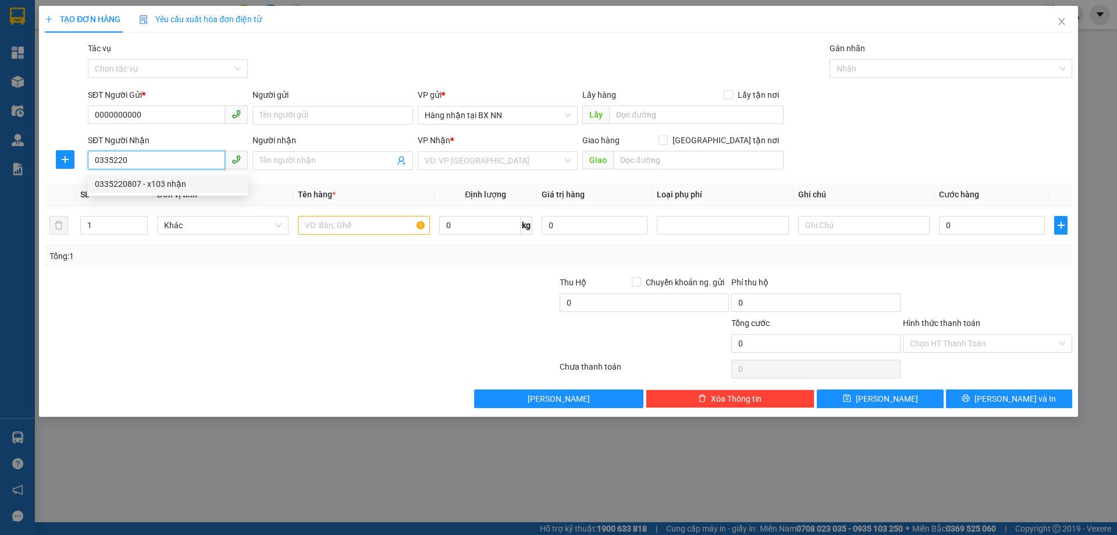
type input "x103 nhận"
type input "."
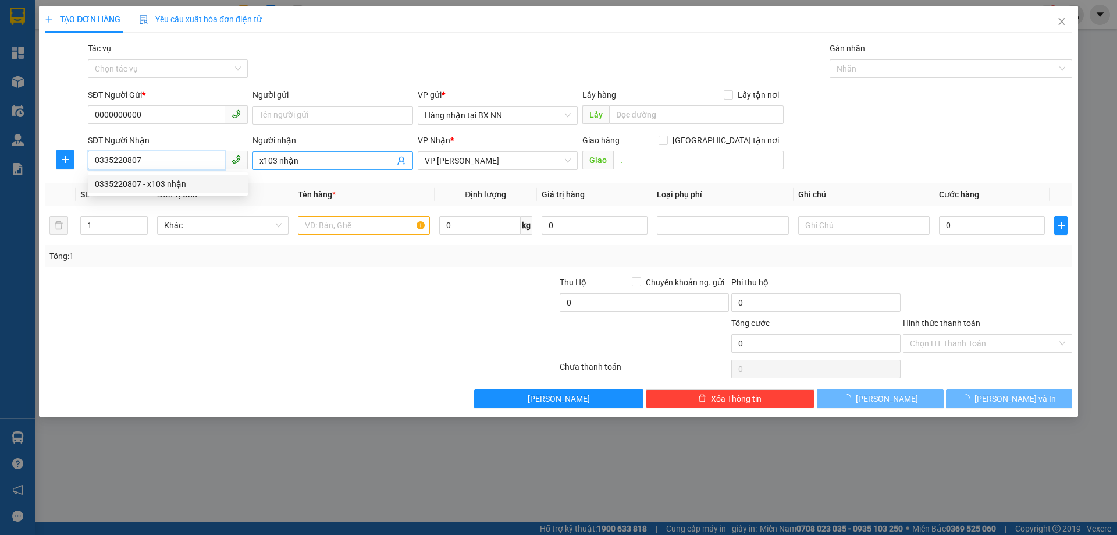
type input "40.000"
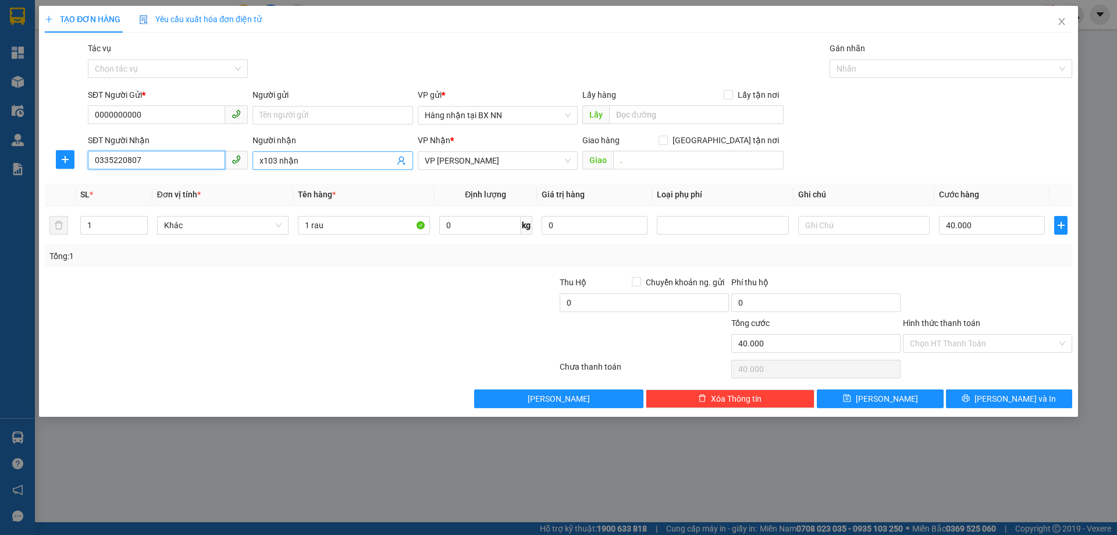
type input "0335220807"
drag, startPoint x: 297, startPoint y: 160, endPoint x: 225, endPoint y: 153, distance: 73.1
click at [225, 153] on div "SĐT Người Nhận 0335220807 Người nhận x103 nhận x103 nhận VP Nhận * VP Cương Giá…" at bounding box center [580, 154] width 989 height 41
drag, startPoint x: 548, startPoint y: 162, endPoint x: 537, endPoint y: 169, distance: 12.8
click at [547, 162] on span "VP Cương Gián" at bounding box center [498, 160] width 146 height 17
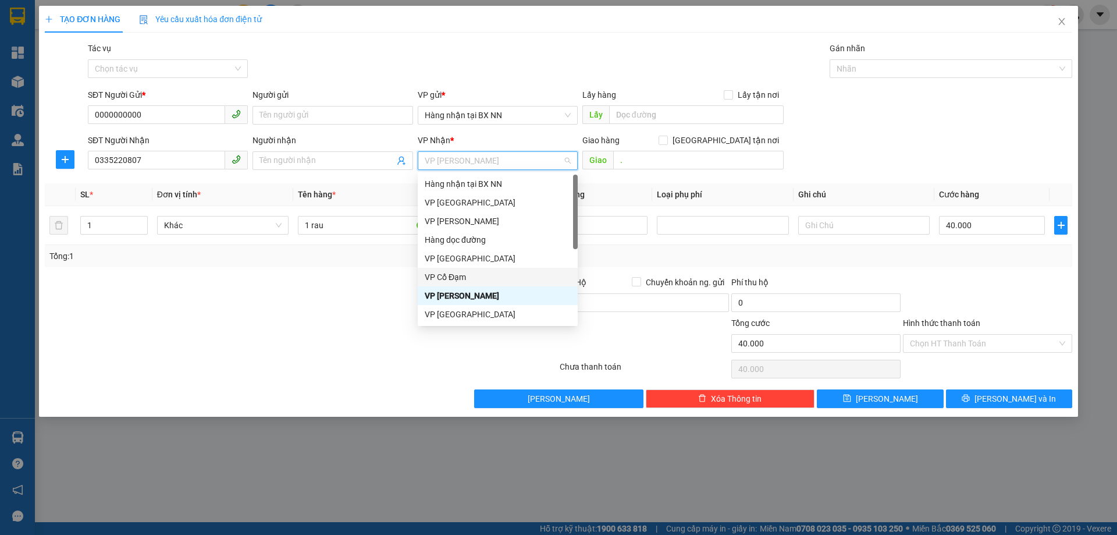
click at [454, 275] on div "VP Cổ Đạm" at bounding box center [498, 277] width 146 height 13
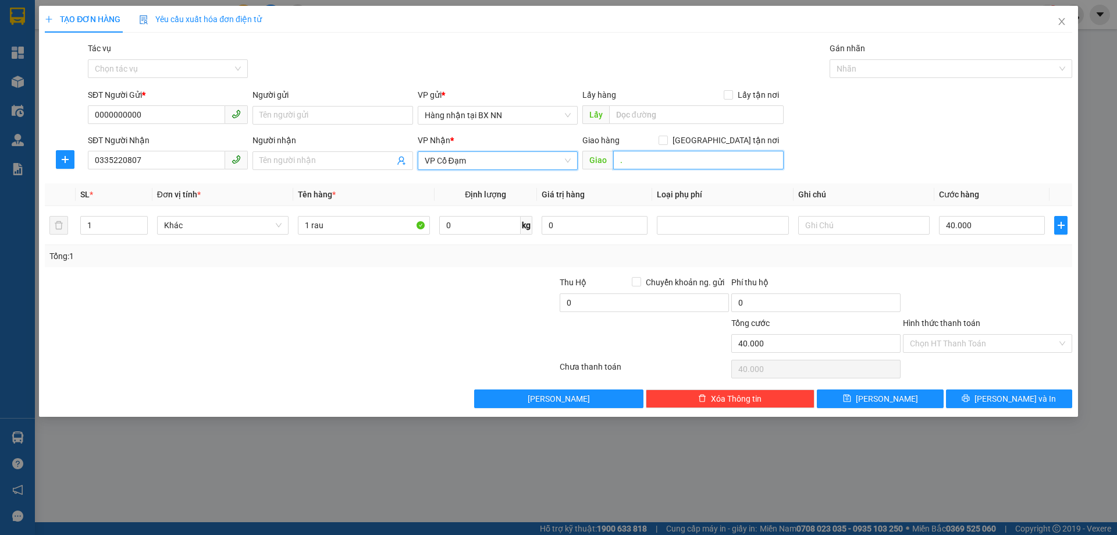
click at [670, 153] on input "." at bounding box center [698, 160] width 171 height 19
type input "XUÂN SONG"
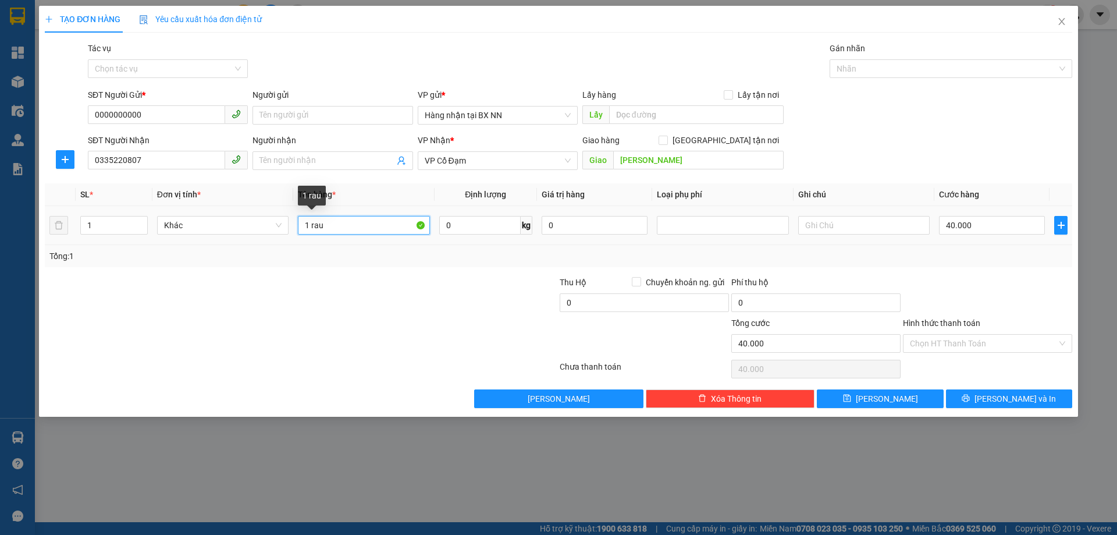
click at [310, 230] on input "1 rau" at bounding box center [364, 225] width 132 height 19
click at [1020, 230] on input "40.000" at bounding box center [992, 225] width 106 height 19
type input "0"
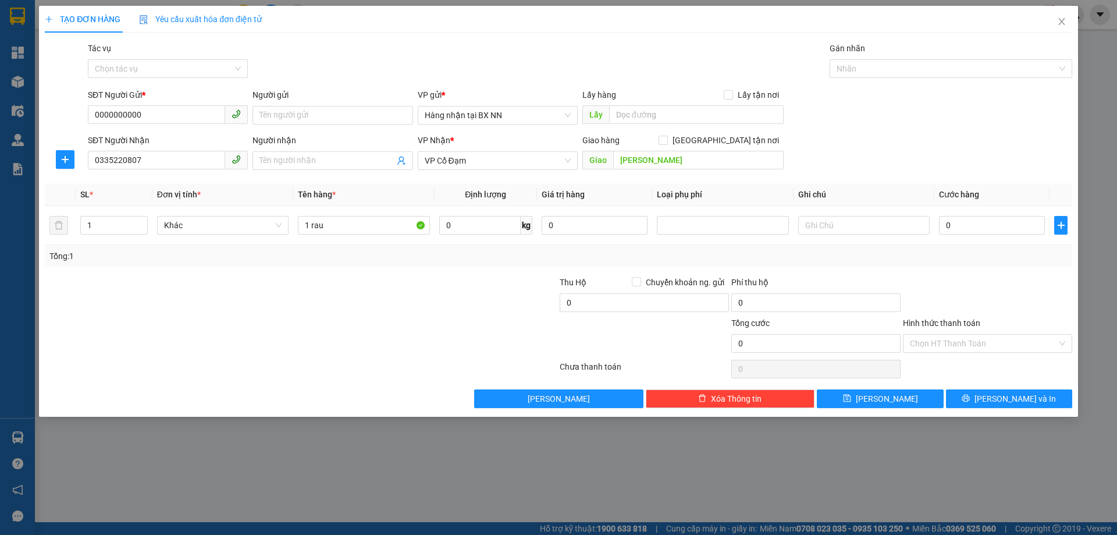
click at [143, 58] on div "Tác vụ" at bounding box center [168, 50] width 160 height 17
click at [141, 74] on input "Tác vụ" at bounding box center [164, 68] width 138 height 17
click at [144, 85] on div "Nhập hàng lên xe" at bounding box center [168, 92] width 160 height 19
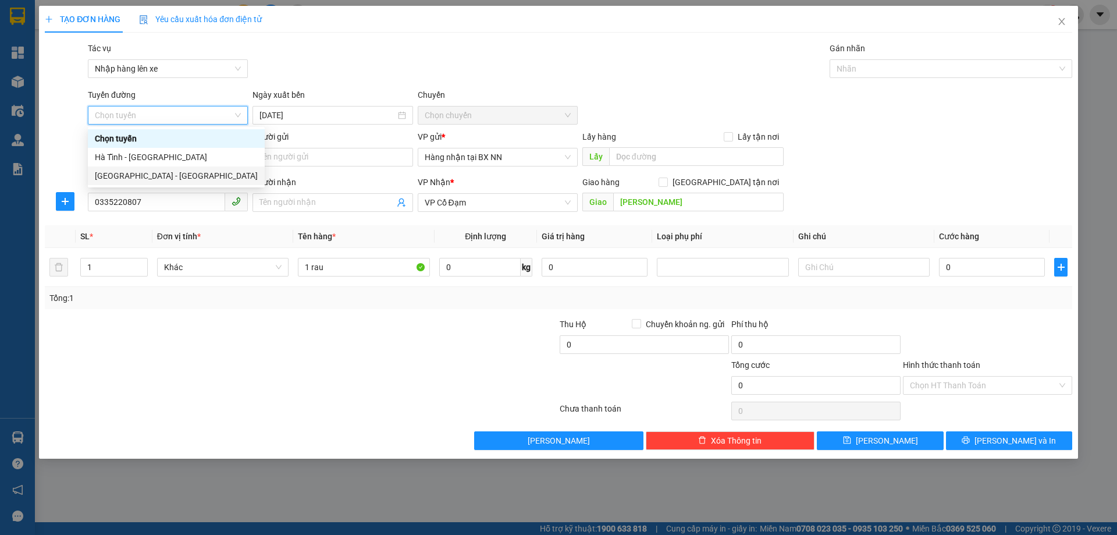
click at [152, 168] on div "Hà Nội - Hà Tĩnh" at bounding box center [176, 175] width 177 height 19
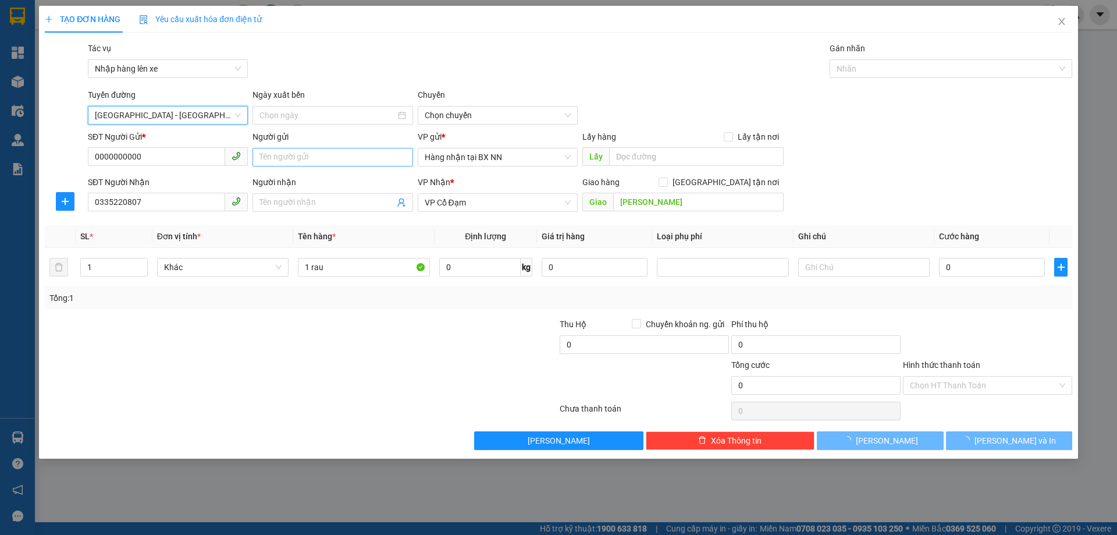
type input "14/10/2025"
click at [438, 118] on span "10:00 - 38H-048.27" at bounding box center [498, 115] width 146 height 17
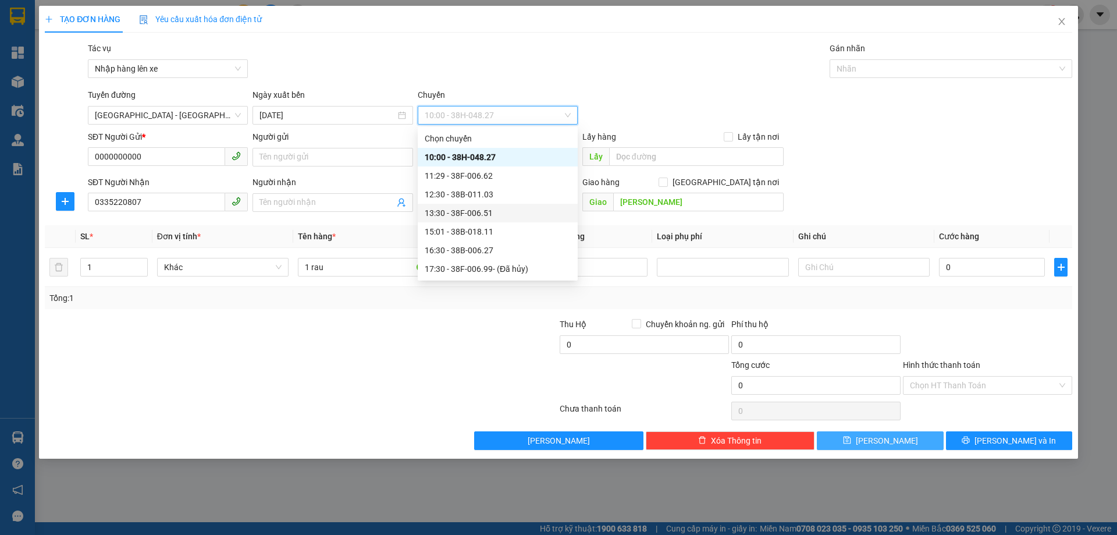
click at [851, 438] on icon "save" at bounding box center [847, 440] width 8 height 8
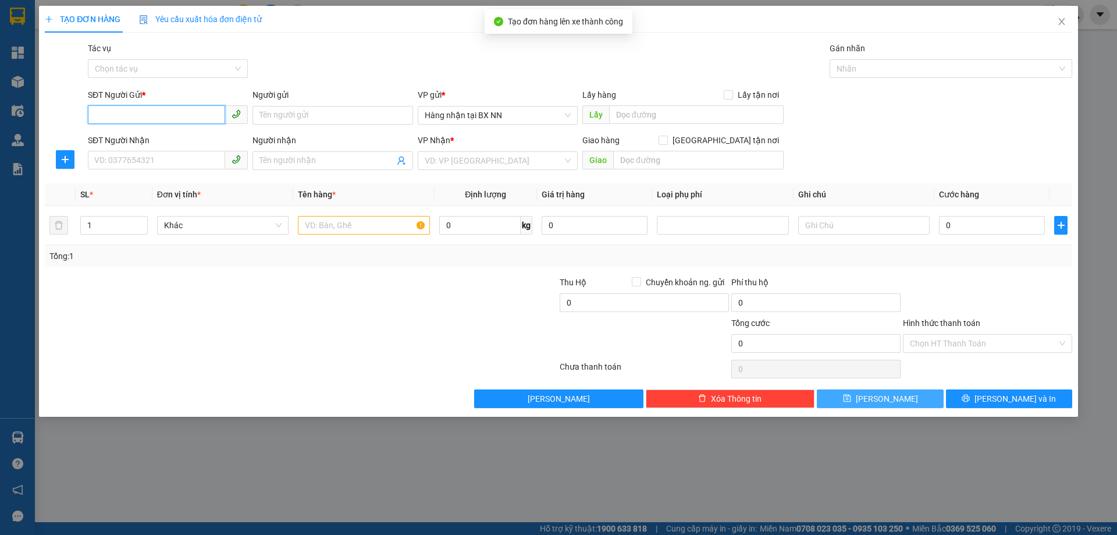
click at [157, 118] on input "SĐT Người Gửi *" at bounding box center [156, 114] width 137 height 19
paste input "0000000000"
type input "0000000000"
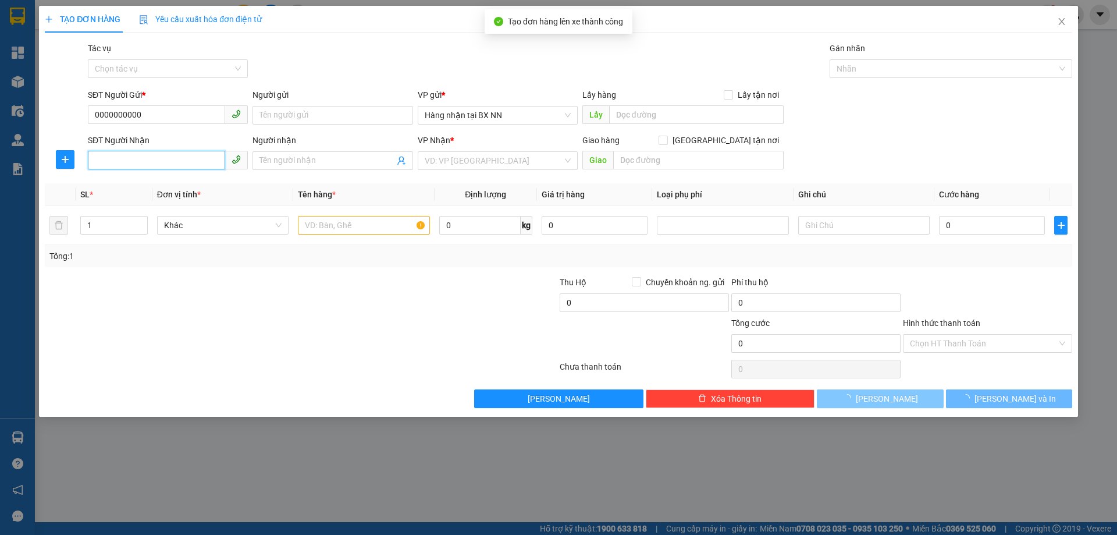
drag, startPoint x: 150, startPoint y: 162, endPoint x: 138, endPoint y: 91, distance: 72.0
click at [150, 157] on input "SĐT Người Nhận" at bounding box center [156, 160] width 137 height 19
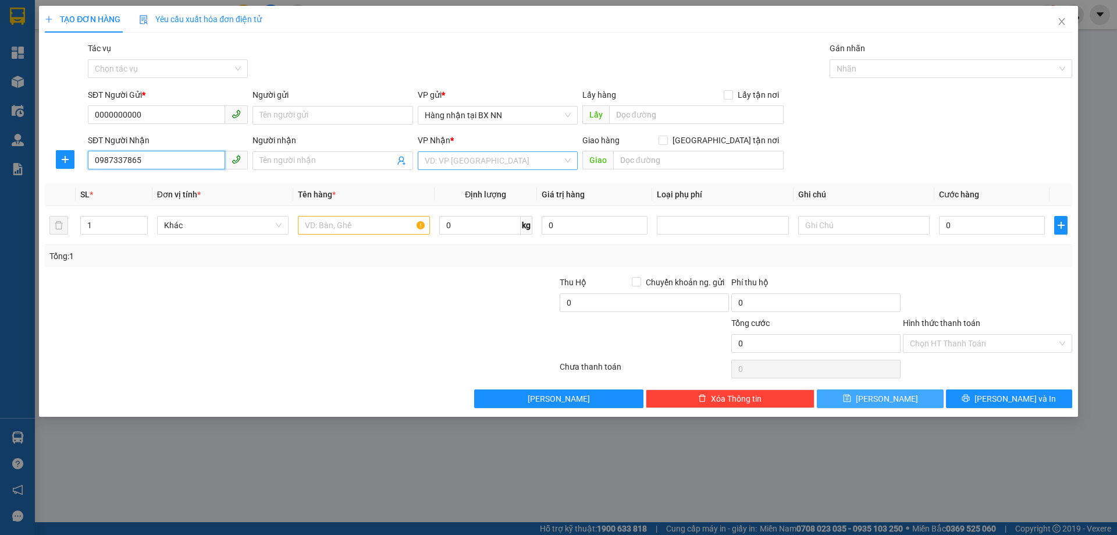
type input "0987337865"
click at [515, 167] on input "search" at bounding box center [494, 160] width 138 height 17
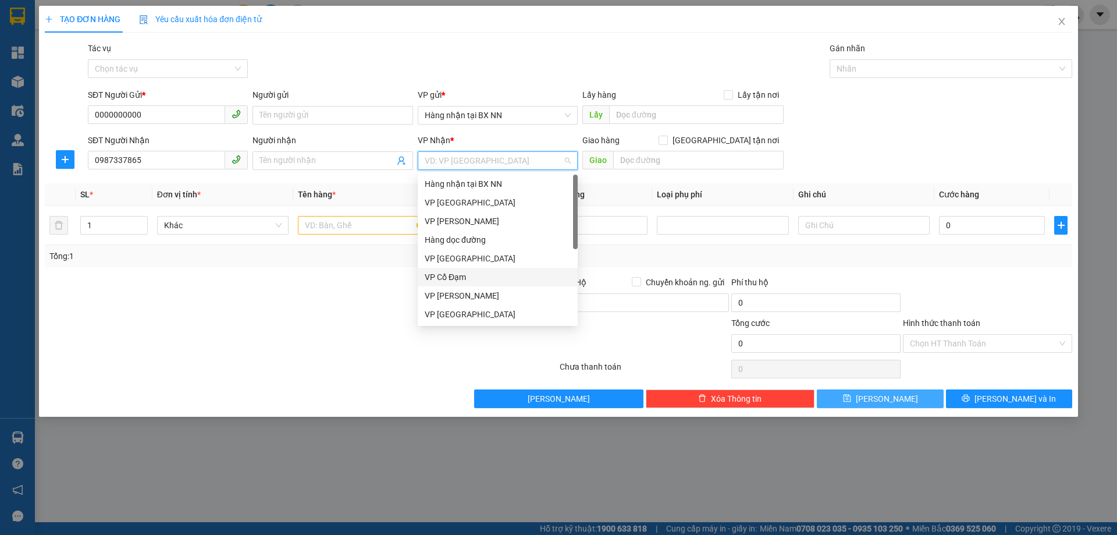
click at [452, 272] on div "VP Cổ Đạm" at bounding box center [498, 277] width 146 height 13
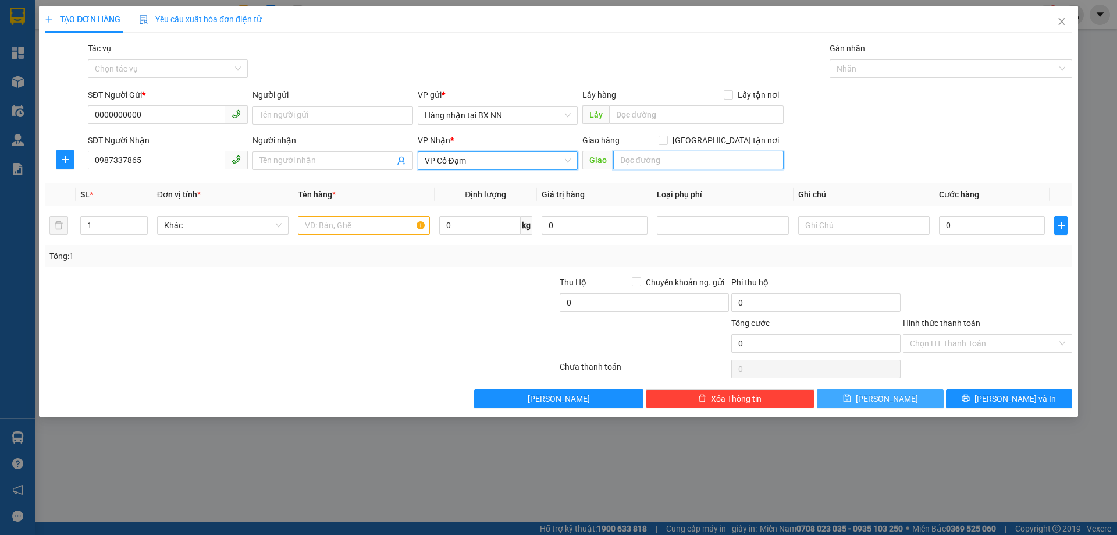
click at [667, 164] on input "text" at bounding box center [698, 160] width 171 height 19
type input "1"
type input "HẬU LỘC"
drag, startPoint x: 336, startPoint y: 230, endPoint x: 322, endPoint y: 220, distance: 17.0
click at [335, 229] on input "text" at bounding box center [364, 225] width 132 height 19
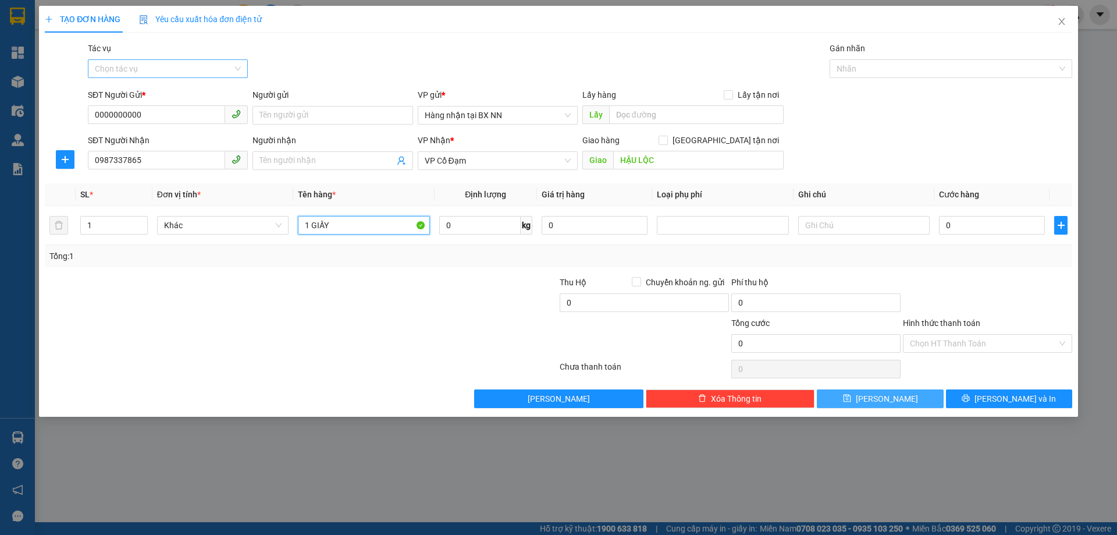
click at [235, 70] on div "Chọn tác vụ" at bounding box center [168, 68] width 160 height 19
type input "1 GIẤY"
drag, startPoint x: 155, startPoint y: 102, endPoint x: 159, endPoint y: 94, distance: 8.6
click at [159, 94] on div "Nhập hàng lên xe Nhập hàng kho nhận" at bounding box center [168, 101] width 160 height 37
click at [159, 94] on div "Nhập hàng lên xe" at bounding box center [168, 92] width 146 height 13
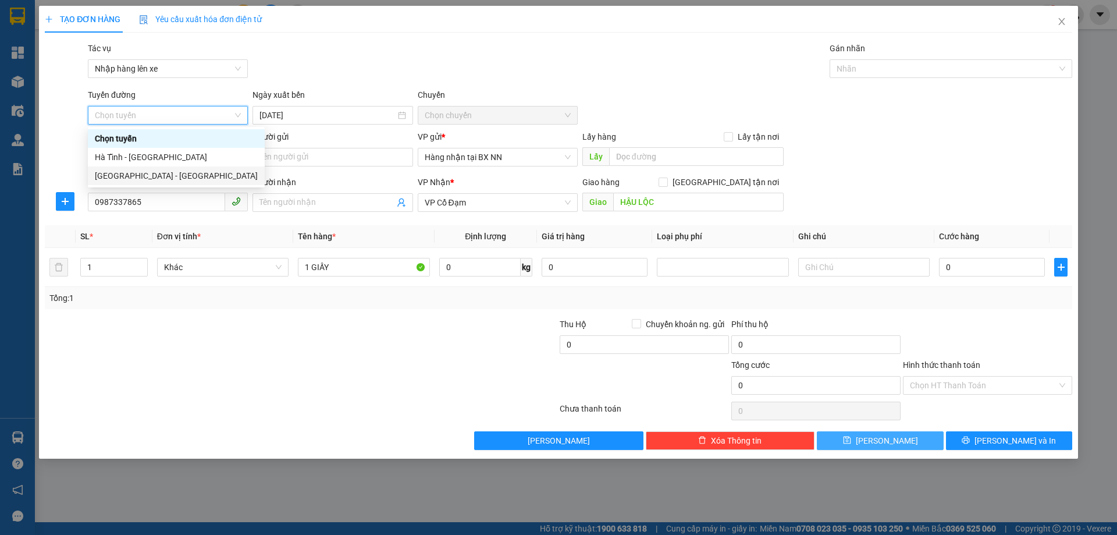
click at [137, 178] on div "Hà Nội - Hà Tĩnh" at bounding box center [176, 175] width 163 height 13
type input "14/10/2025"
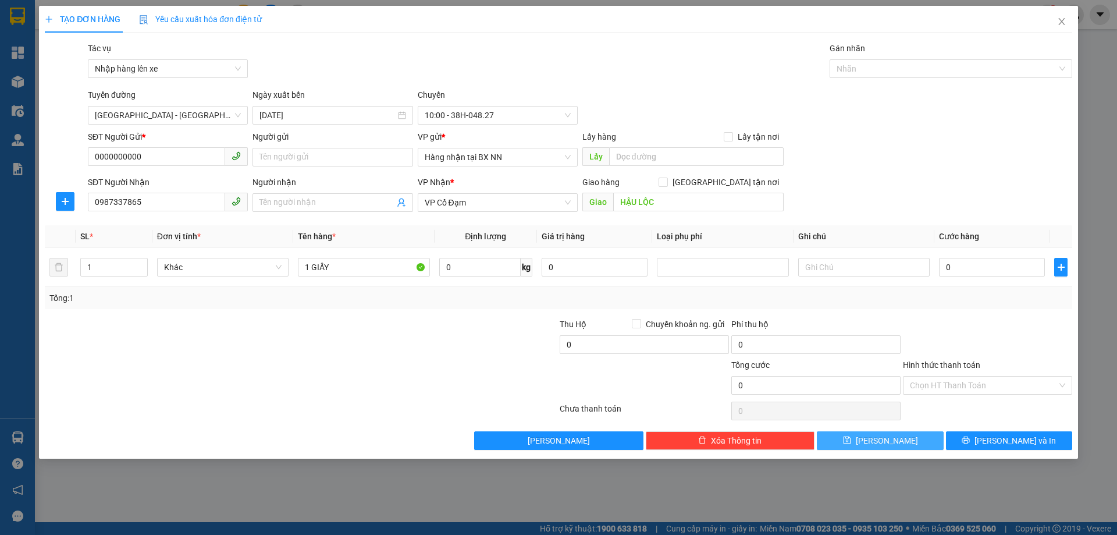
click at [900, 437] on button "Lưu" at bounding box center [880, 440] width 126 height 19
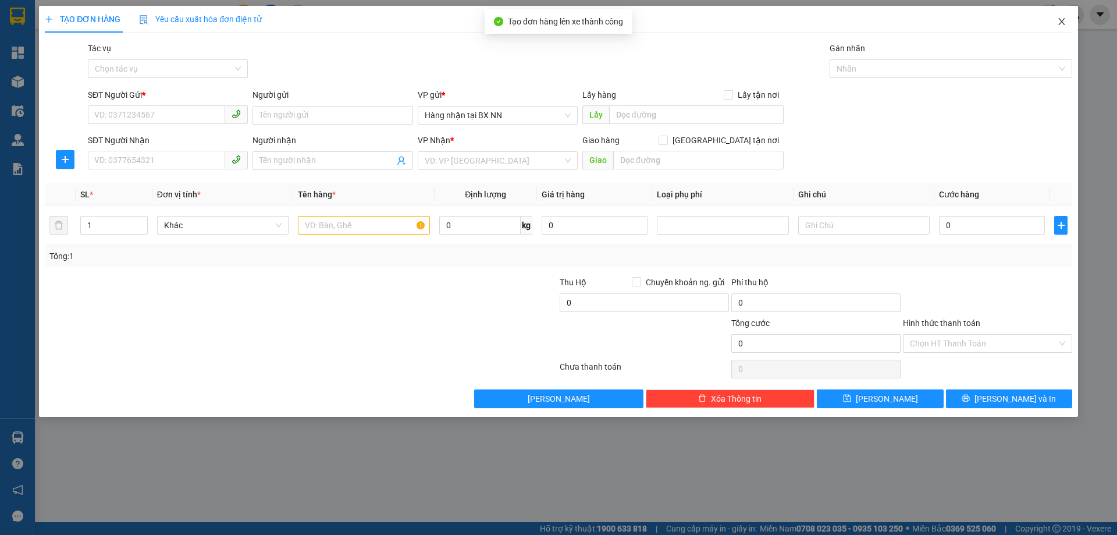
click at [1060, 29] on span "Close" at bounding box center [1062, 22] width 33 height 33
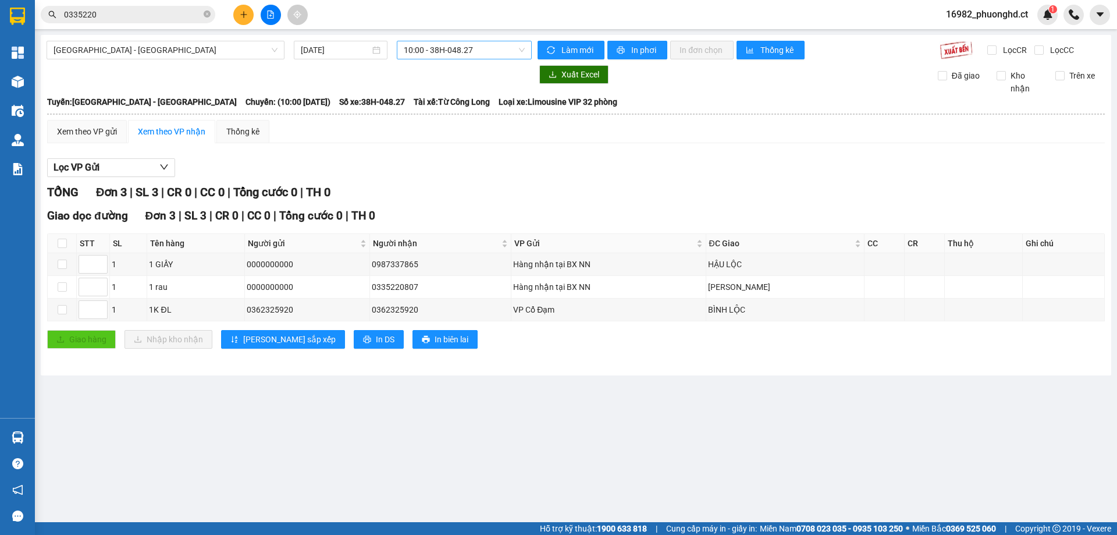
click at [486, 55] on span "10:00 - 38H-048.27" at bounding box center [464, 49] width 121 height 17
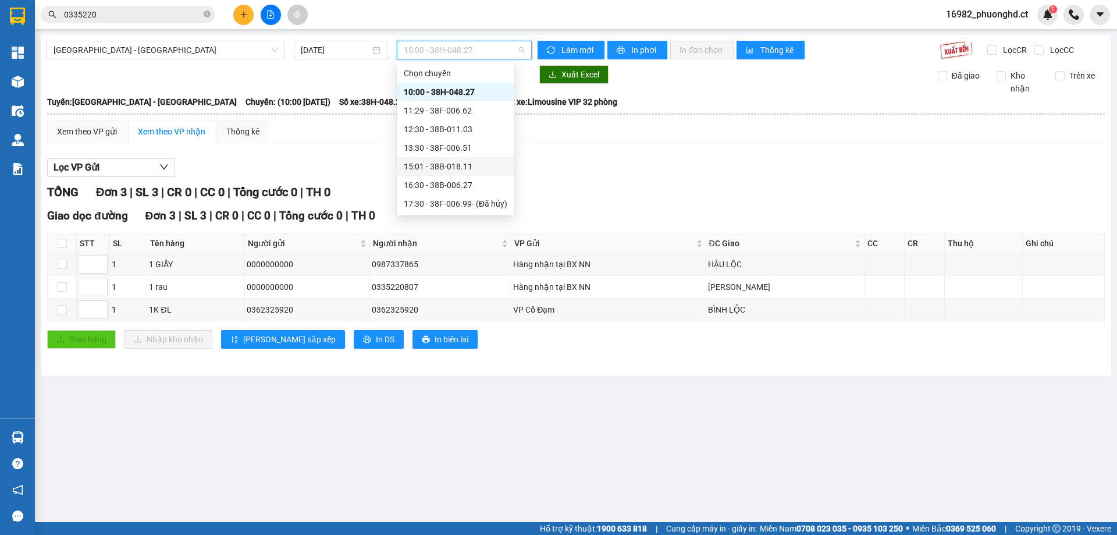
click at [466, 172] on div "15:01 - 38B-018.11" at bounding box center [456, 166] width 104 height 13
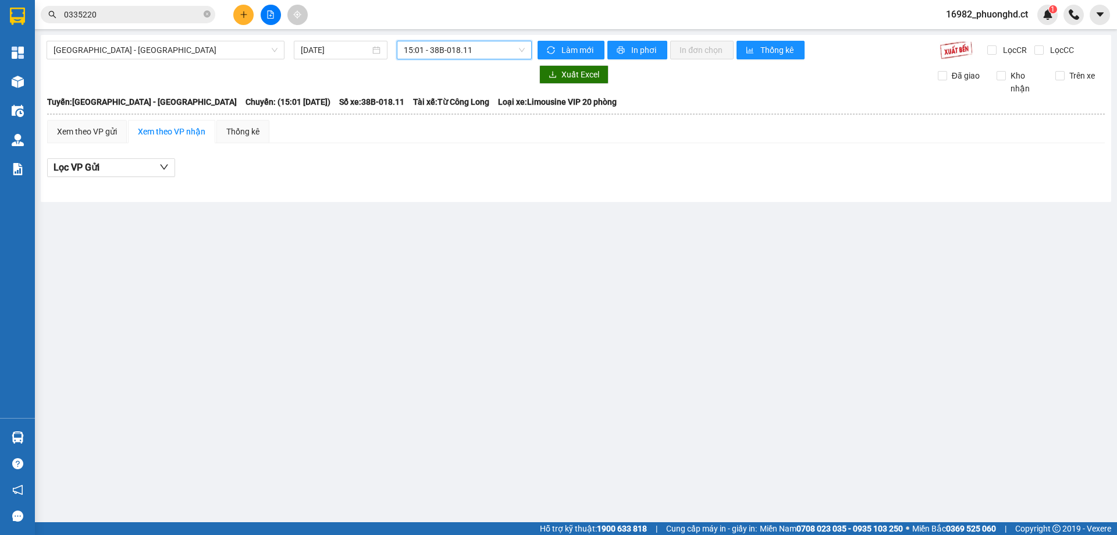
click at [244, 13] on icon "plus" at bounding box center [243, 14] width 1 height 6
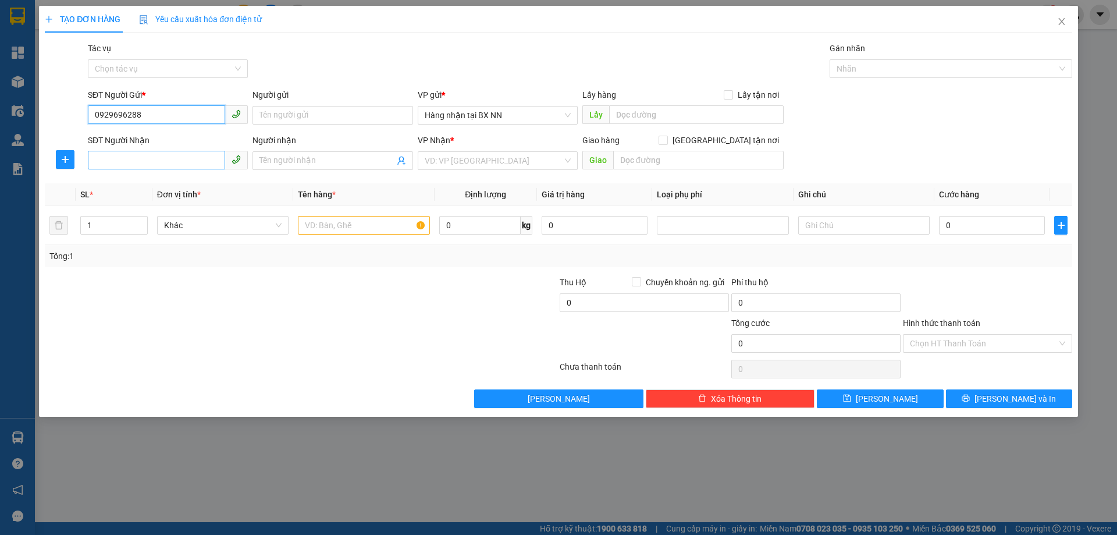
type input "0929696288"
click at [150, 161] on input "SĐT Người Nhận" at bounding box center [156, 160] width 137 height 19
type input "0962611410"
click at [486, 167] on input "search" at bounding box center [494, 160] width 138 height 17
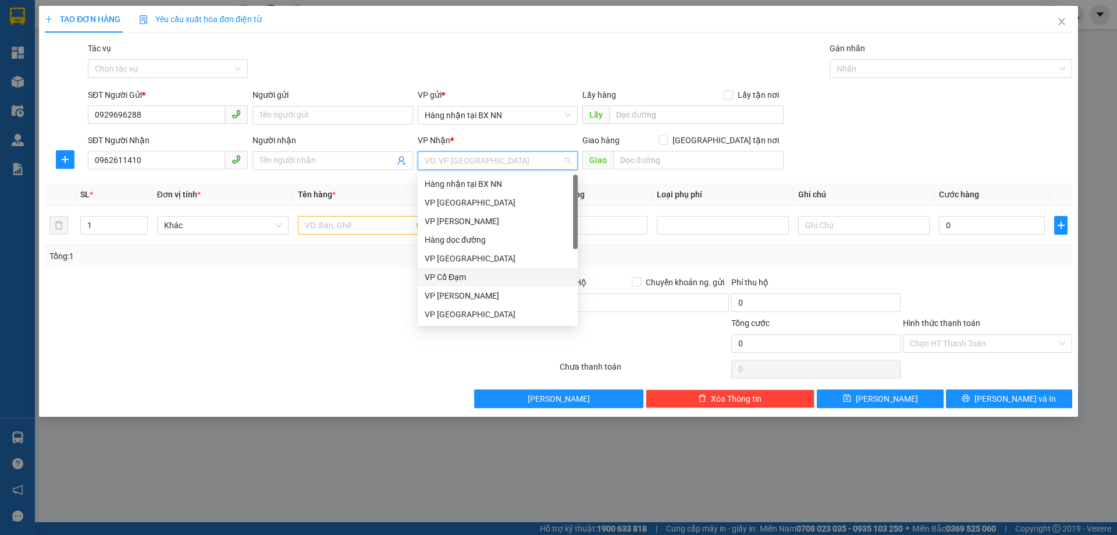
click at [474, 282] on div "VP Cổ Đạm" at bounding box center [498, 277] width 146 height 13
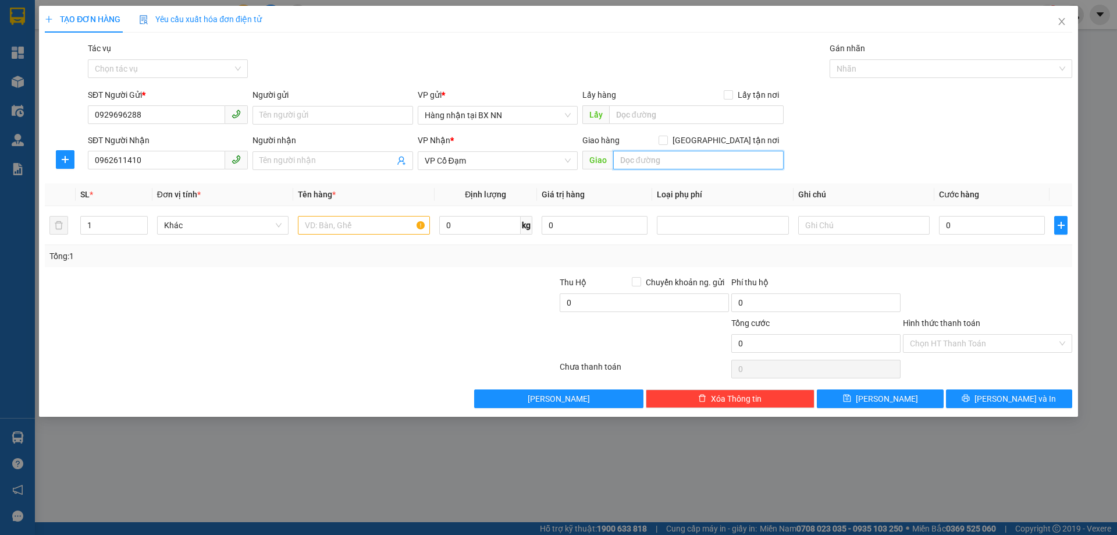
click at [683, 157] on input "text" at bounding box center [698, 160] width 171 height 19
type input "XUÂN LIÊN"
click at [372, 225] on input "text" at bounding box center [364, 225] width 132 height 19
type input "1T GIẤY"
click at [145, 61] on input "Tác vụ" at bounding box center [164, 68] width 138 height 17
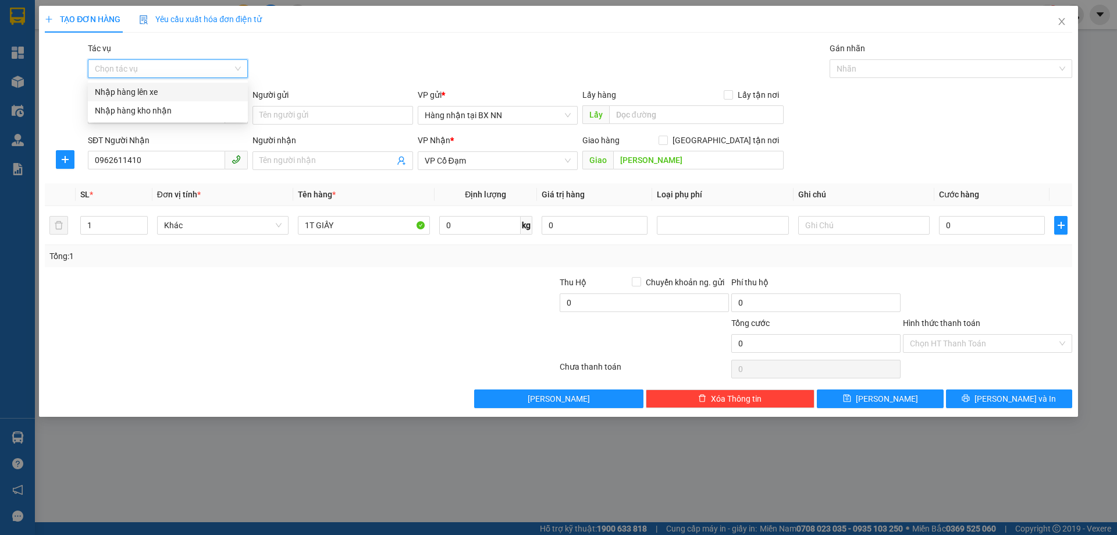
click at [143, 84] on div "Nhập hàng lên xe" at bounding box center [168, 92] width 160 height 19
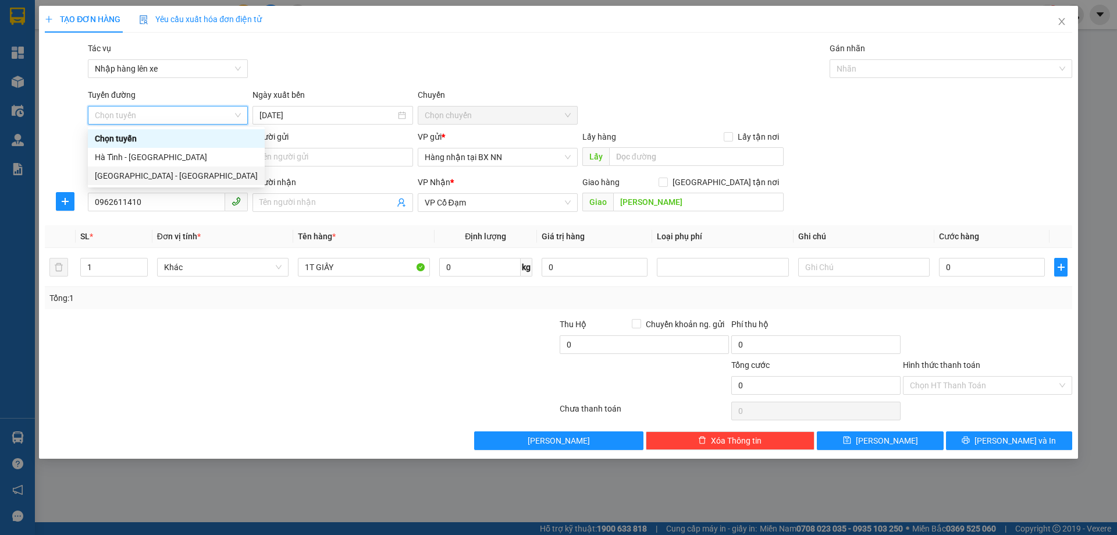
click at [125, 168] on div "Hà Nội - Hà Tĩnh" at bounding box center [176, 175] width 177 height 19
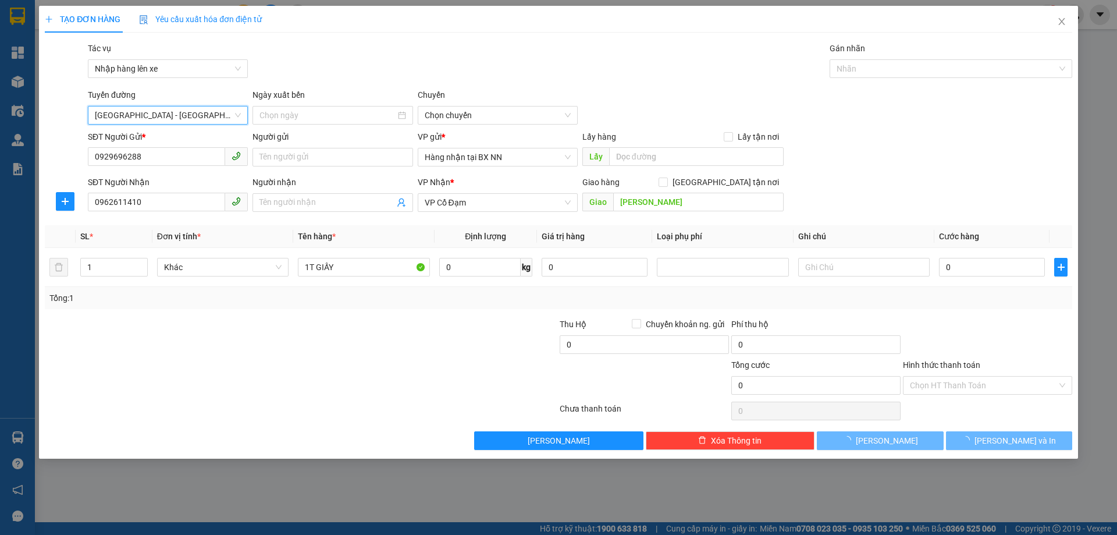
type input "14/10/2025"
click at [518, 119] on span "10:00 - 38H-048.27" at bounding box center [498, 115] width 146 height 17
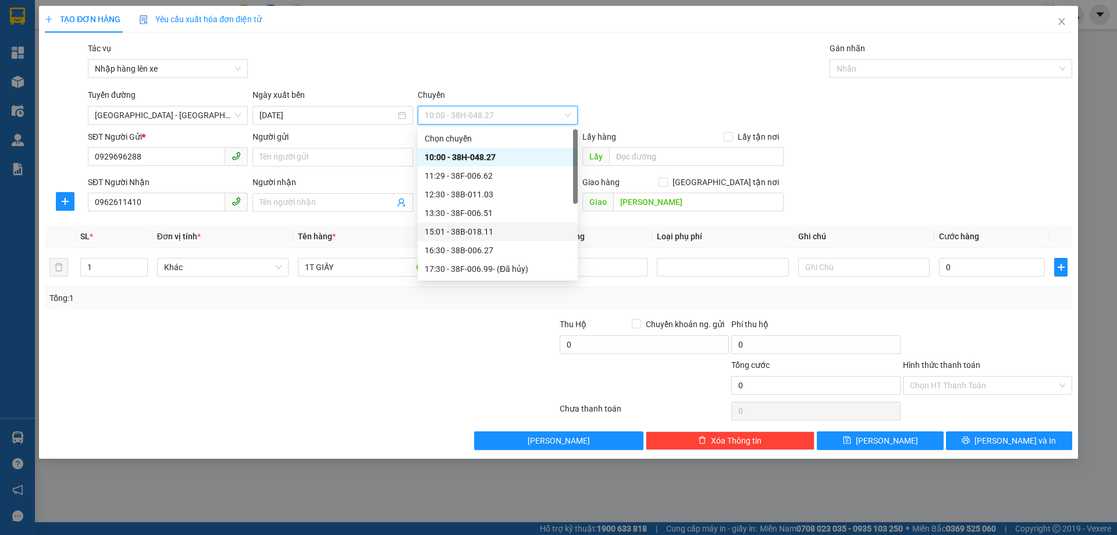
click at [514, 228] on div "15:01 - 38B-018.11" at bounding box center [498, 231] width 146 height 13
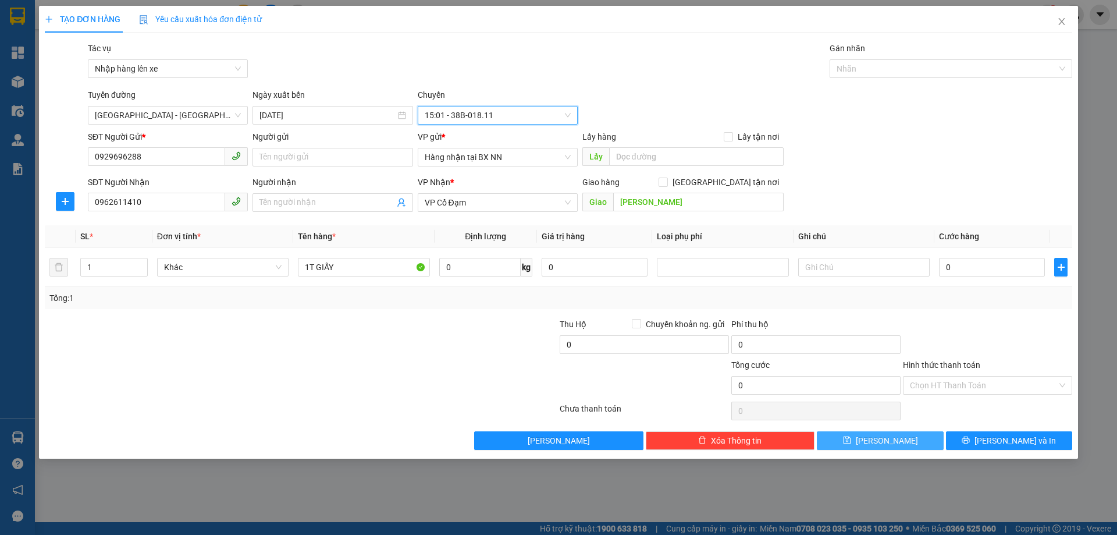
click at [900, 435] on button "Lưu" at bounding box center [880, 440] width 126 height 19
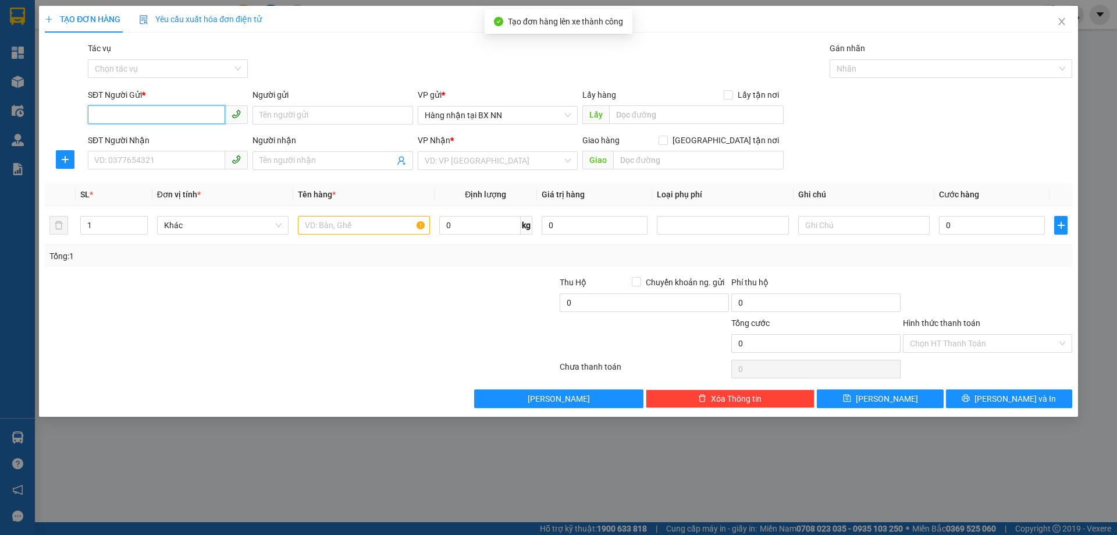
click at [168, 109] on input "SĐT Người Gửi *" at bounding box center [156, 114] width 137 height 19
type input "0862266968"
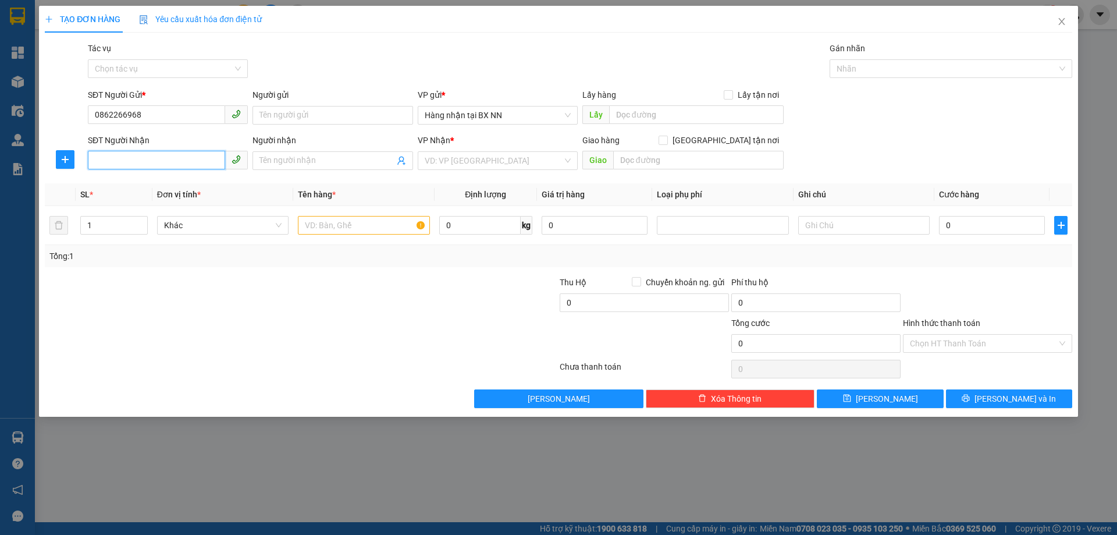
click at [165, 166] on input "SĐT Người Nhận" at bounding box center [156, 160] width 137 height 19
type input "0981305456"
click at [459, 155] on input "search" at bounding box center [494, 160] width 138 height 17
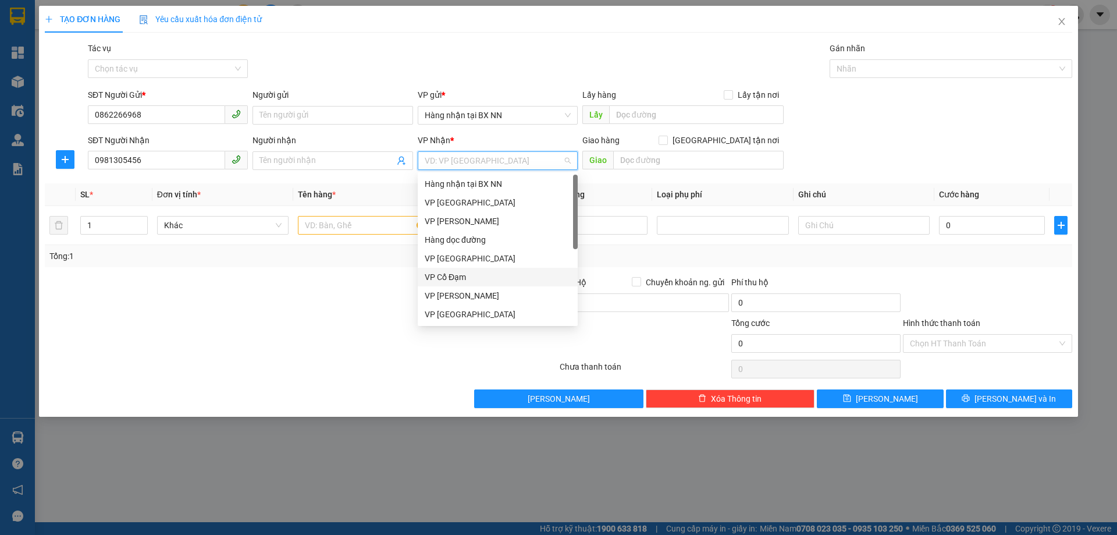
click at [446, 272] on div "VP Cổ Đạm" at bounding box center [498, 277] width 146 height 13
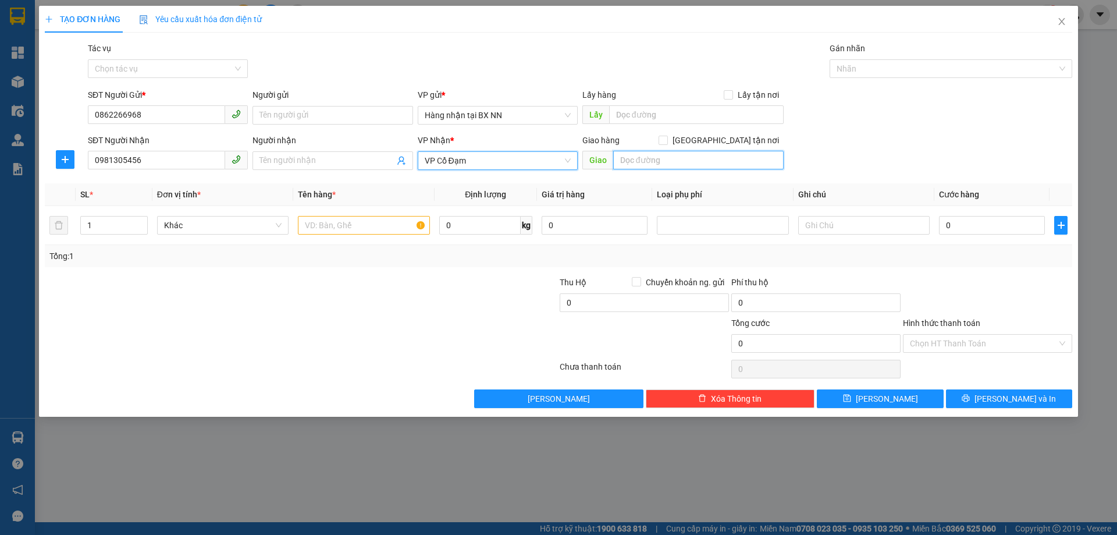
click at [656, 161] on input "text" at bounding box center [698, 160] width 171 height 19
type input "THIÊN LỘC"
click at [347, 234] on input "text" at bounding box center [364, 225] width 132 height 19
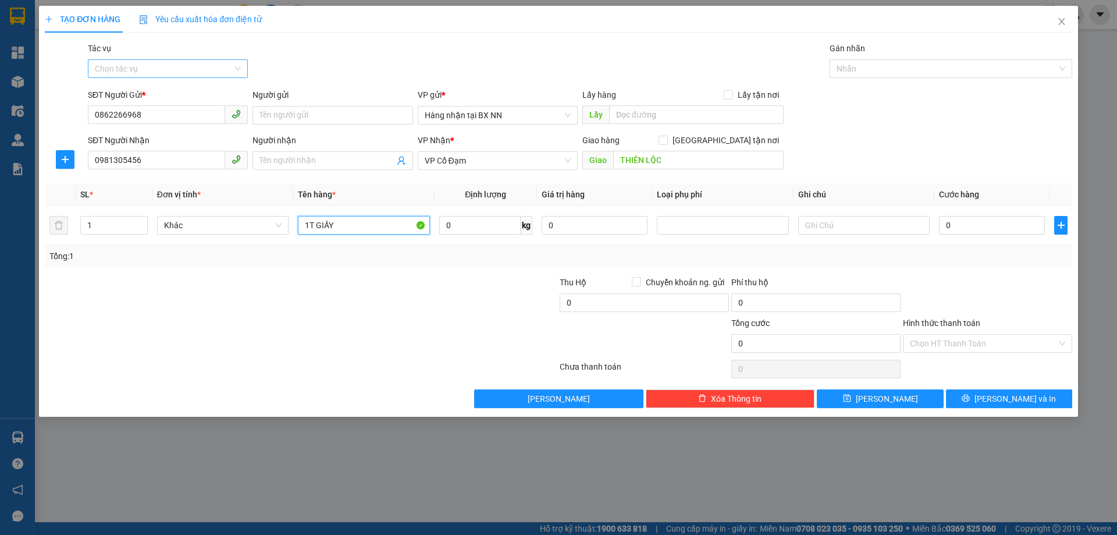
type input "1T GIẤY"
click at [152, 65] on input "Tác vụ" at bounding box center [164, 68] width 138 height 17
click at [150, 88] on div "Nhập hàng lên xe" at bounding box center [168, 92] width 146 height 13
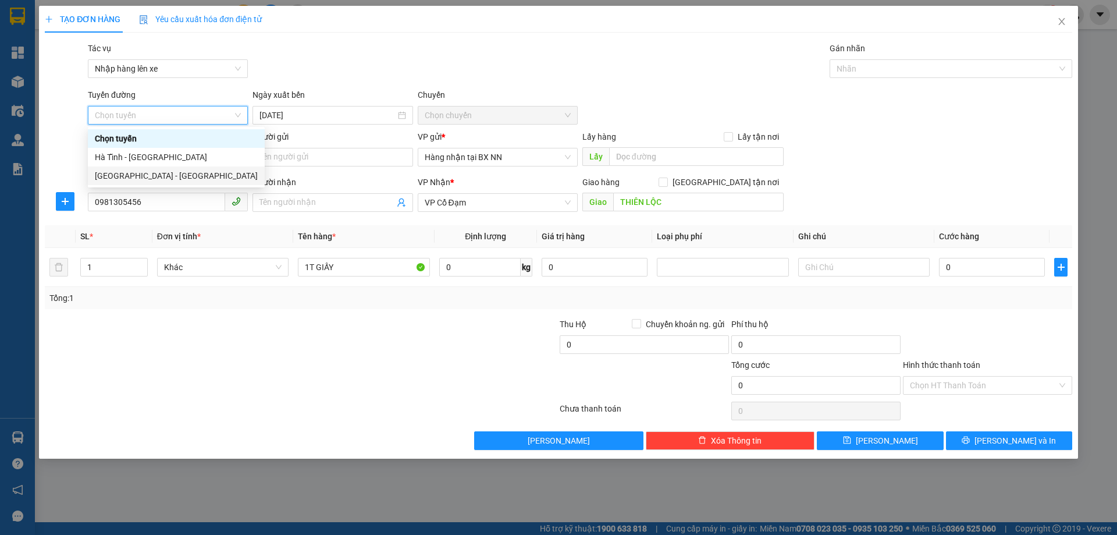
click at [144, 177] on div "Hà Nội - Hà Tĩnh" at bounding box center [176, 175] width 163 height 13
type input "14/10/2025"
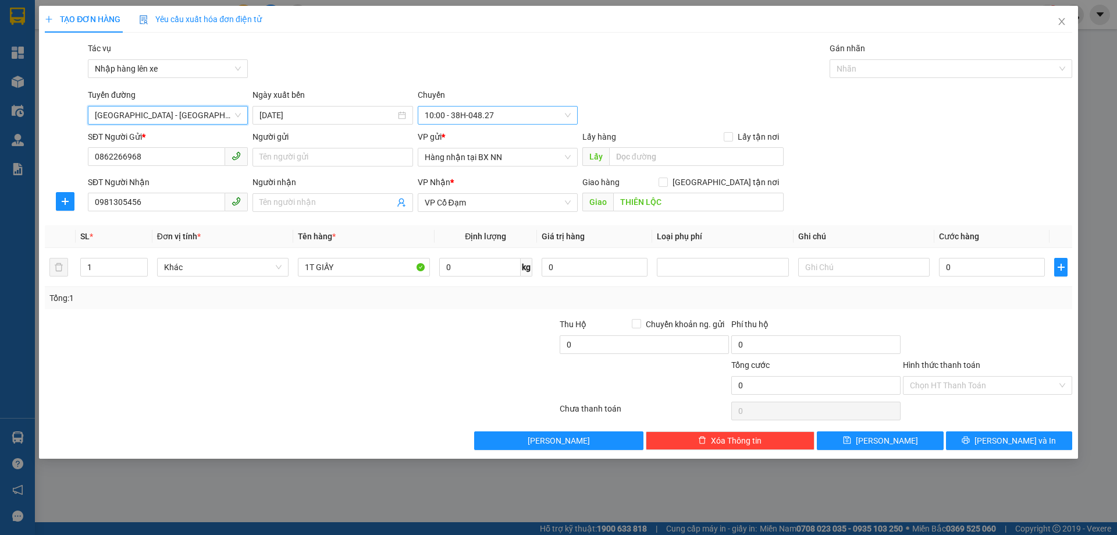
click at [483, 116] on span "10:00 - 38H-048.27" at bounding box center [498, 115] width 146 height 17
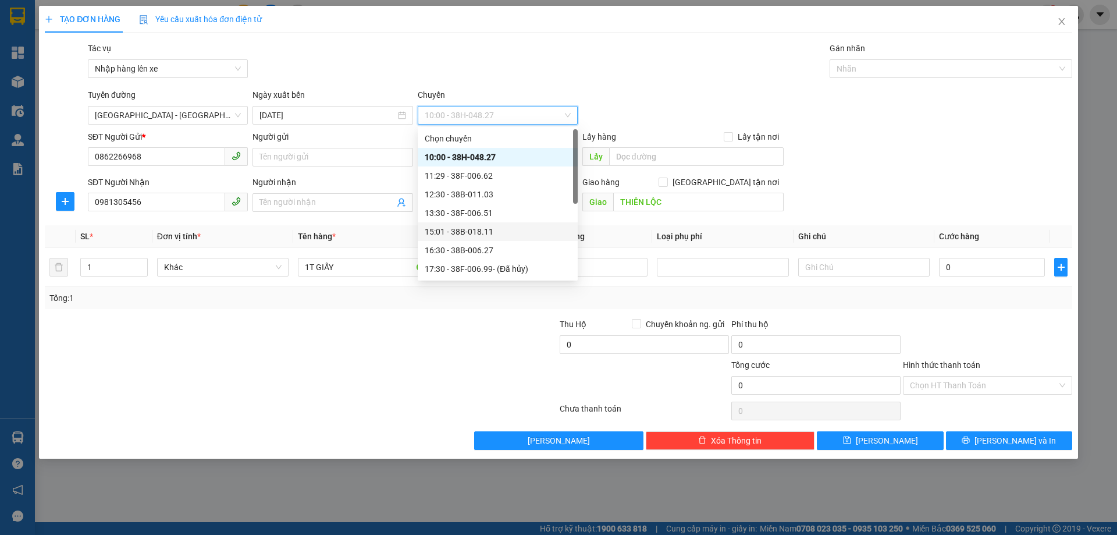
click at [490, 226] on div "15:01 - 38B-018.11" at bounding box center [498, 231] width 146 height 13
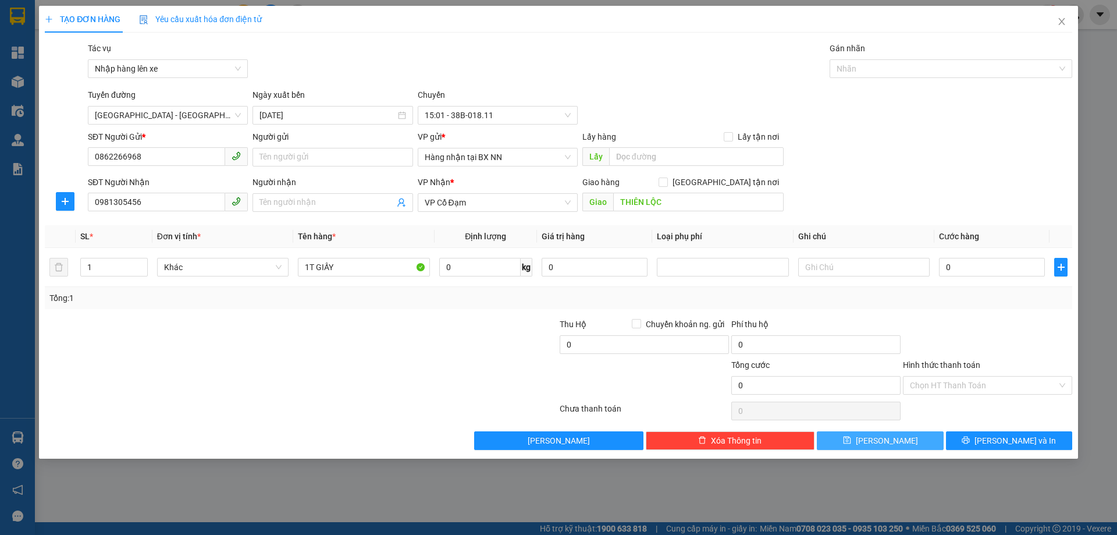
click at [851, 445] on span "save" at bounding box center [847, 440] width 8 height 9
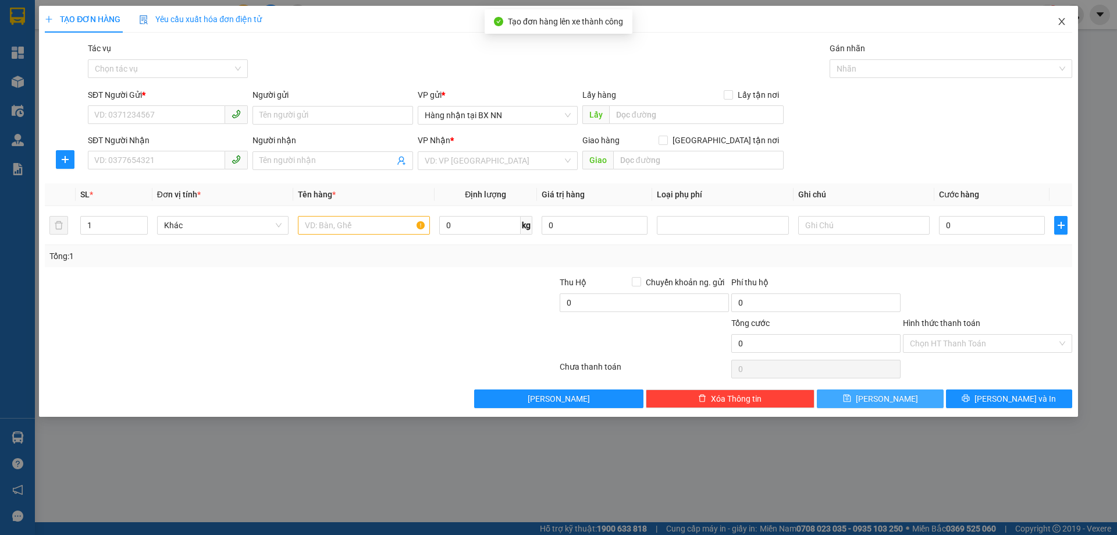
click at [1070, 28] on span "Close" at bounding box center [1062, 22] width 33 height 33
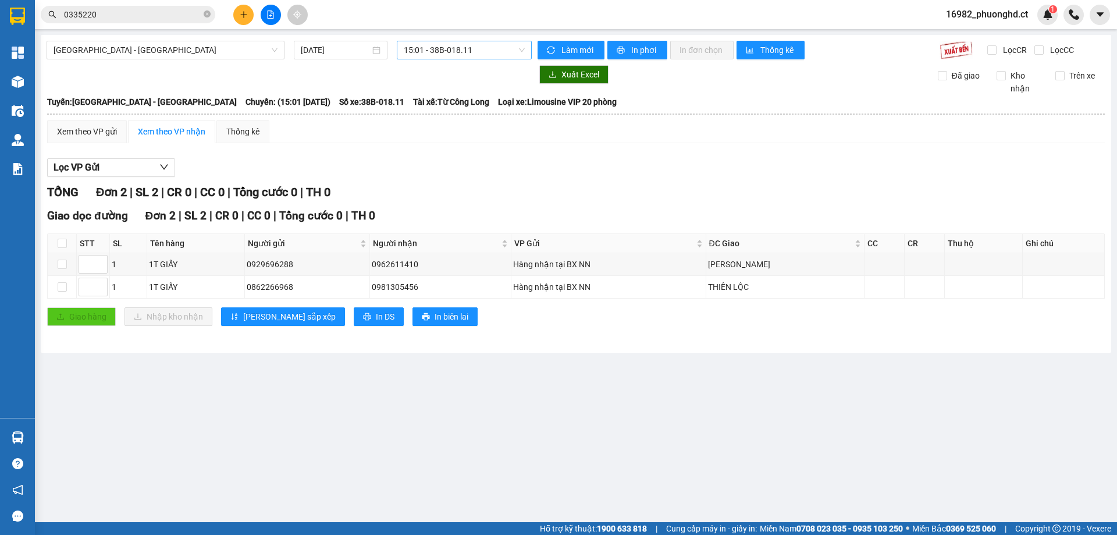
click at [473, 54] on span "15:01 - 38B-018.11" at bounding box center [464, 49] width 121 height 17
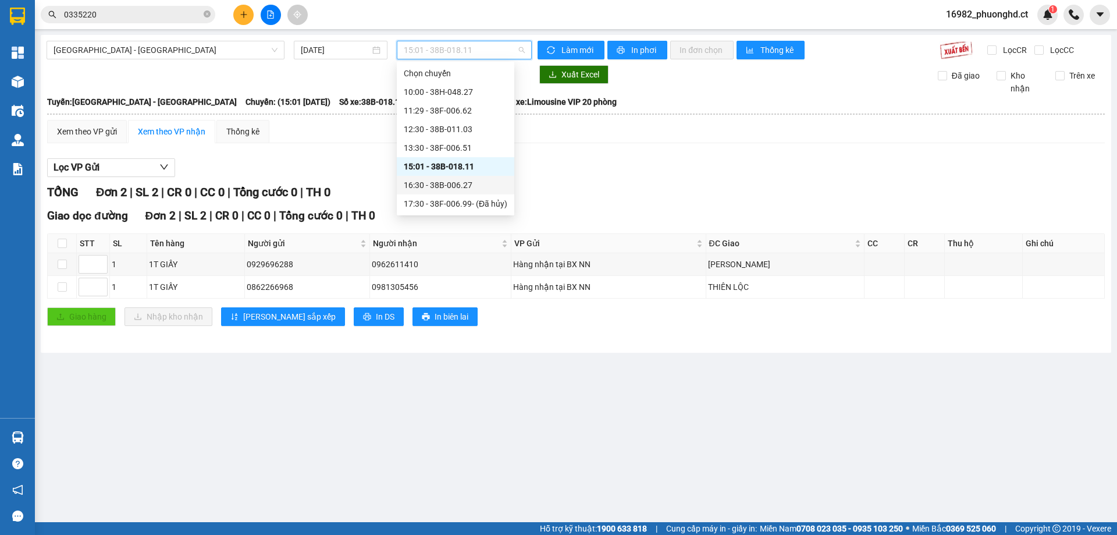
click at [473, 180] on div "16:30 - 38B-006.27" at bounding box center [456, 185] width 104 height 13
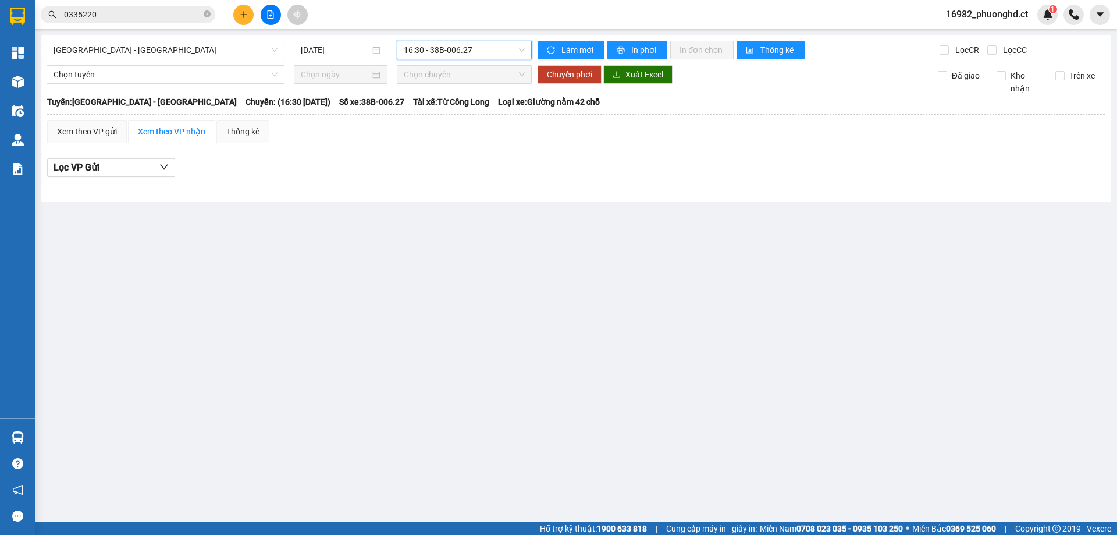
click at [241, 17] on icon "plus" at bounding box center [244, 14] width 8 height 8
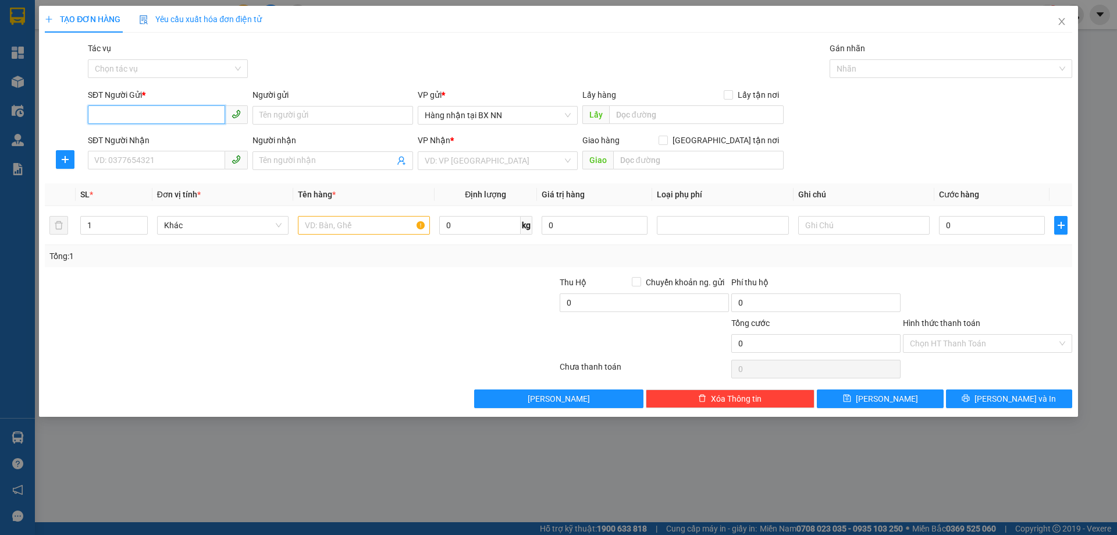
paste input "0000000000"
type input "0000000000"
click at [171, 170] on div "SĐT Người Nhận VD: 0377654321" at bounding box center [168, 154] width 160 height 41
click at [171, 166] on input "SĐT Người Nhận" at bounding box center [156, 160] width 137 height 19
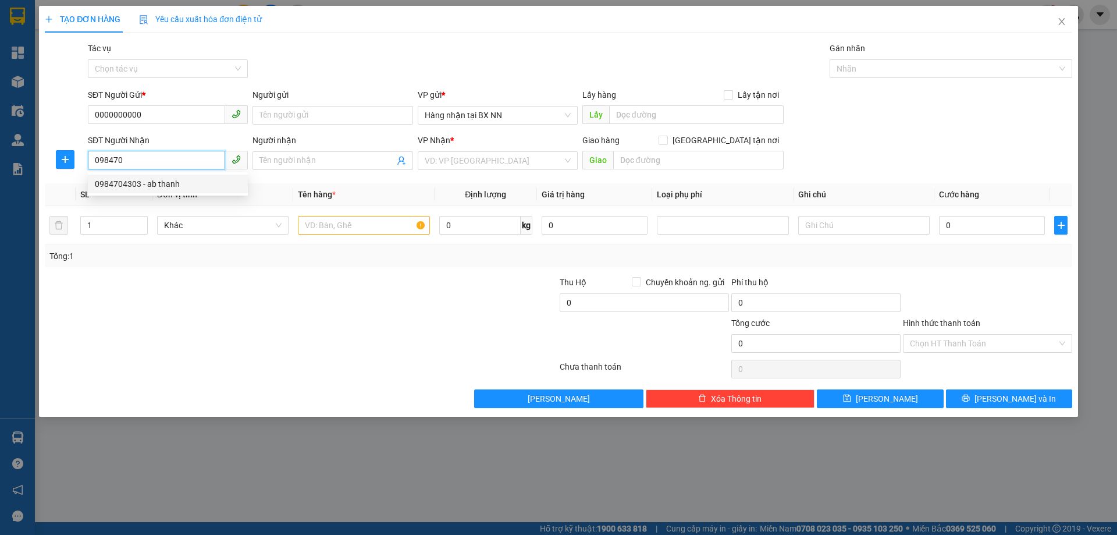
drag, startPoint x: 197, startPoint y: 187, endPoint x: 194, endPoint y: 195, distance: 8.9
click at [197, 187] on div "0984704303 - ab thanh" at bounding box center [168, 184] width 146 height 13
type input "0984704303"
type input "ab thanh"
type input "TIÊN ĐIỀN"
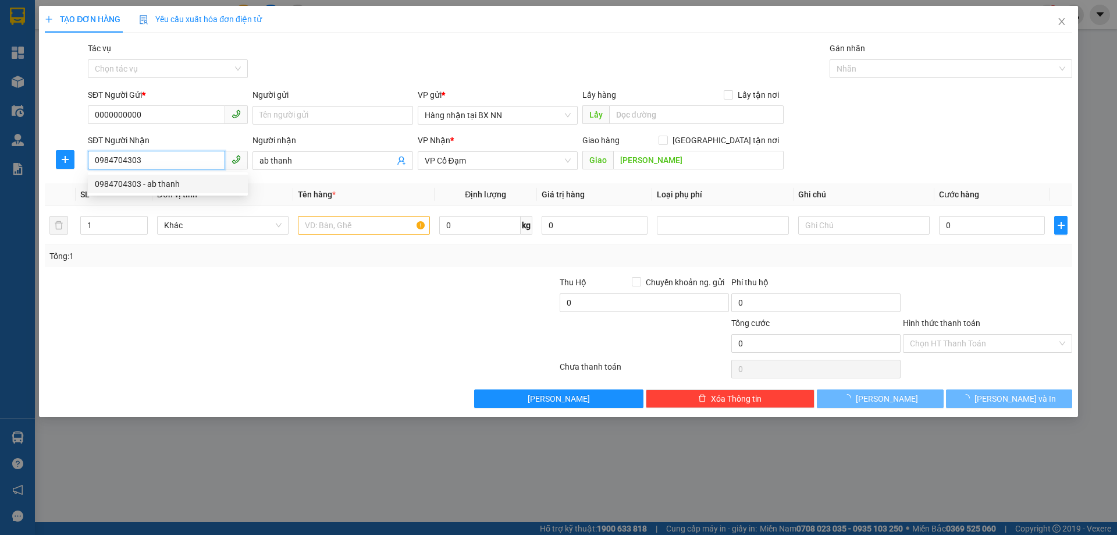
type input "150.000"
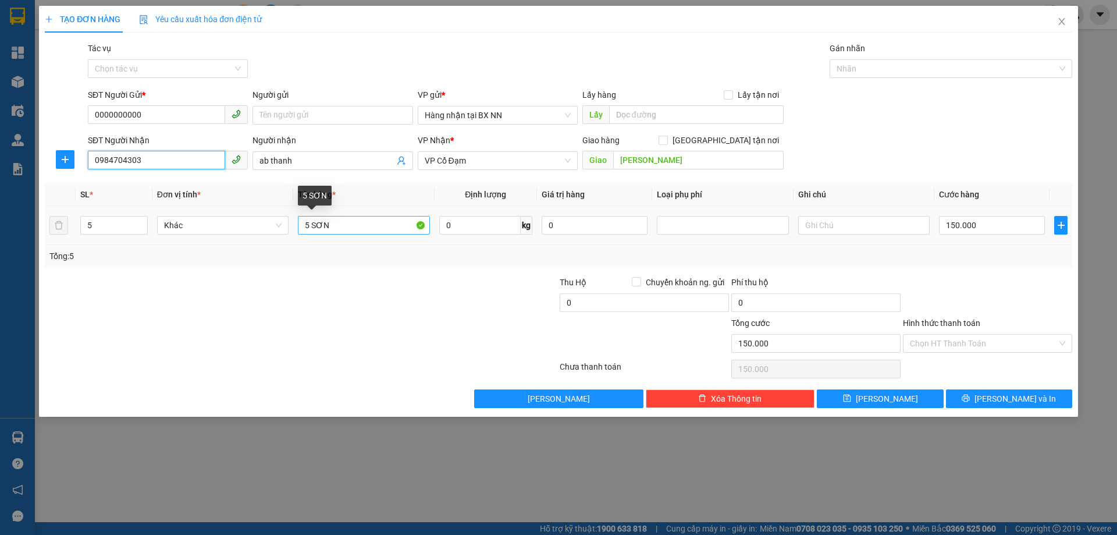
type input "0984704303"
click at [308, 230] on input "5 SƠN" at bounding box center [364, 225] width 132 height 19
type input "5T SƠN"
click at [998, 228] on input "150.000" at bounding box center [992, 225] width 106 height 19
type input "0"
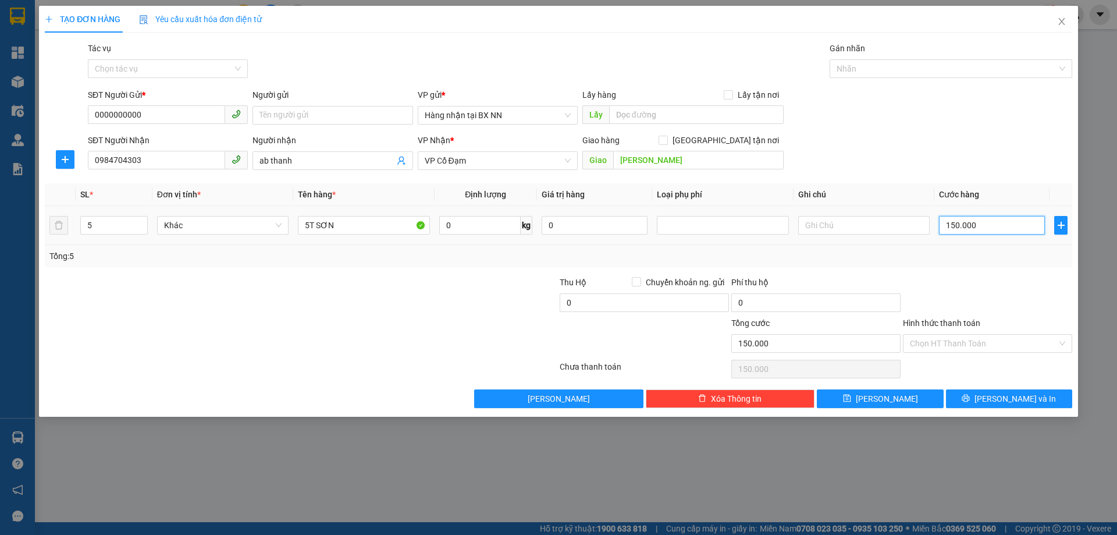
type input "0"
click at [161, 66] on input "Tác vụ" at bounding box center [164, 68] width 138 height 17
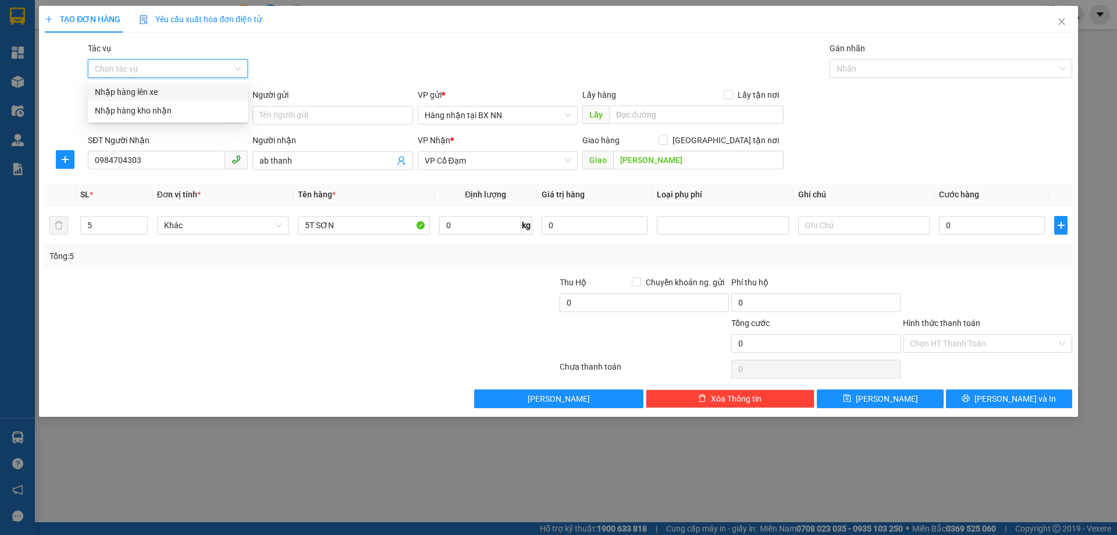
click at [145, 95] on div "Nhập hàng lên xe" at bounding box center [168, 92] width 146 height 13
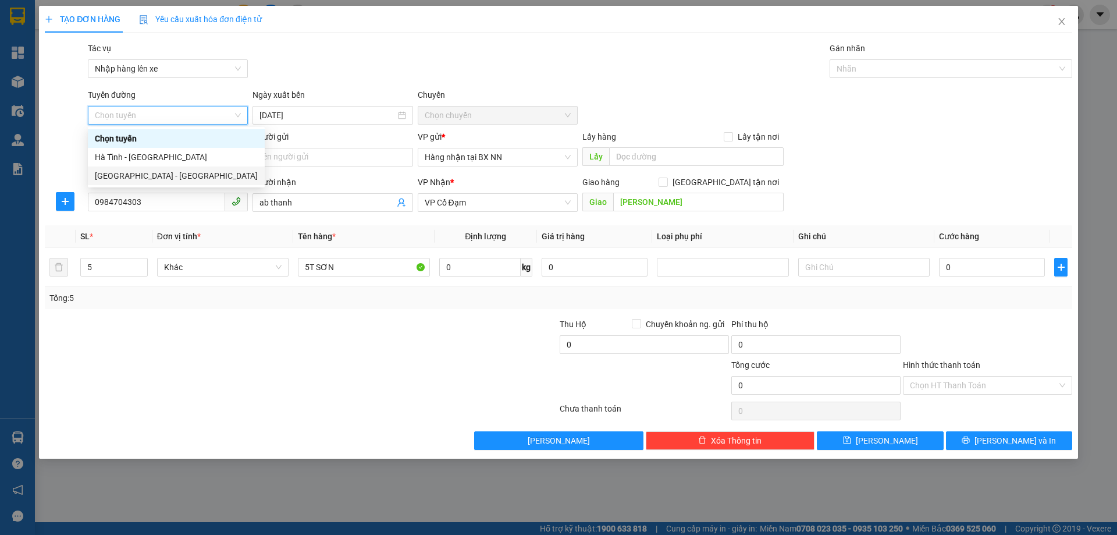
click at [133, 174] on div "Hà Nội - Hà Tĩnh" at bounding box center [176, 175] width 163 height 13
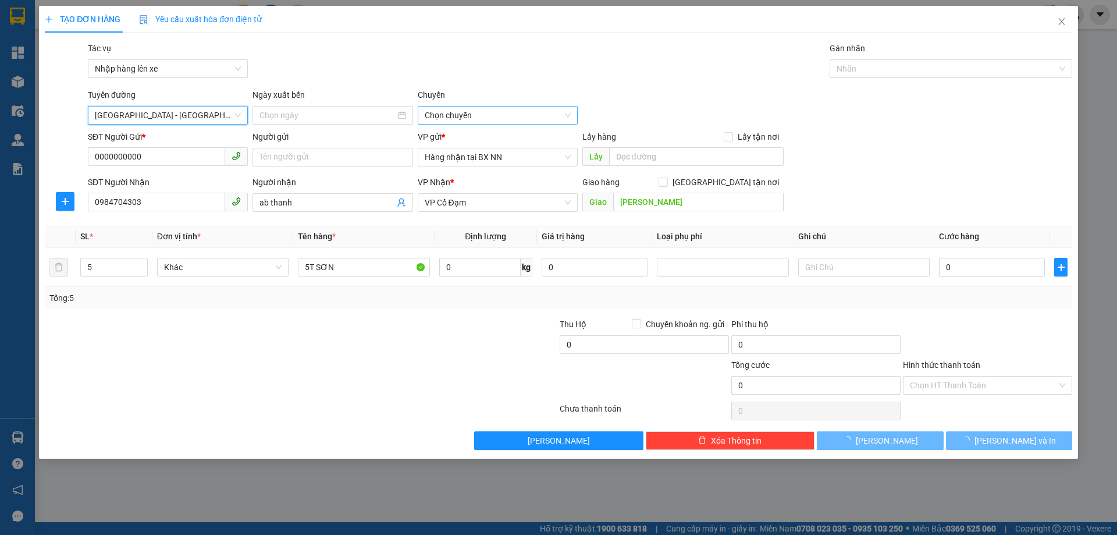
type input "14/10/2025"
click at [540, 110] on span "10:00 - 38H-048.27" at bounding box center [498, 115] width 146 height 17
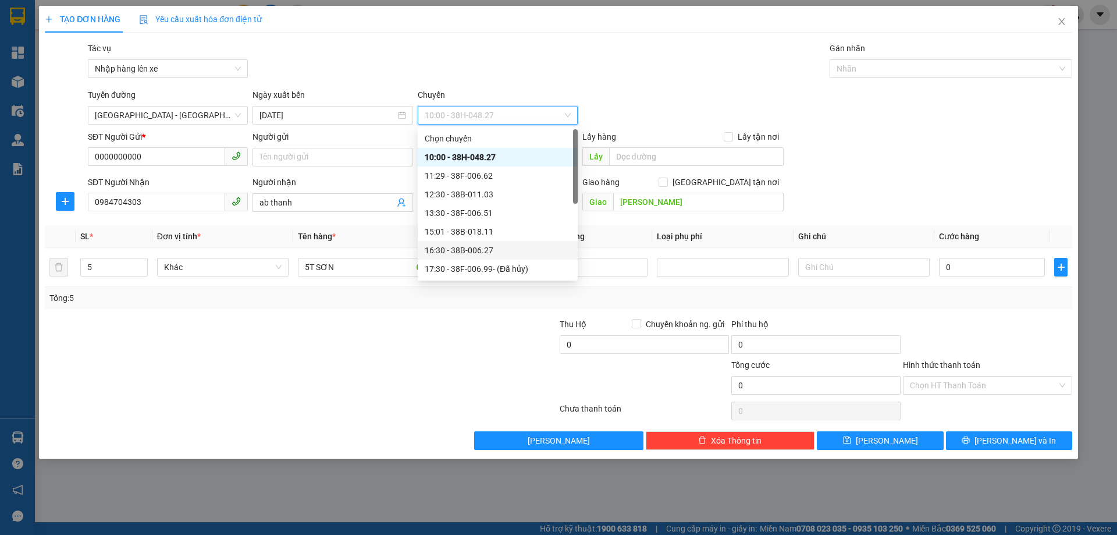
click at [498, 244] on div "16:30 - 38B-006.27" at bounding box center [498, 250] width 146 height 13
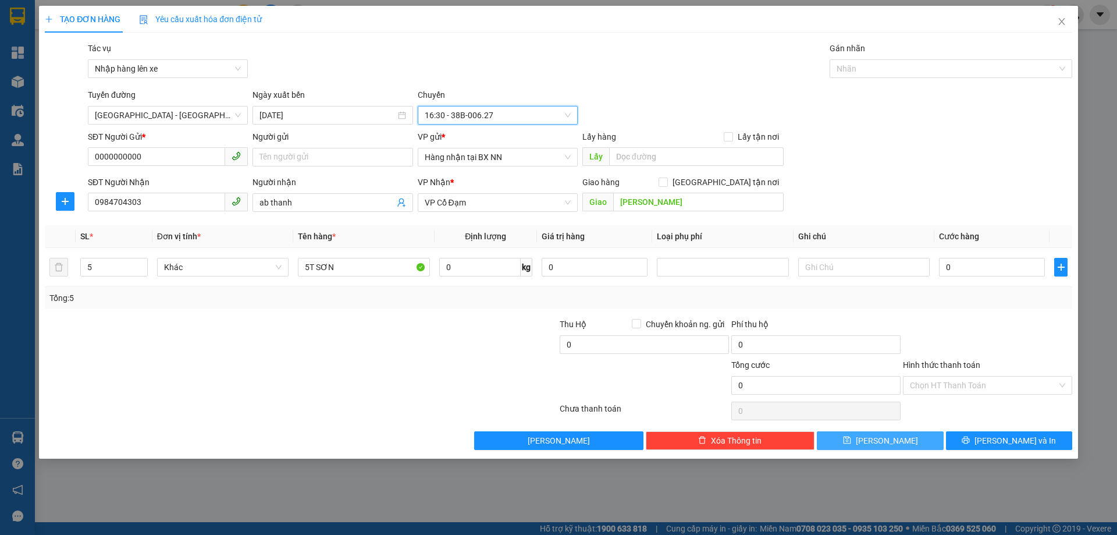
click at [910, 442] on button "Lưu" at bounding box center [880, 440] width 126 height 19
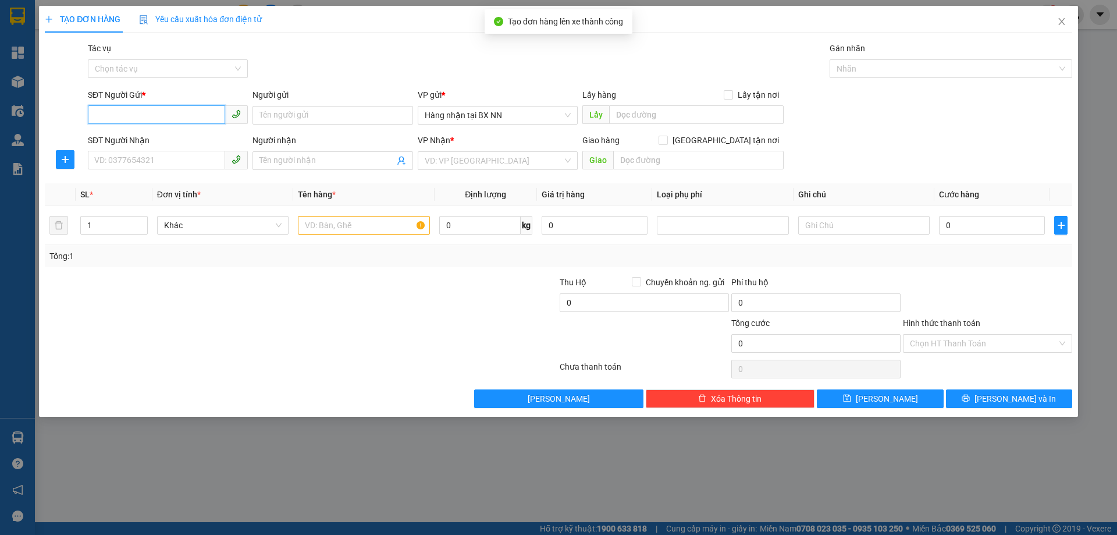
click at [164, 113] on input "SĐT Người Gửi *" at bounding box center [156, 114] width 137 height 19
paste input "0000000000"
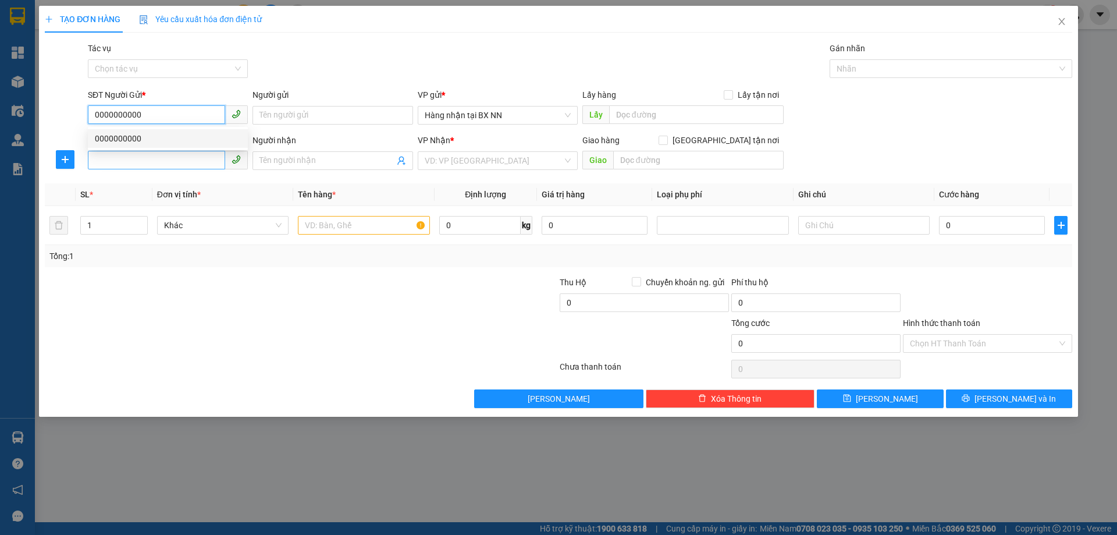
type input "0000000000"
click at [190, 161] on input "SĐT Người Nhận" at bounding box center [156, 160] width 137 height 19
type input "0985853768"
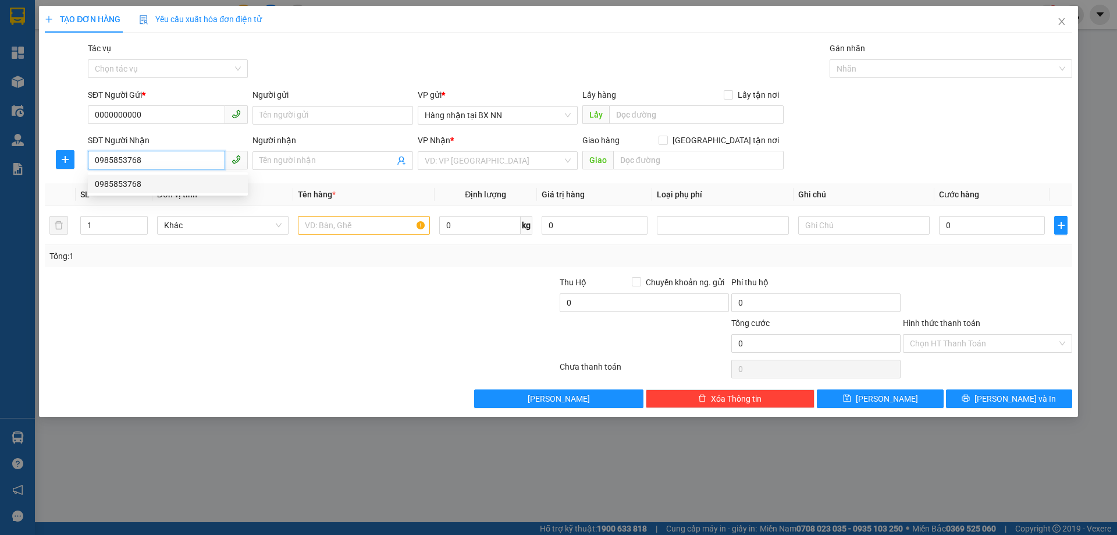
click at [176, 177] on div "0985853768" at bounding box center [168, 184] width 160 height 19
type input "VP BÌNH LỘC"
type input "100.000"
type input "0985853768"
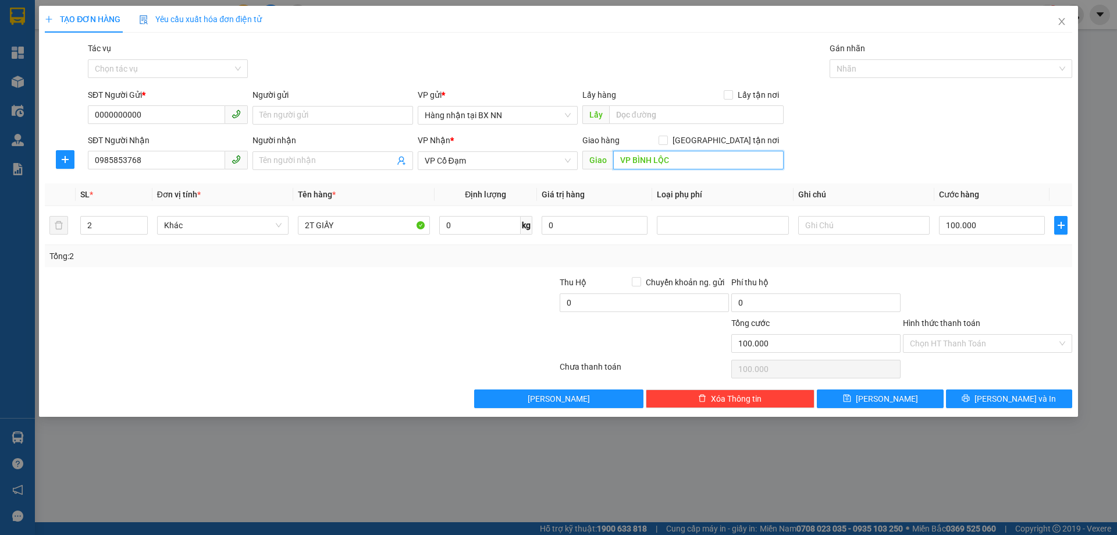
click at [644, 159] on input "VP BÌNH LỘC" at bounding box center [698, 160] width 171 height 19
type input "THẠCH CHÂU"
type input "1"
click at [144, 226] on span "down" at bounding box center [141, 229] width 7 height 7
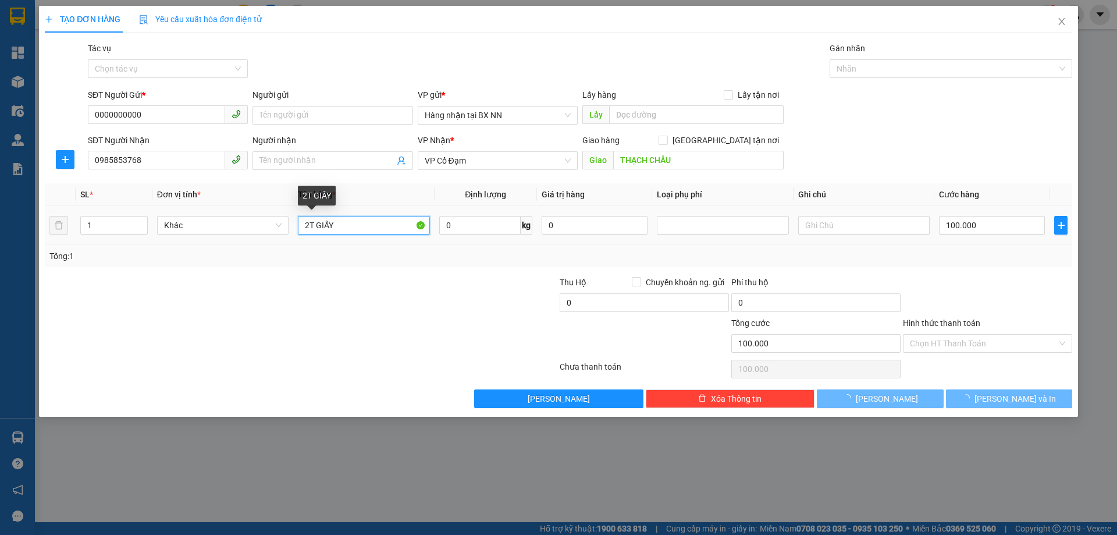
drag, startPoint x: 345, startPoint y: 238, endPoint x: 181, endPoint y: 242, distance: 163.6
click at [188, 249] on div "SL * Đơn vị tính * Tên hàng * Định lượng Giá trị hàng Loại phụ phí Ghi chú Cước…" at bounding box center [559, 225] width 1028 height 84
type input "0"
type input "1"
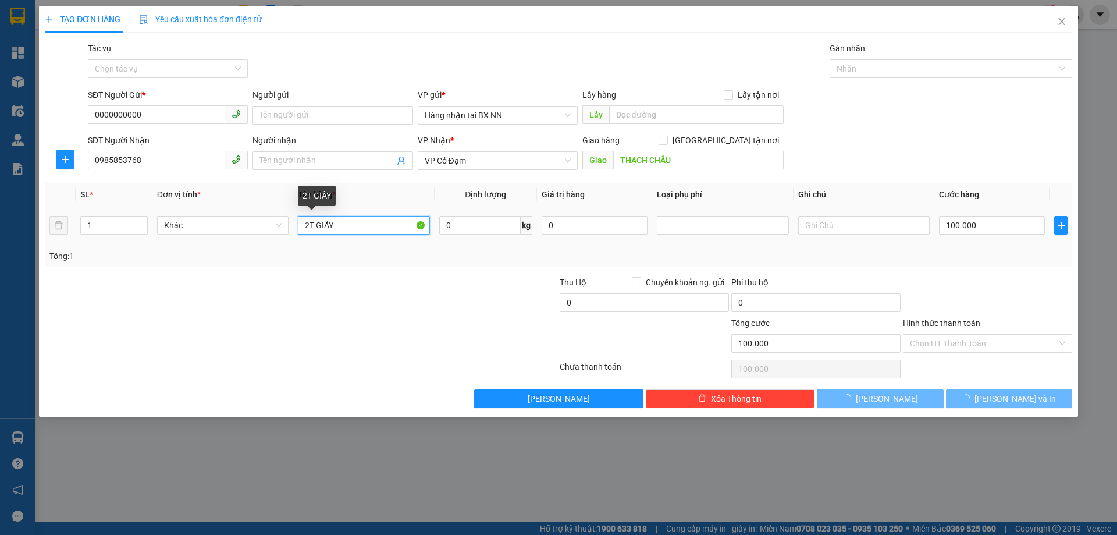
type input "0"
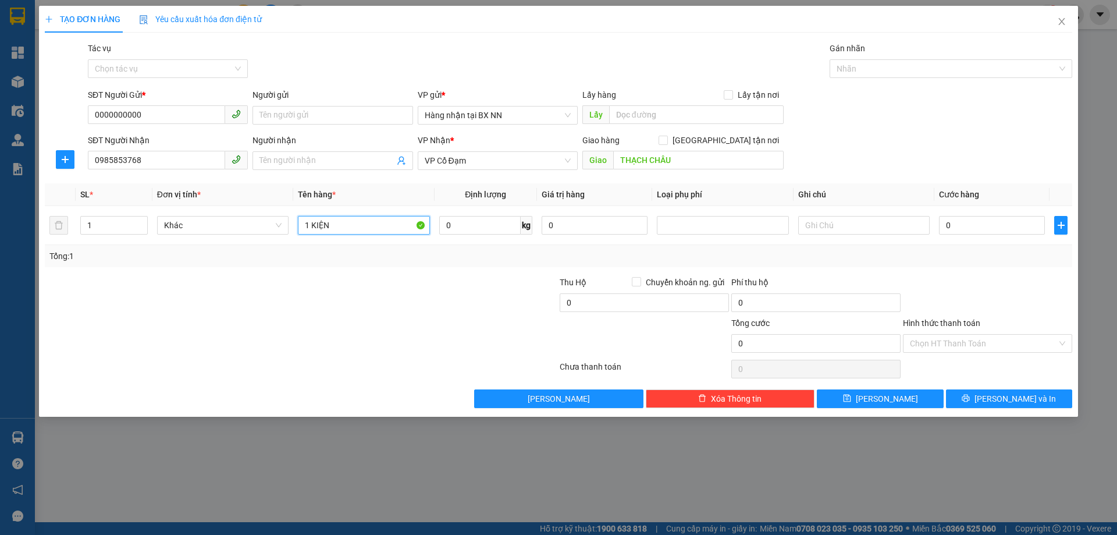
type input "1 KIỆN"
click at [172, 58] on div "Tác vụ" at bounding box center [168, 50] width 160 height 17
click at [172, 65] on input "Tác vụ" at bounding box center [164, 68] width 138 height 17
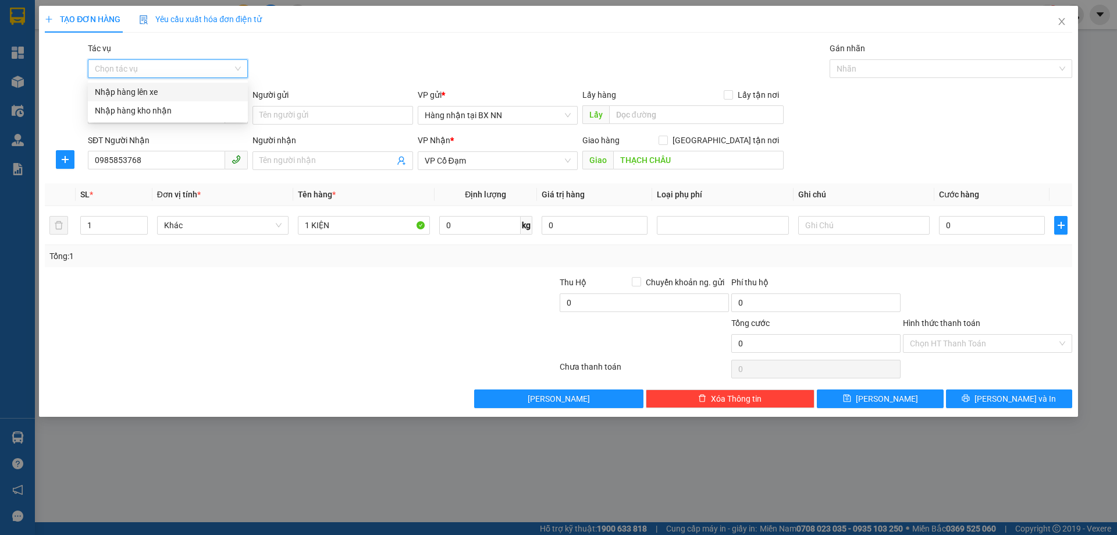
click at [136, 94] on div "Nhập hàng lên xe" at bounding box center [168, 92] width 146 height 13
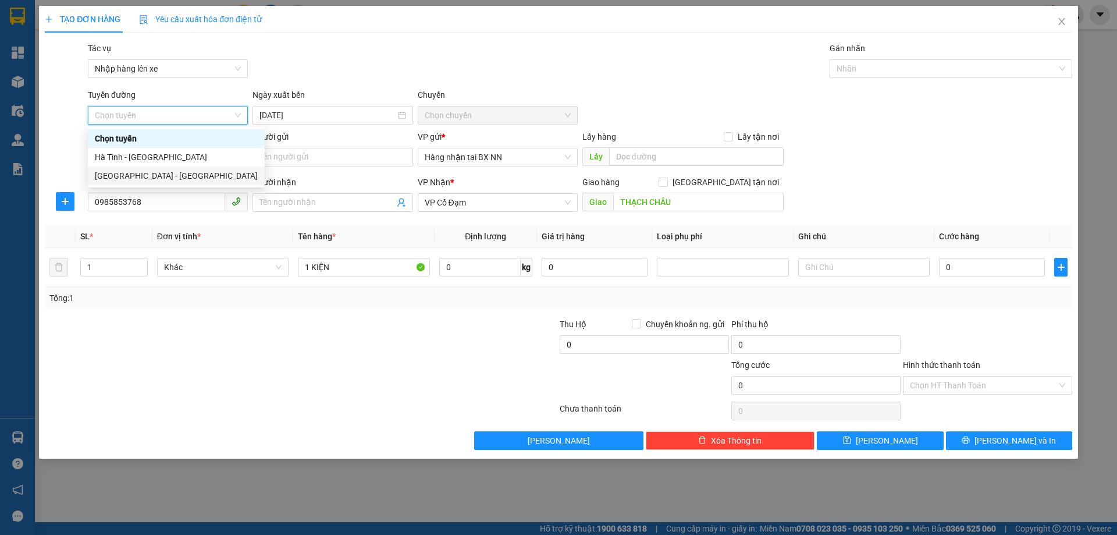
click at [128, 182] on div "Hà Nội - Hà Tĩnh" at bounding box center [176, 175] width 177 height 19
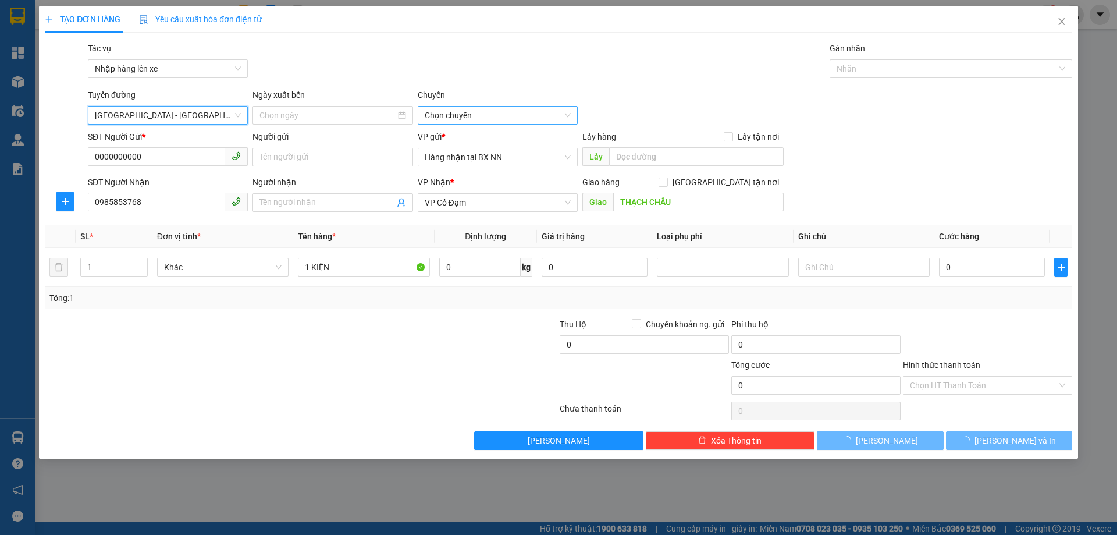
type input "14/10/2025"
click at [516, 113] on span "10:00 - 38H-048.27" at bounding box center [498, 115] width 146 height 17
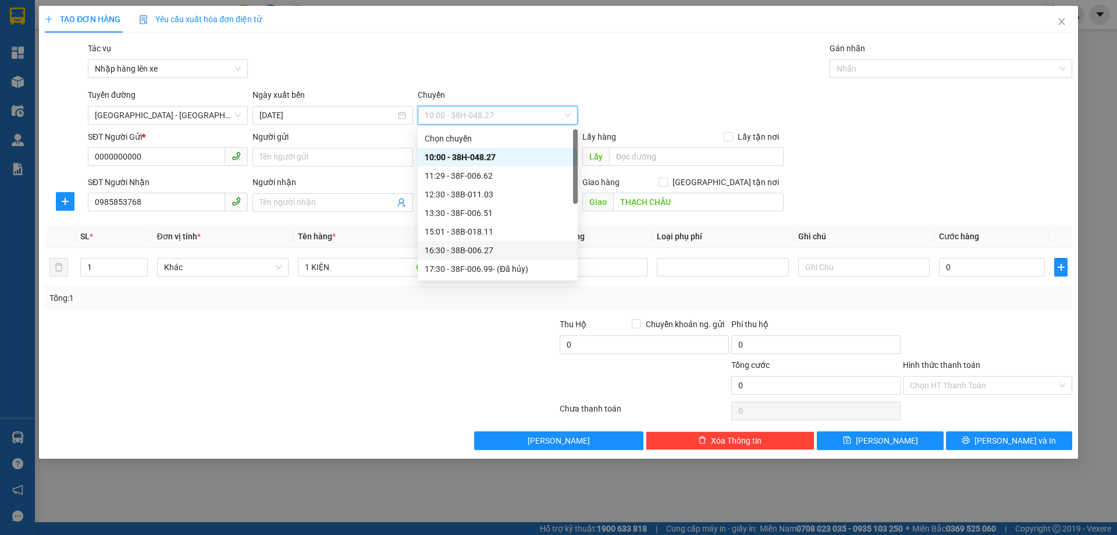
click at [466, 251] on div "16:30 - 38B-006.27" at bounding box center [498, 250] width 146 height 13
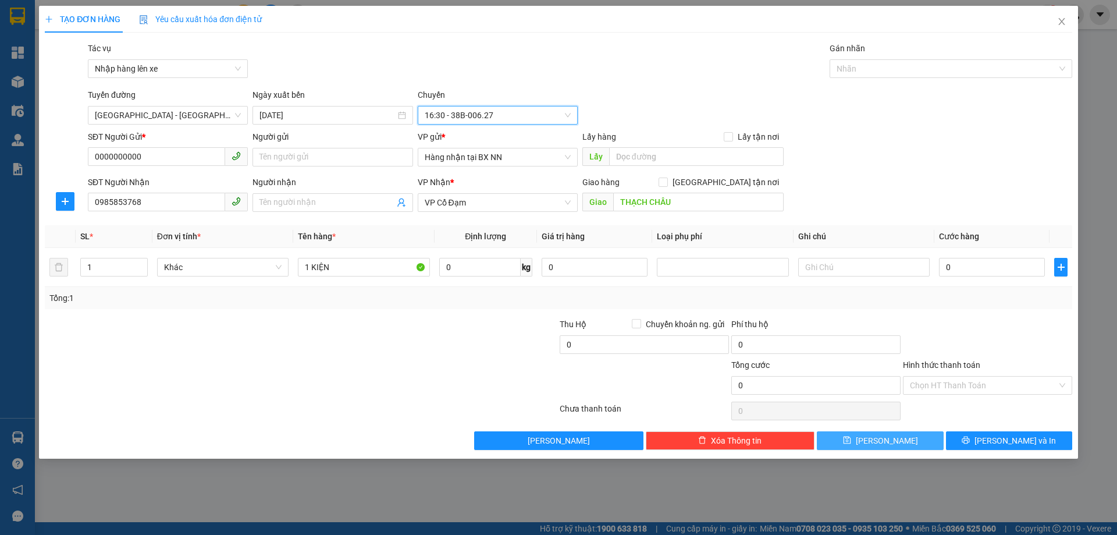
drag, startPoint x: 876, startPoint y: 446, endPoint x: 818, endPoint y: 448, distance: 58.2
click at [876, 446] on button "Lưu" at bounding box center [880, 440] width 126 height 19
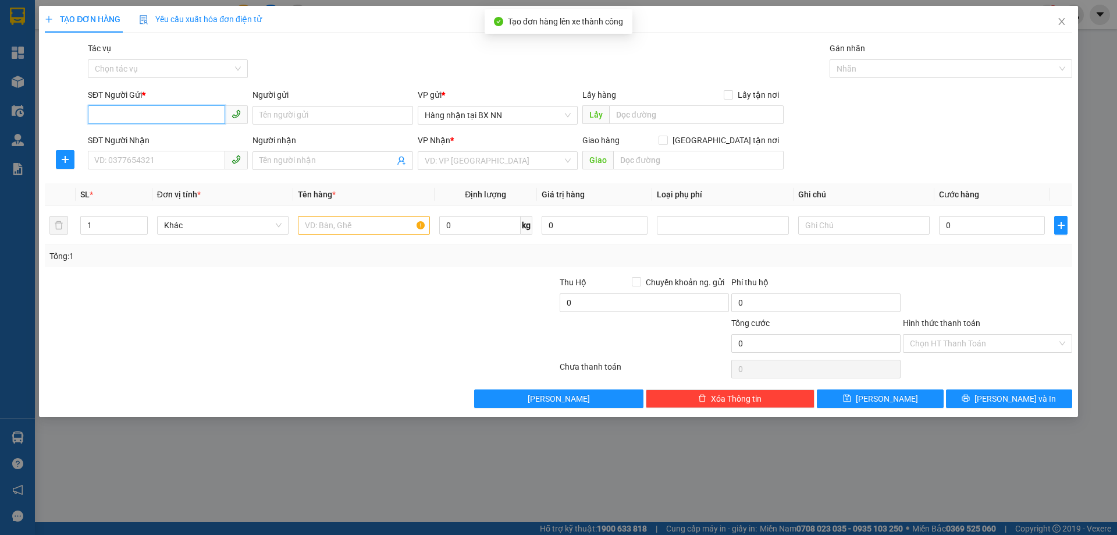
click at [142, 118] on input "SĐT Người Gửi *" at bounding box center [156, 114] width 137 height 19
paste input "0000000000"
type input "0000000000"
click at [151, 155] on input "SĐT Người Nhận" at bounding box center [156, 160] width 137 height 19
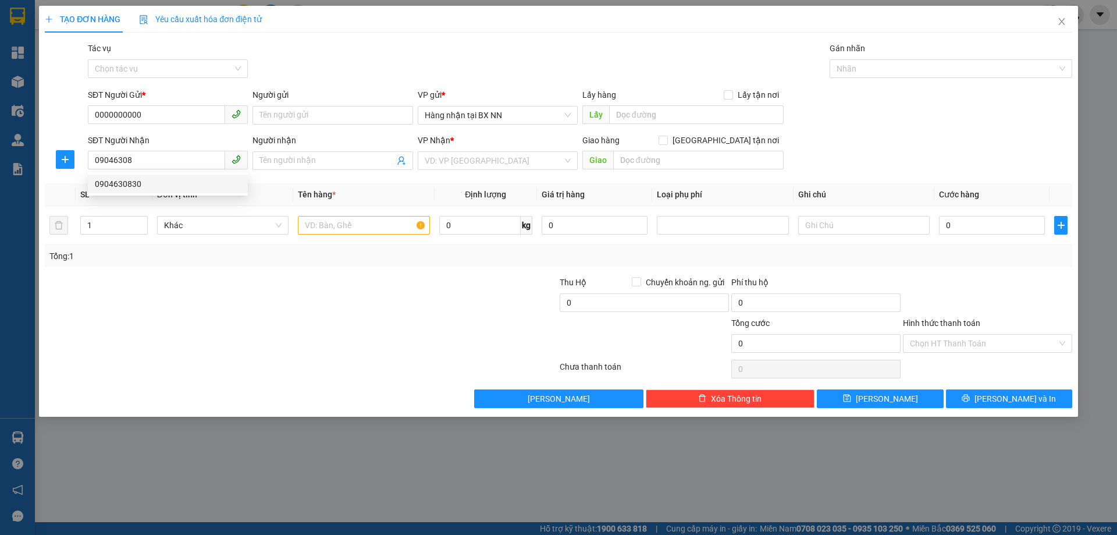
click at [204, 193] on div "0904630830 0904630830" at bounding box center [168, 183] width 160 height 23
click at [175, 161] on input "09046308" at bounding box center [156, 160] width 137 height 19
click at [165, 186] on div "0904630830" at bounding box center [168, 184] width 146 height 13
type input "0904630830"
type input "XUÂN GIANG"
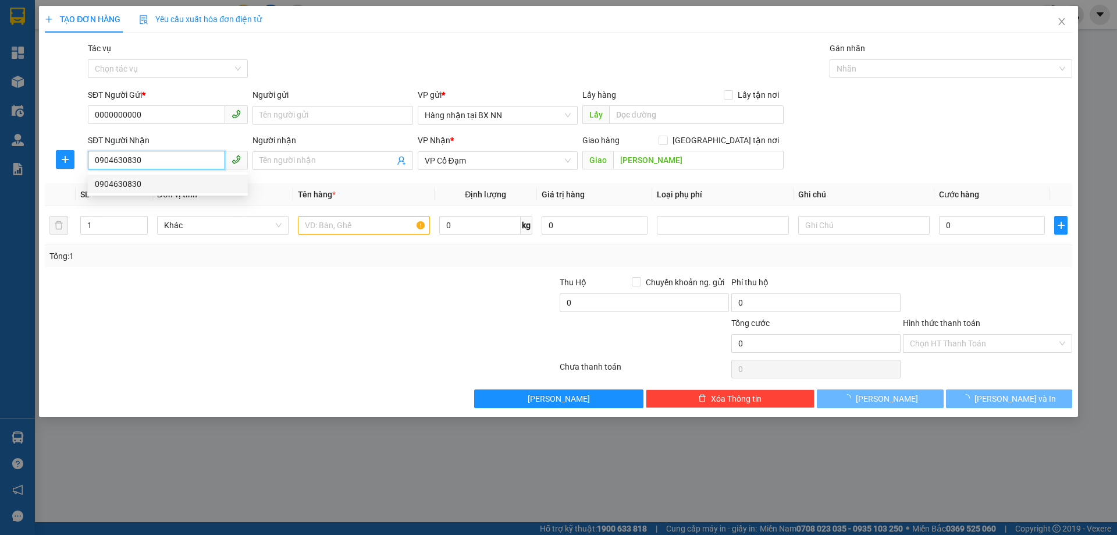
type input "40.000"
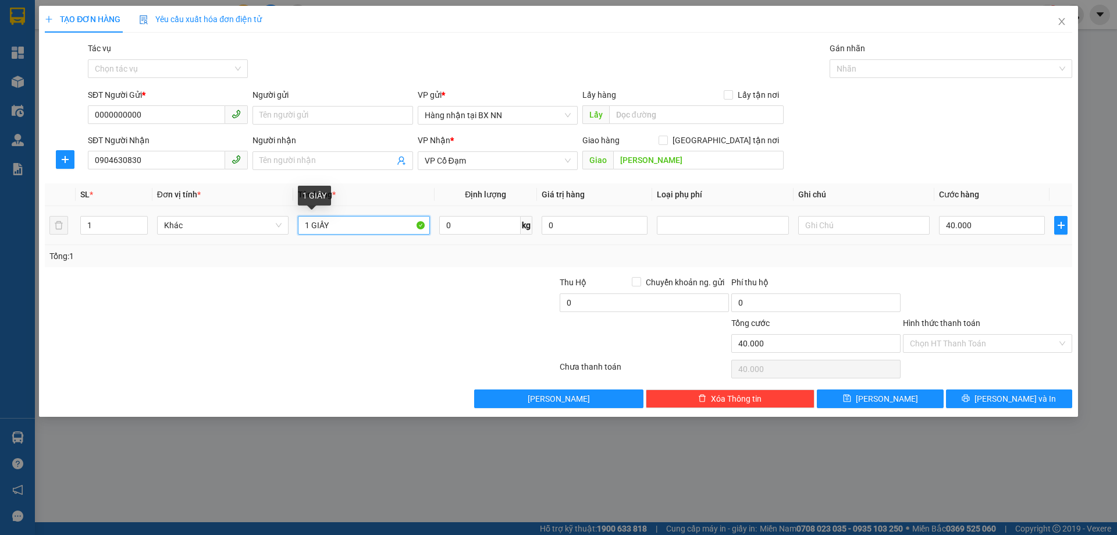
drag, startPoint x: 327, startPoint y: 218, endPoint x: 311, endPoint y: 218, distance: 15.7
click at [311, 218] on input "1 GIẤY" at bounding box center [364, 225] width 132 height 19
type input "1 XỐP"
click at [992, 233] on input "40.000" at bounding box center [992, 225] width 106 height 19
type input "0"
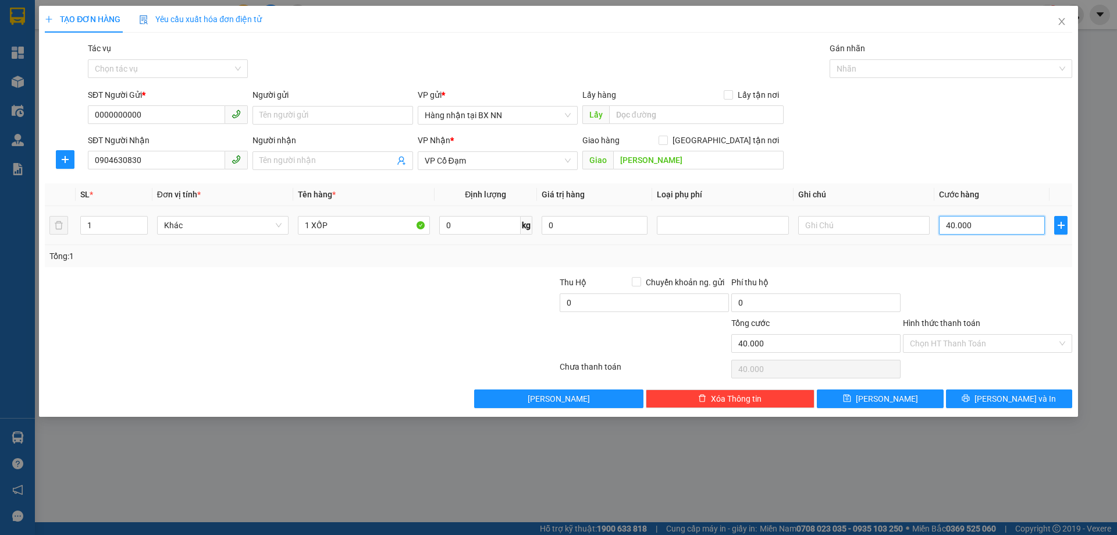
type input "0"
click at [194, 72] on input "Tác vụ" at bounding box center [164, 68] width 138 height 17
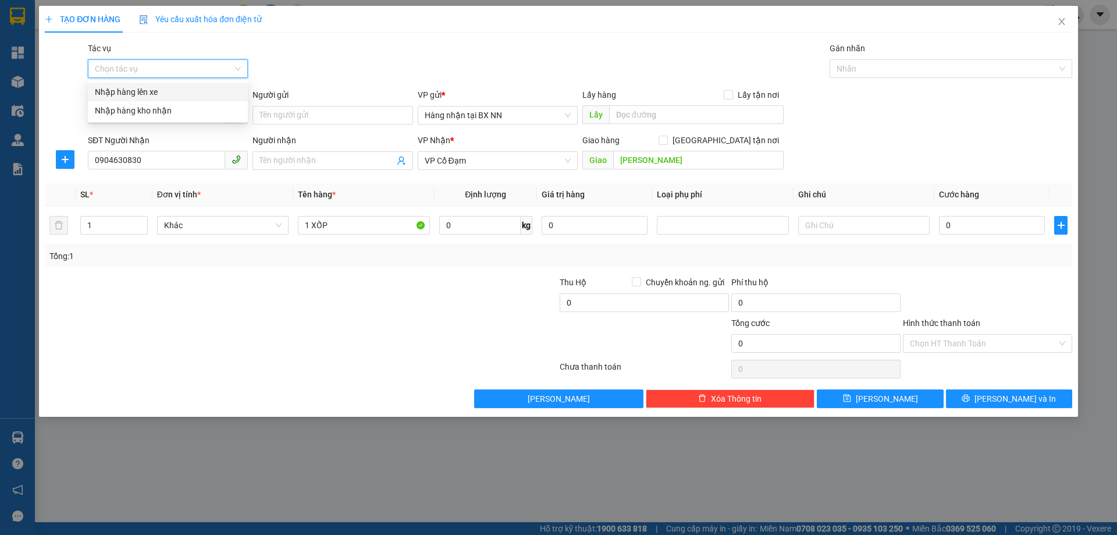
click at [165, 97] on div "Nhập hàng lên xe" at bounding box center [168, 92] width 146 height 13
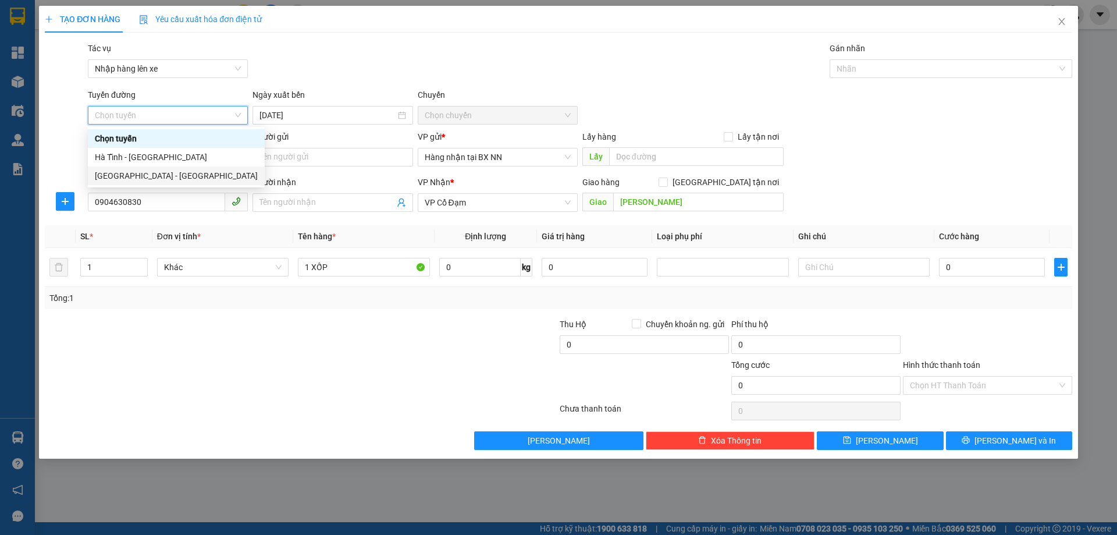
click at [144, 175] on div "Hà Nội - Hà Tĩnh" at bounding box center [176, 175] width 163 height 13
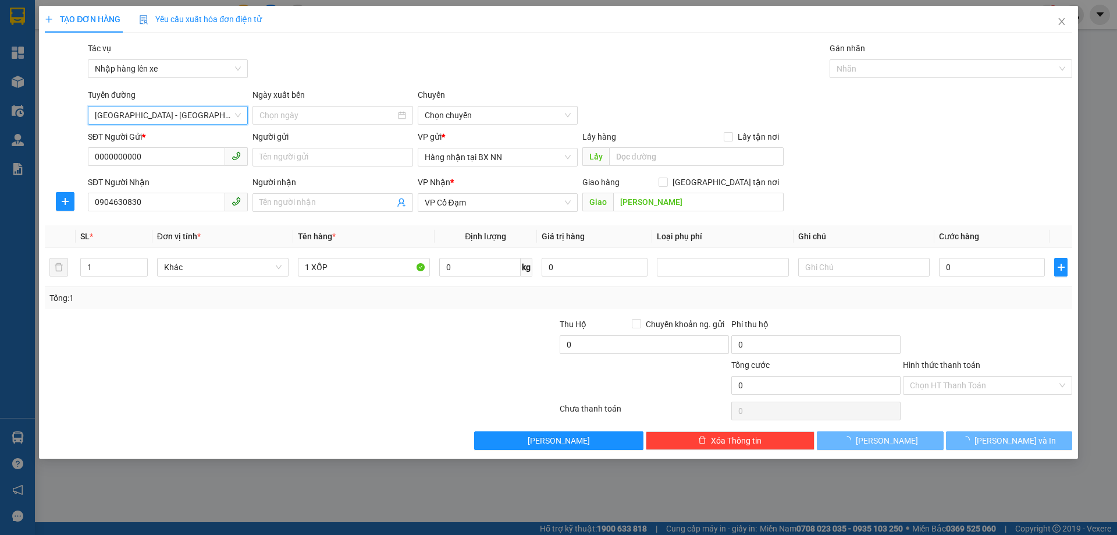
type input "14/10/2025"
drag, startPoint x: 502, startPoint y: 115, endPoint x: 499, endPoint y: 127, distance: 12.7
click at [502, 115] on span "10:00 - 38H-048.27" at bounding box center [498, 115] width 146 height 17
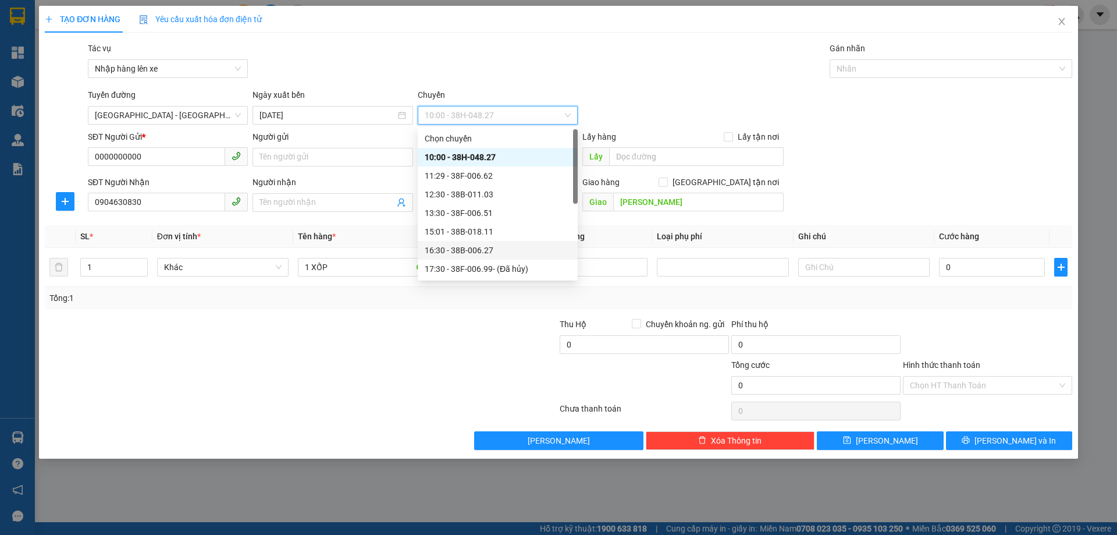
click at [466, 247] on div "16:30 - 38B-006.27" at bounding box center [498, 250] width 146 height 13
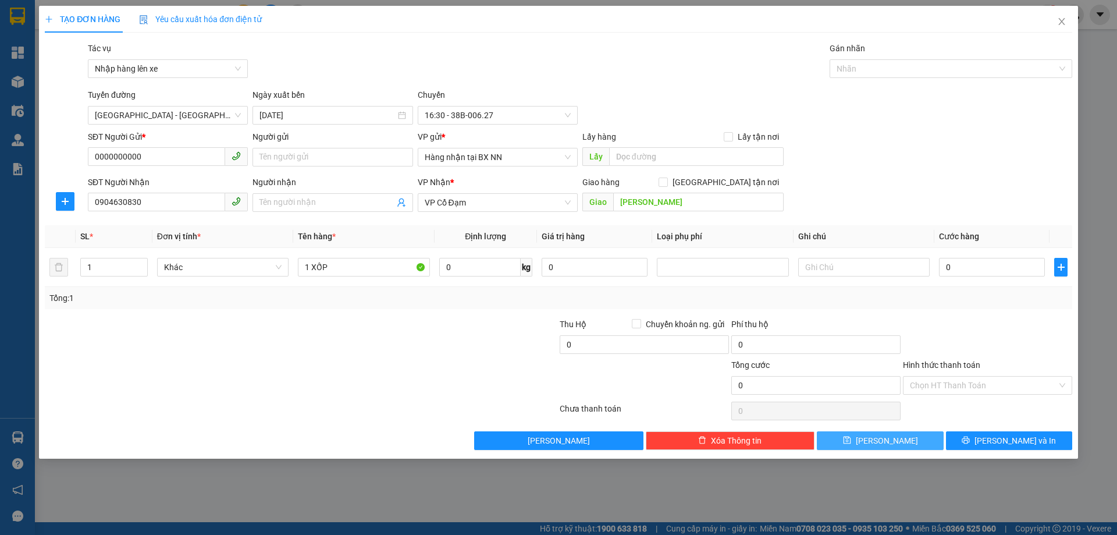
click at [890, 443] on span "Lưu" at bounding box center [887, 440] width 62 height 13
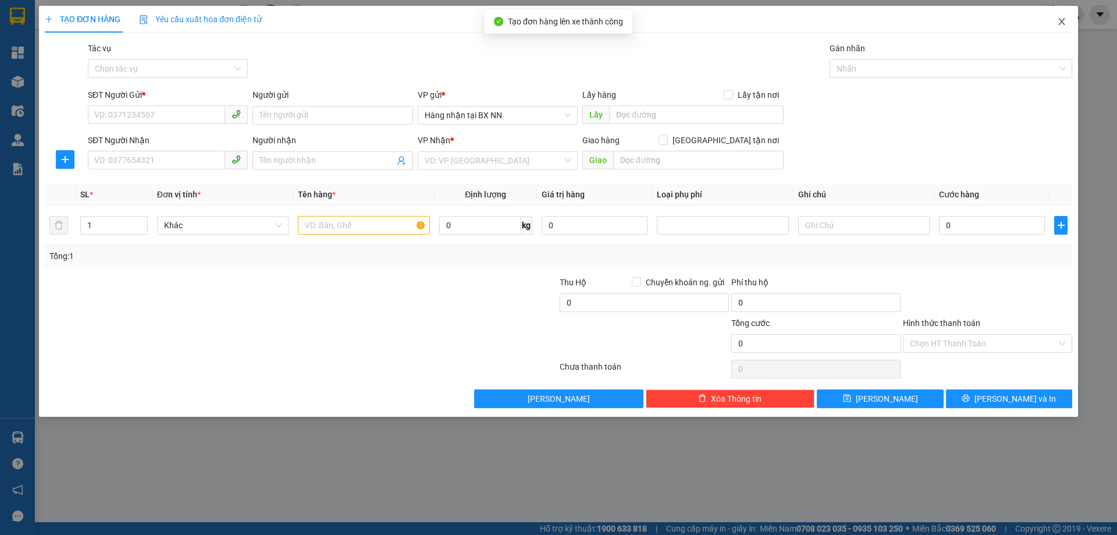
click at [1066, 21] on icon "close" at bounding box center [1061, 21] width 9 height 9
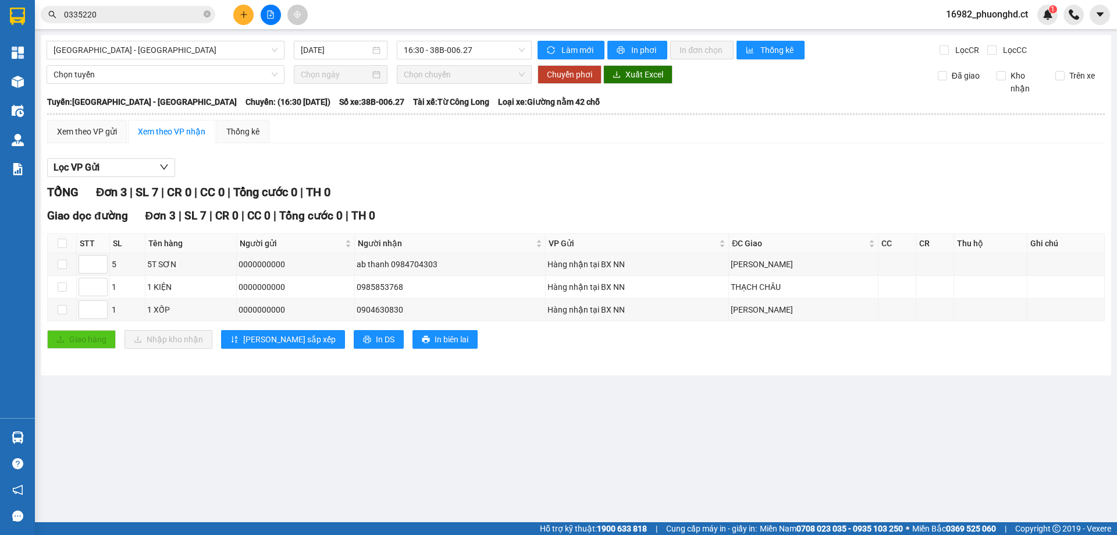
click at [1012, 10] on span "16982_phuonghd.ct" at bounding box center [987, 14] width 101 height 15
click at [992, 35] on span "Đăng xuất" at bounding box center [992, 36] width 77 height 13
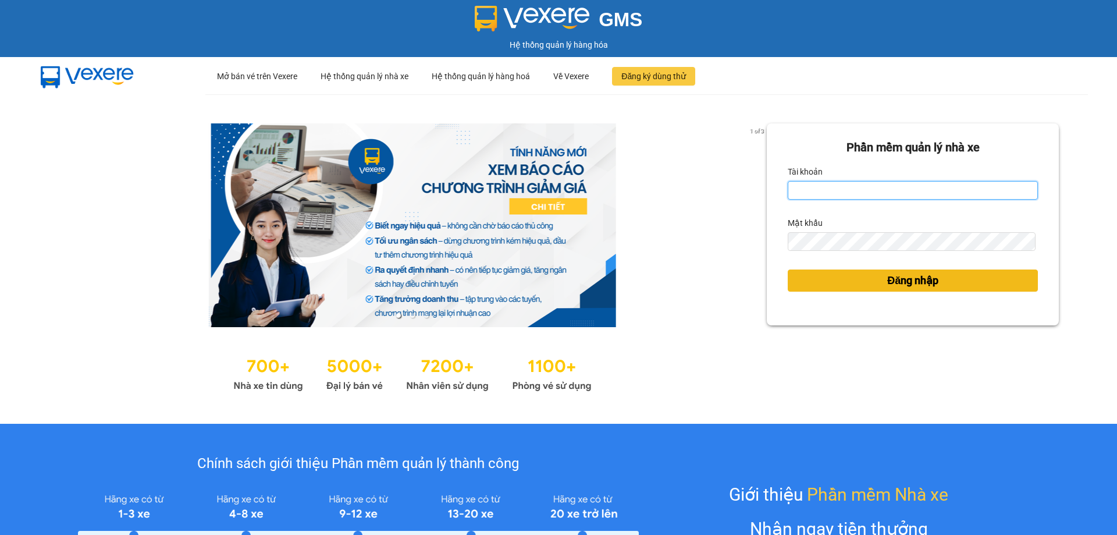
type input "phuonghd.ct"
click at [929, 286] on span "Đăng nhập" at bounding box center [913, 280] width 51 height 16
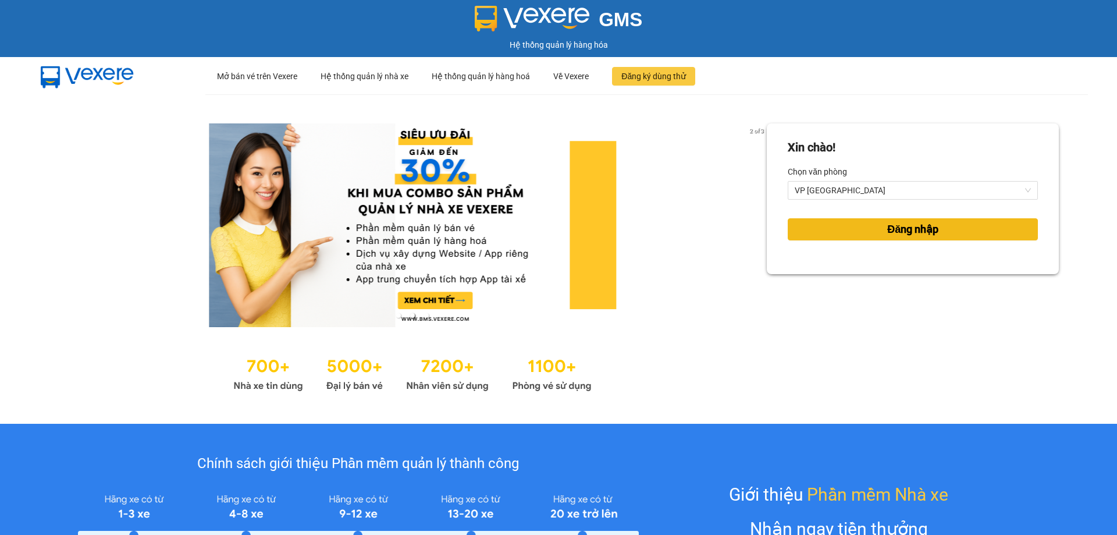
click at [851, 237] on button "Đăng nhập" at bounding box center [913, 229] width 250 height 22
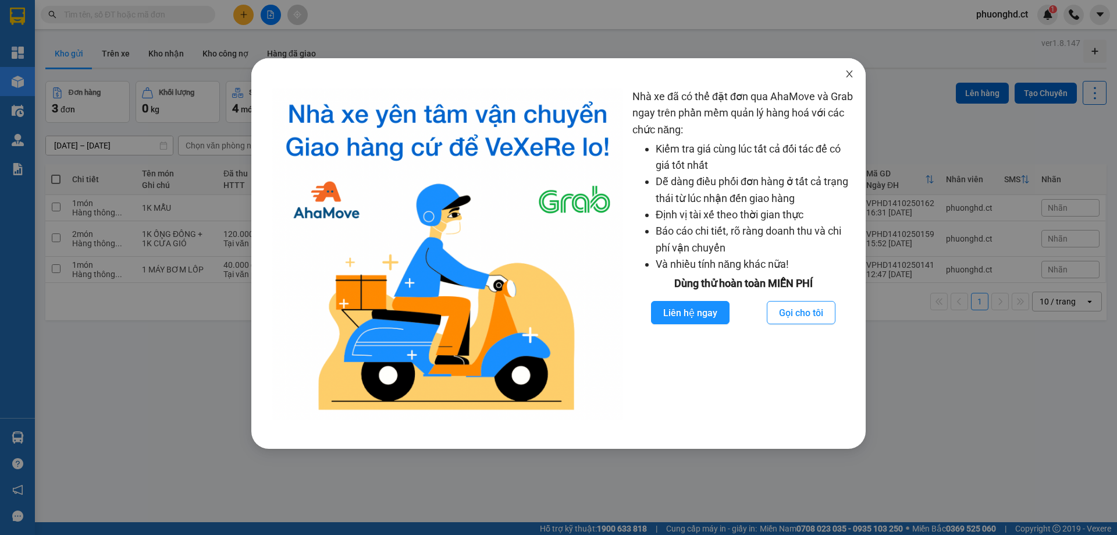
click at [846, 80] on span "Close" at bounding box center [849, 74] width 33 height 33
